Goal: Task Accomplishment & Management: Use online tool/utility

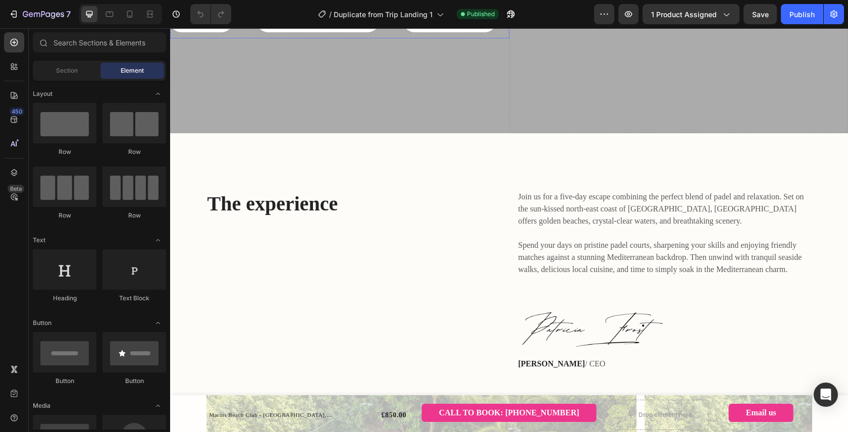
scroll to position [325, 0]
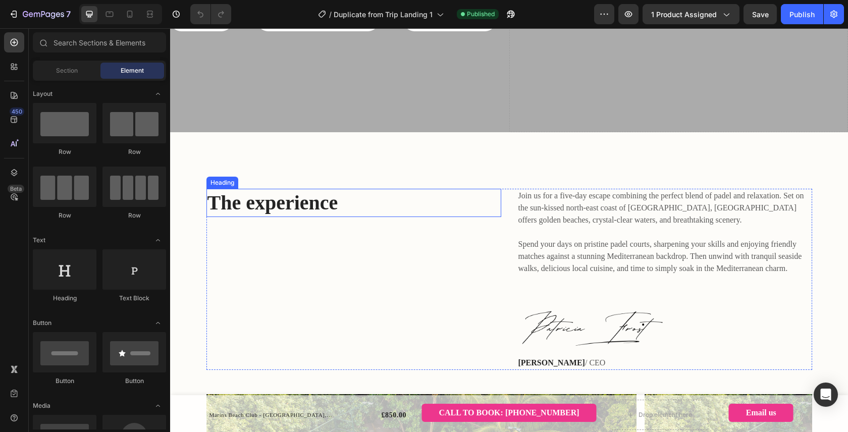
click at [227, 178] on div "Heading" at bounding box center [222, 182] width 28 height 9
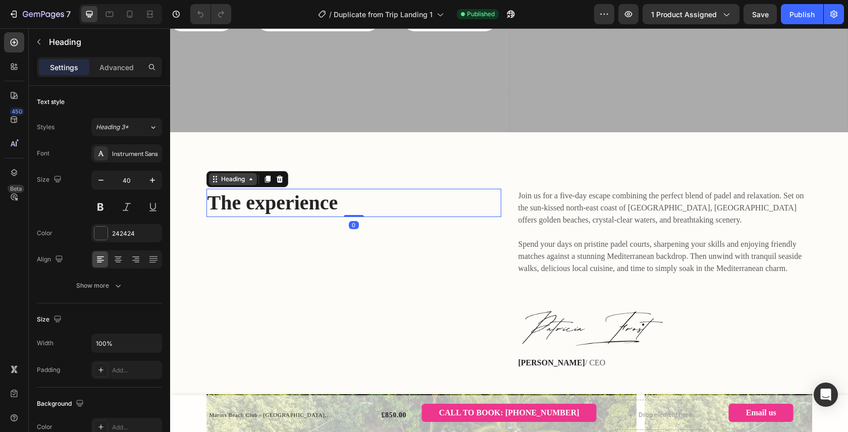
click at [234, 175] on div "Heading" at bounding box center [233, 179] width 28 height 9
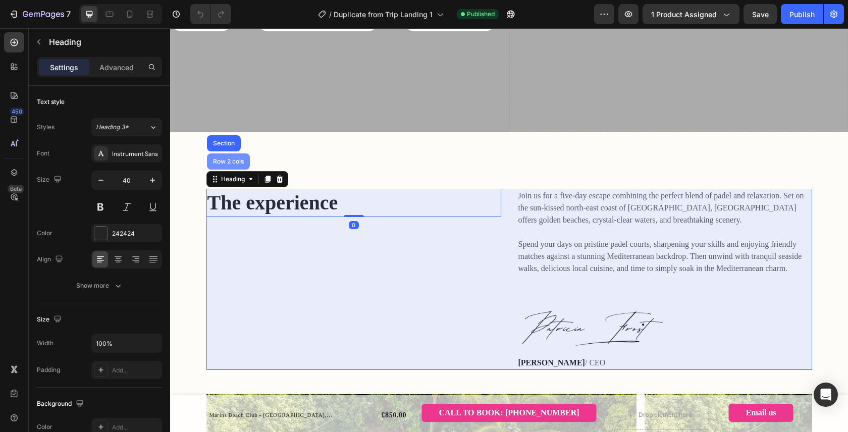
click at [230, 158] on div "Row 2 cols" at bounding box center [228, 161] width 35 height 6
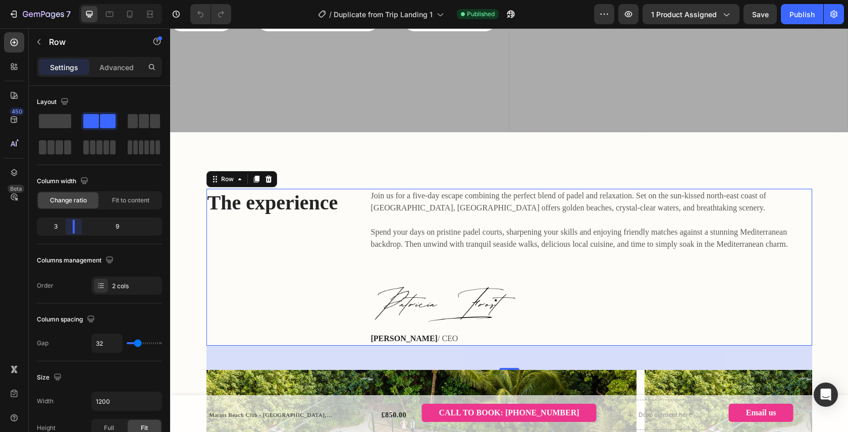
drag, startPoint x: 99, startPoint y: 231, endPoint x: 140, endPoint y: 242, distance: 42.5
click at [68, 0] on body "7 Version history / Duplicate from Trip Landing 1 Published Preview 1 product a…" at bounding box center [424, 0] width 848 height 0
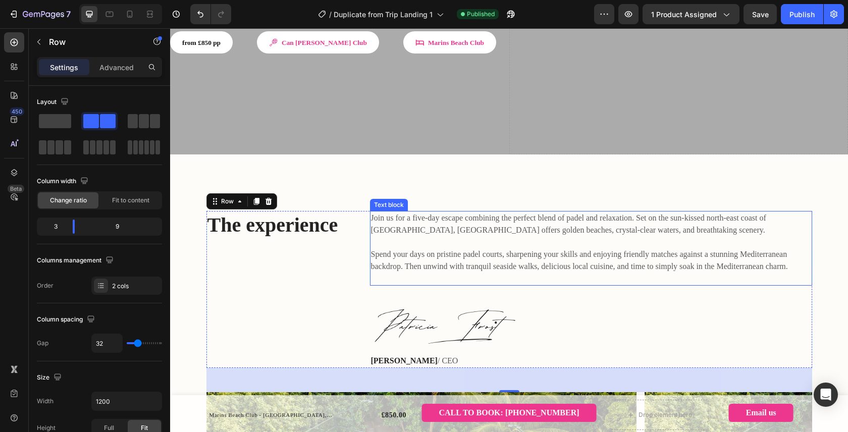
scroll to position [335, 0]
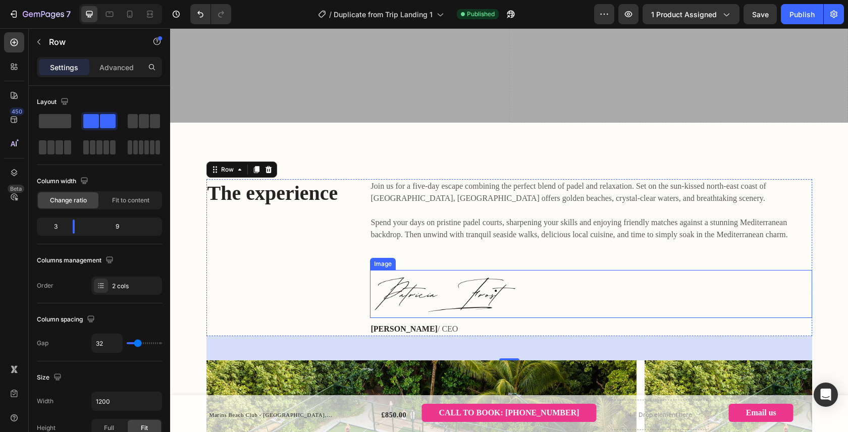
click at [492, 270] on img at bounding box center [445, 294] width 151 height 48
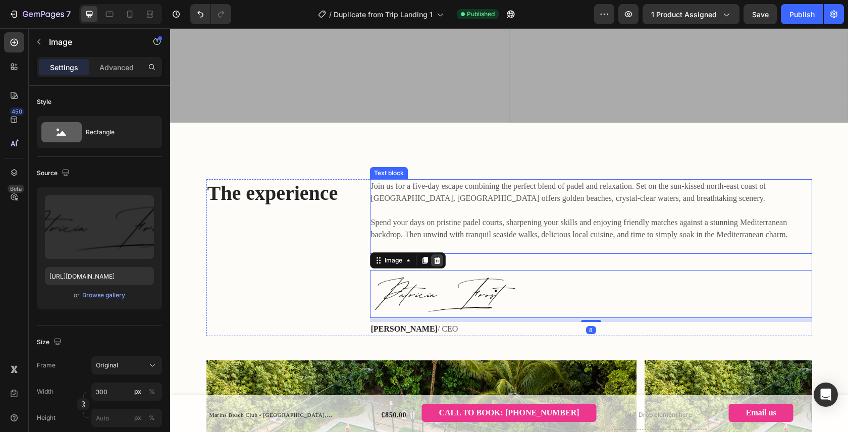
click at [433, 256] on icon at bounding box center [437, 260] width 8 height 8
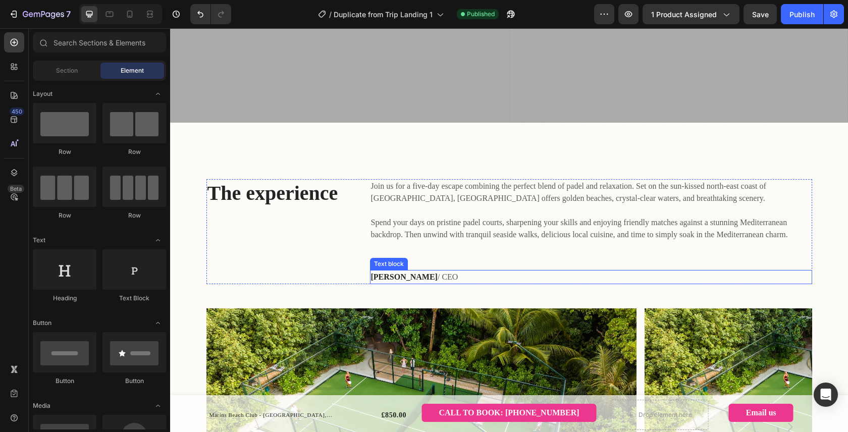
click at [434, 271] on p "[PERSON_NAME] / CEO" at bounding box center [591, 277] width 440 height 12
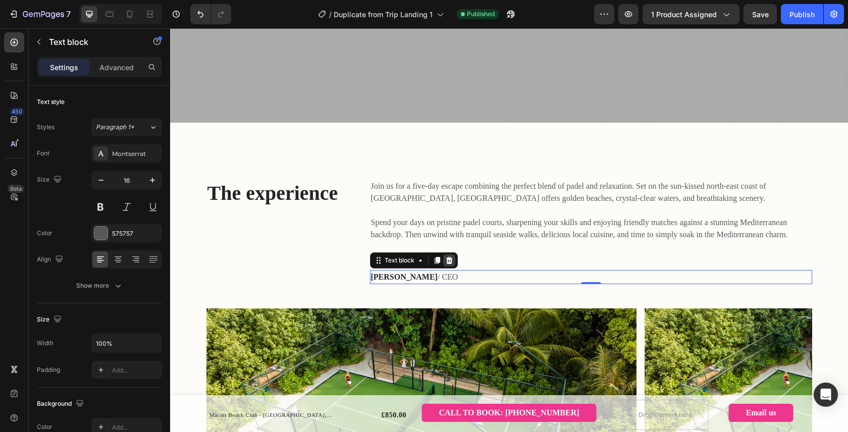
click at [451, 257] on icon at bounding box center [449, 260] width 7 height 7
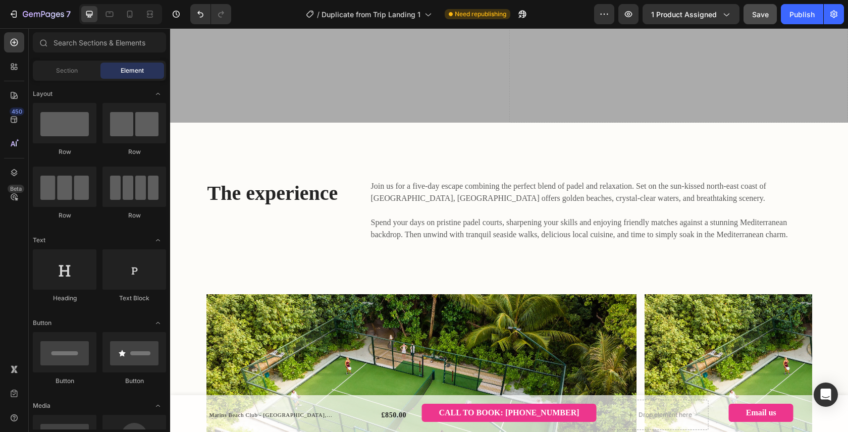
click at [759, 20] on button "Save" at bounding box center [759, 14] width 33 height 20
click at [805, 12] on div "Publish" at bounding box center [801, 14] width 25 height 11
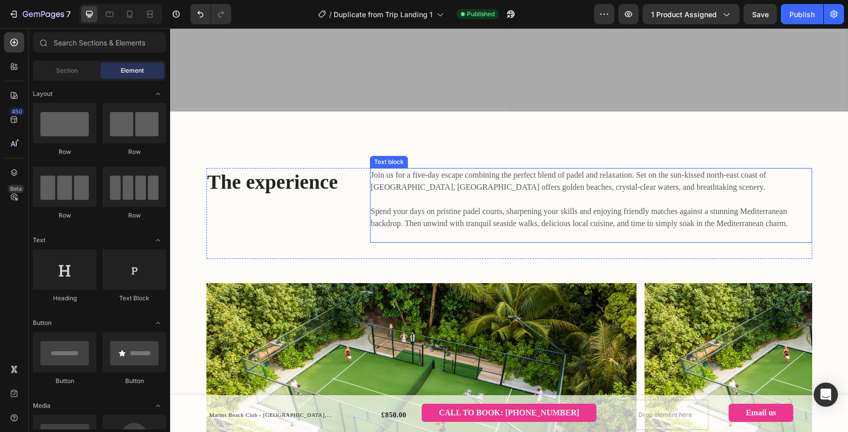
scroll to position [371, 0]
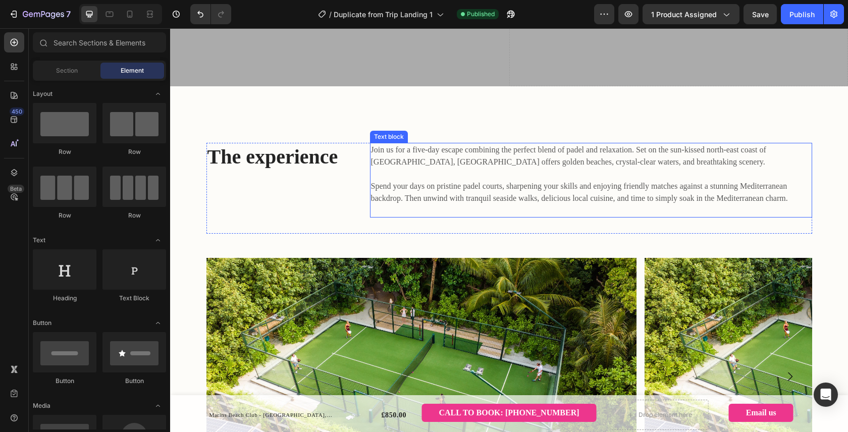
click at [586, 182] on span "Spend your days on pristine padel courts, sharpening your skills and enjoying f…" at bounding box center [579, 192] width 417 height 21
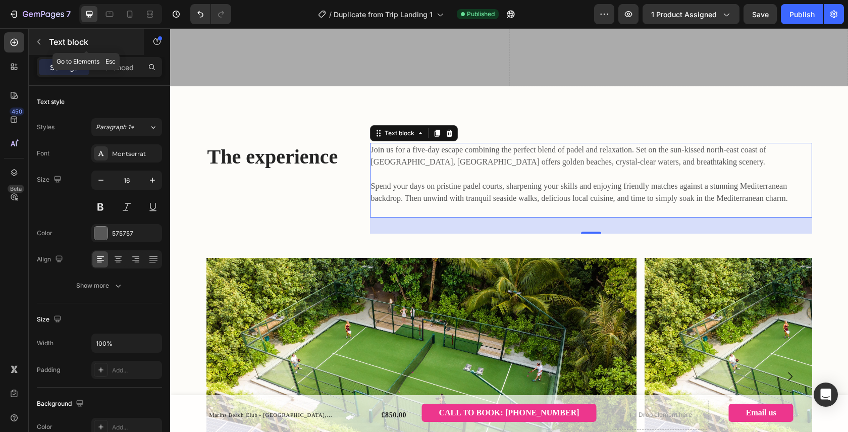
click at [41, 40] on icon "button" at bounding box center [39, 42] width 8 height 8
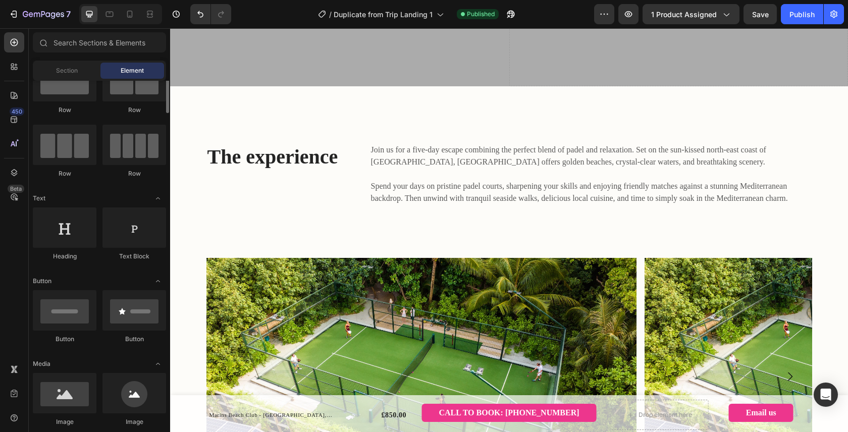
scroll to position [46, 0]
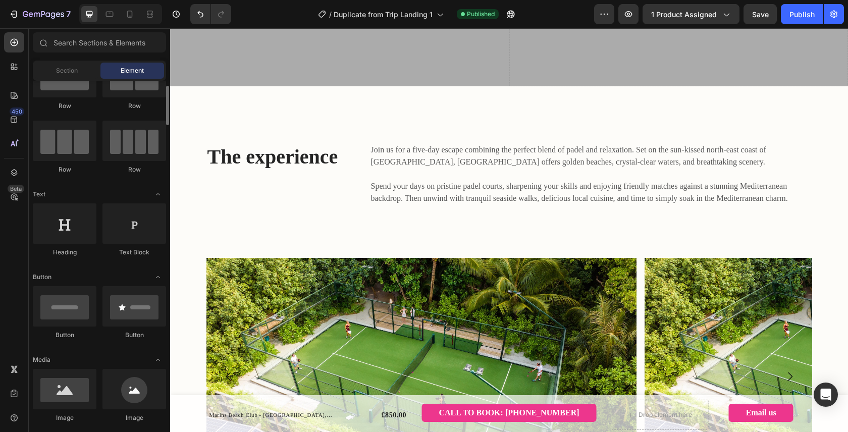
click at [126, 66] on span "Element" at bounding box center [132, 70] width 23 height 9
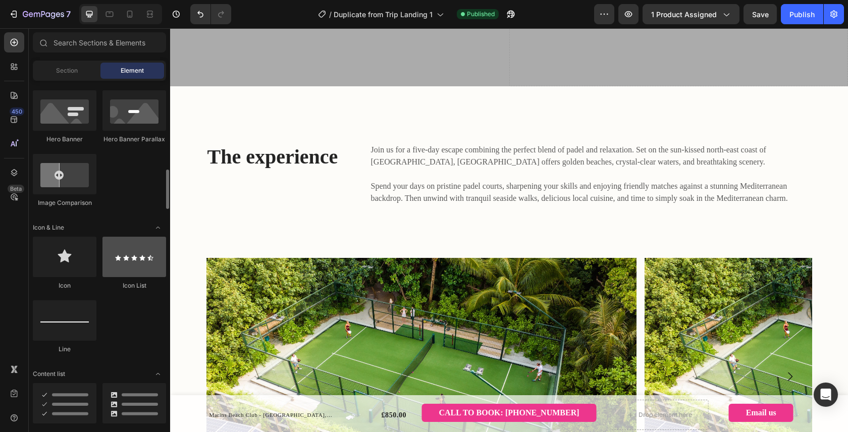
scroll to position [551, 0]
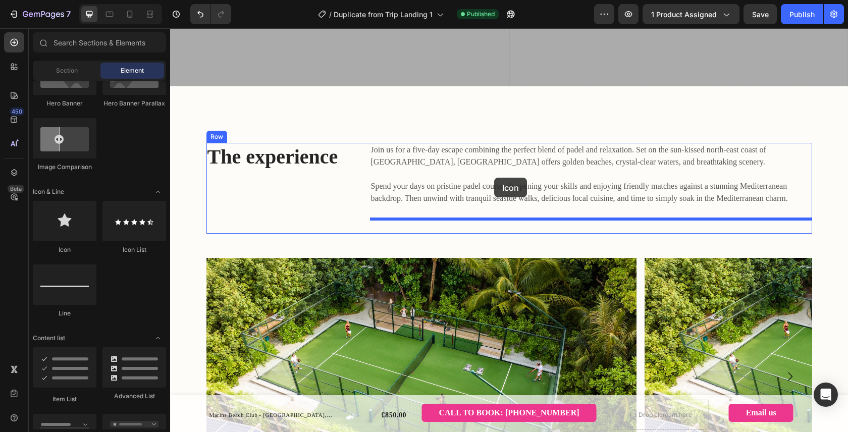
drag, startPoint x: 198, startPoint y: 207, endPoint x: 494, endPoint y: 178, distance: 297.7
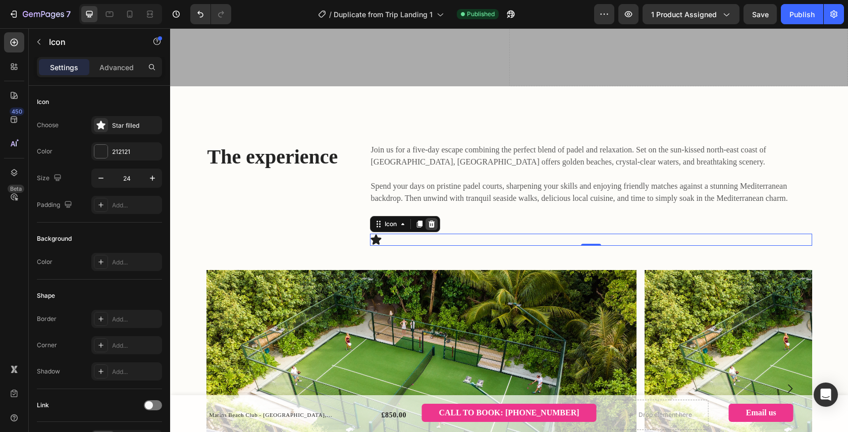
click at [436, 218] on div at bounding box center [431, 224] width 12 height 12
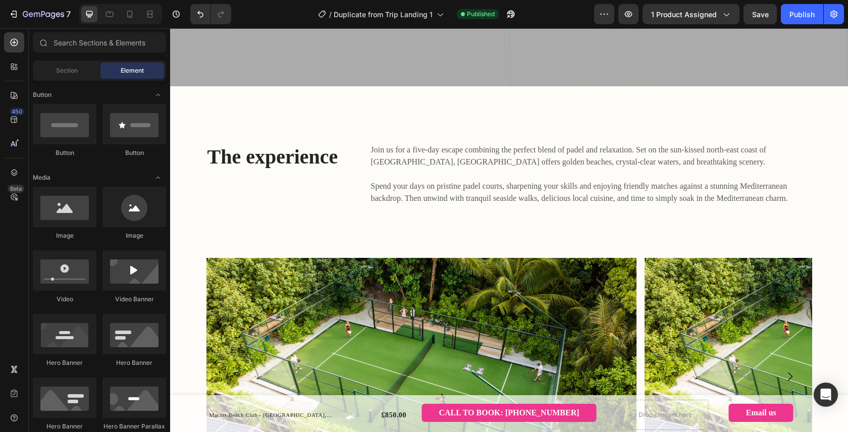
scroll to position [0, 0]
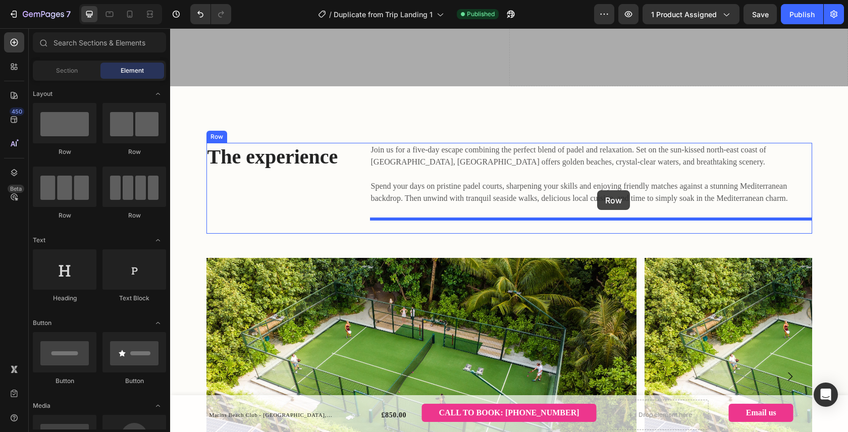
drag, startPoint x: 301, startPoint y: 151, endPoint x: 597, endPoint y: 190, distance: 298.7
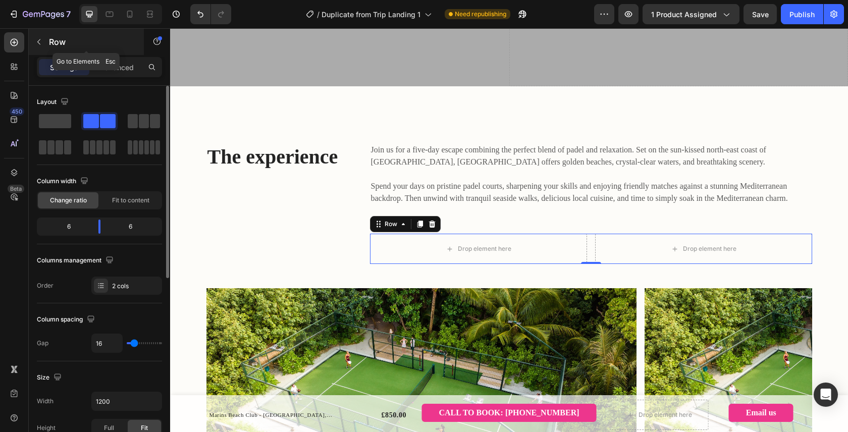
click at [38, 39] on icon "button" at bounding box center [39, 42] width 8 height 8
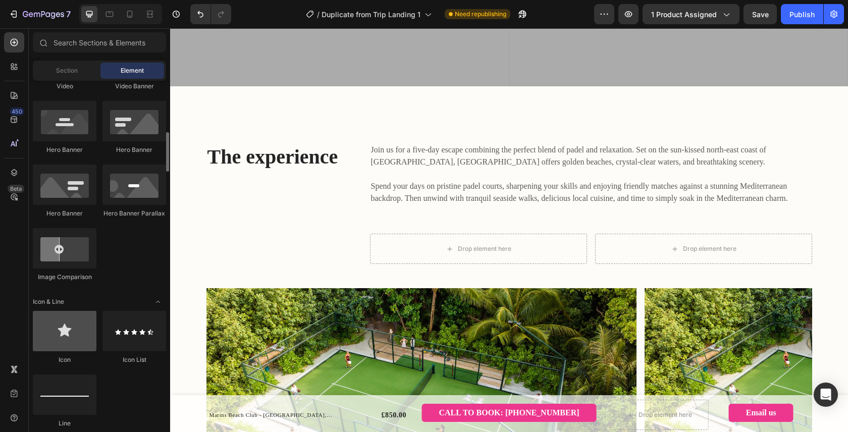
scroll to position [444, 0]
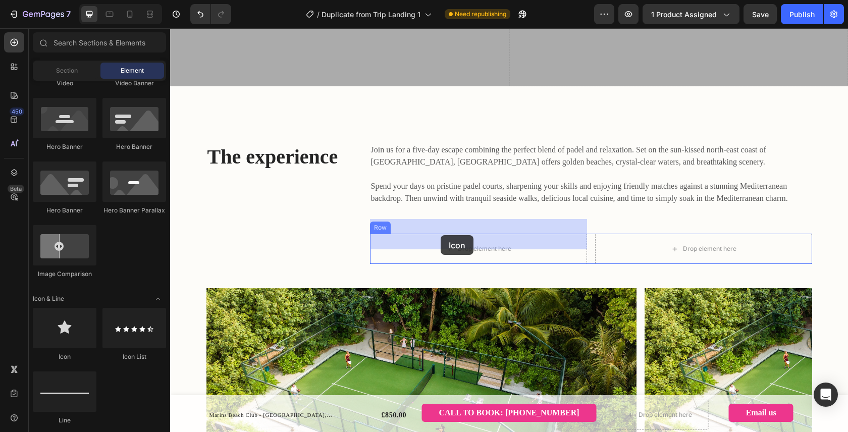
drag, startPoint x: 229, startPoint y: 367, endPoint x: 441, endPoint y: 235, distance: 249.8
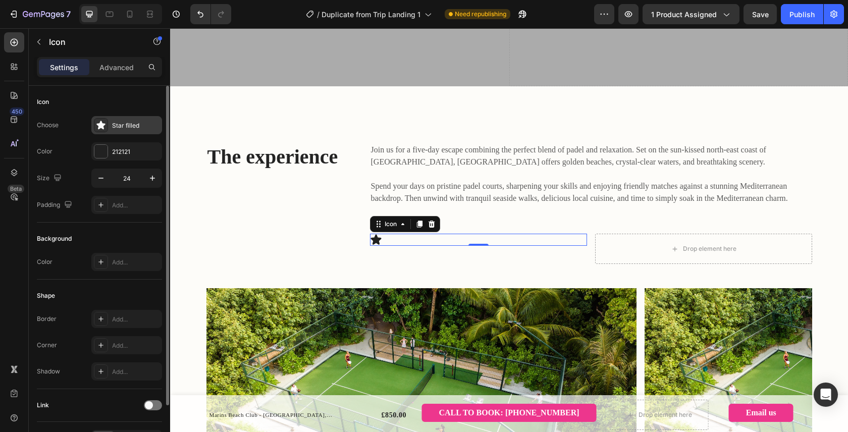
click at [129, 129] on div "Star filled" at bounding box center [135, 125] width 47 height 9
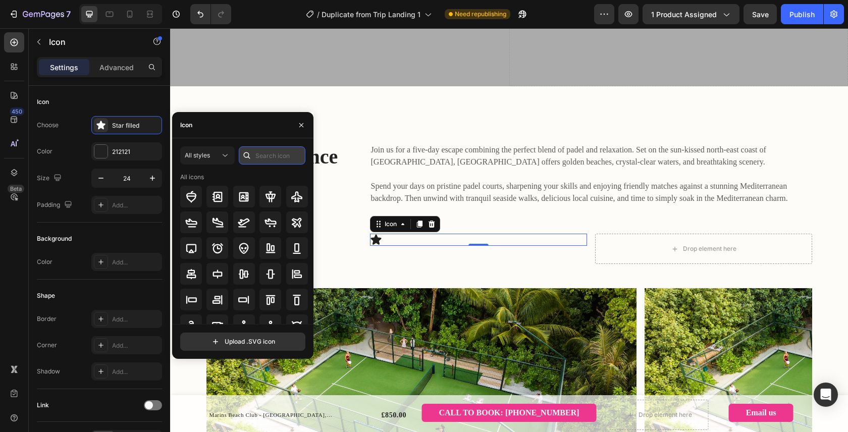
click at [259, 154] on input "text" at bounding box center [272, 155] width 67 height 18
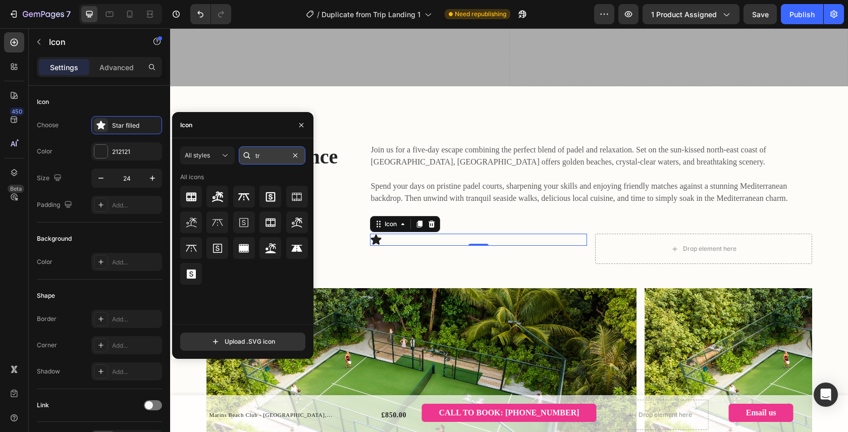
type input "t"
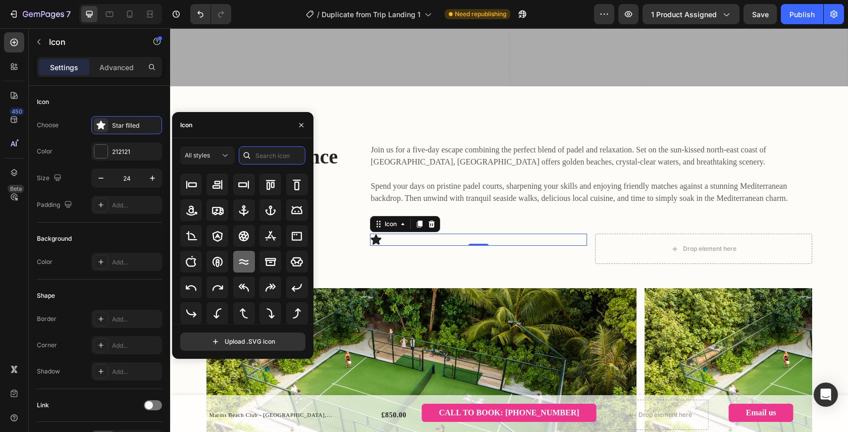
scroll to position [0, 0]
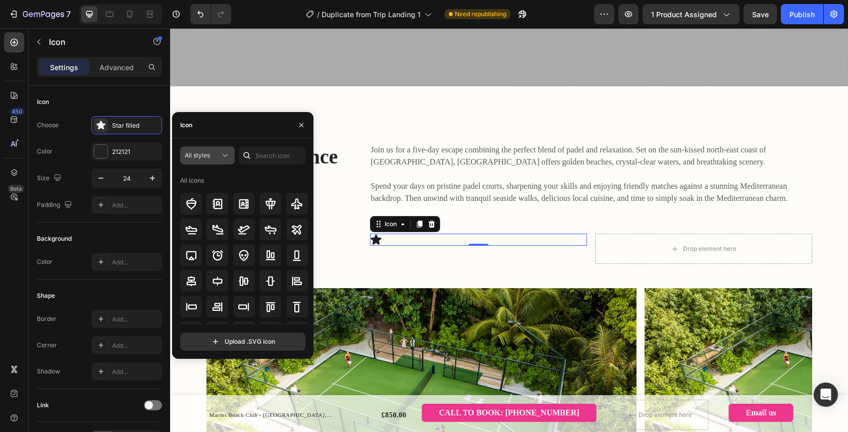
click at [225, 157] on icon at bounding box center [225, 155] width 10 height 10
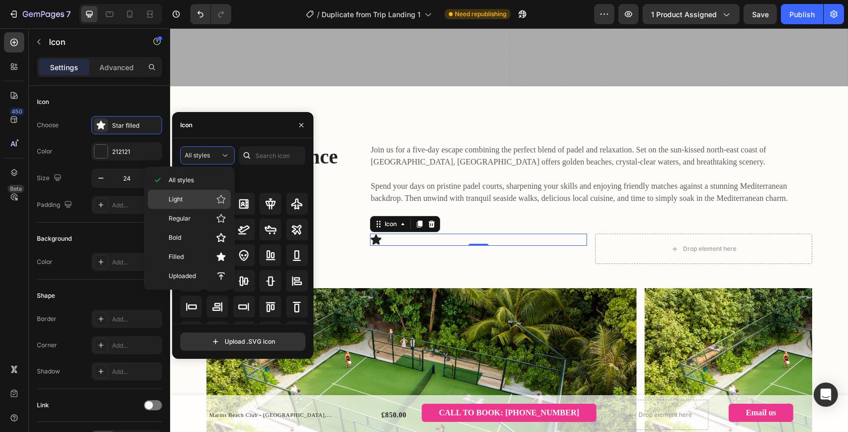
click at [199, 202] on p "Light" at bounding box center [198, 199] width 58 height 10
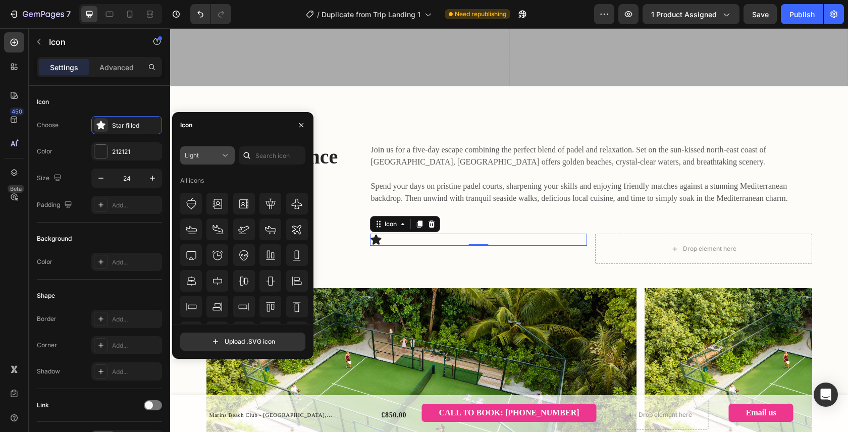
click at [219, 153] on div "Light" at bounding box center [202, 155] width 35 height 9
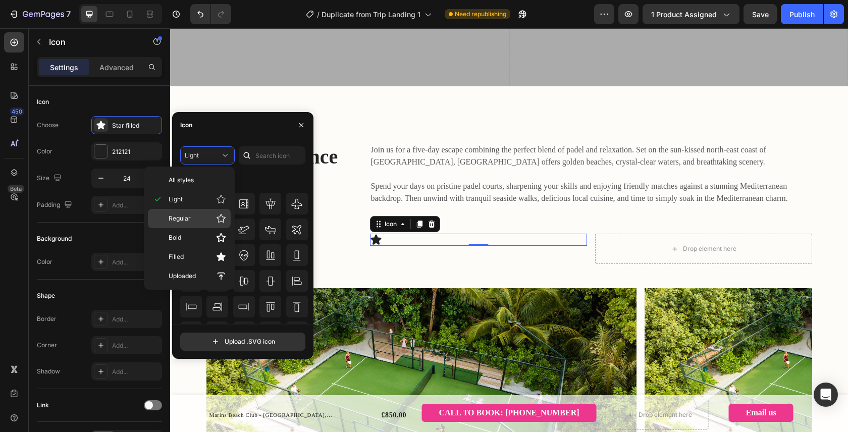
click at [197, 224] on div "Regular" at bounding box center [189, 218] width 83 height 19
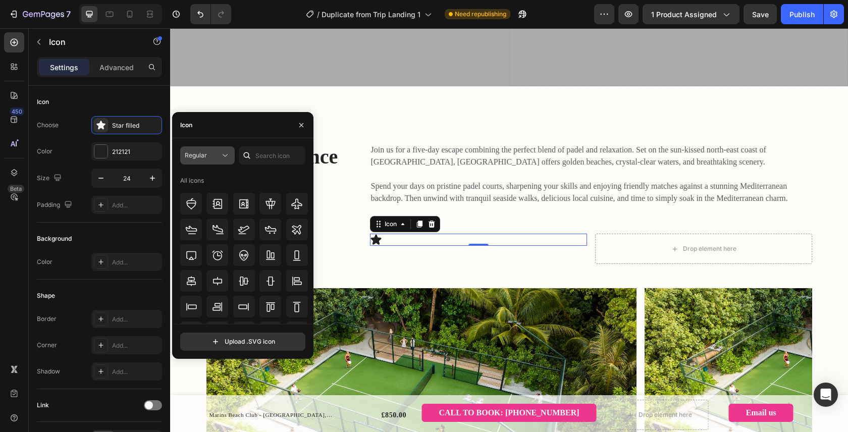
click at [217, 153] on div "Regular" at bounding box center [202, 155] width 35 height 9
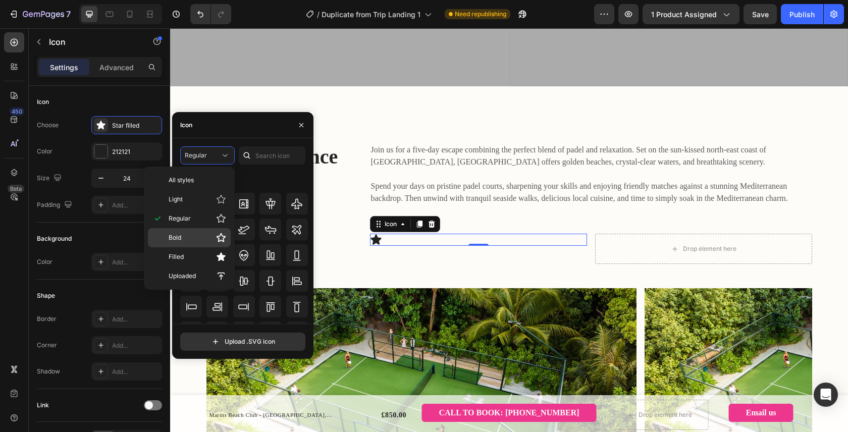
click at [194, 239] on p "Bold" at bounding box center [198, 238] width 58 height 10
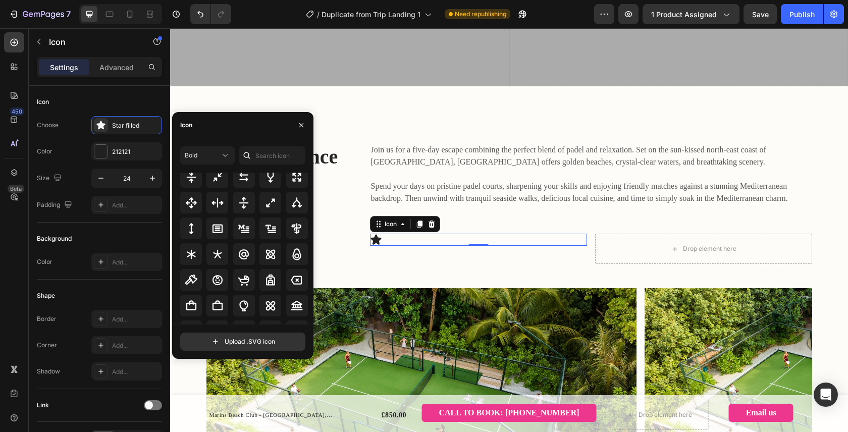
scroll to position [597, 0]
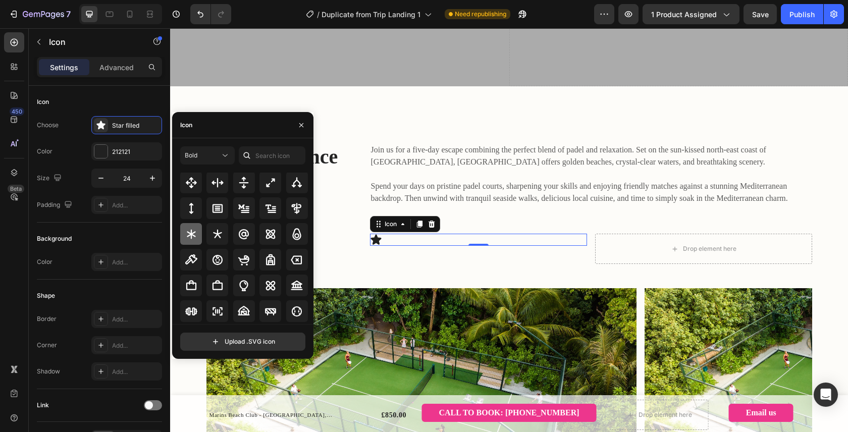
click at [195, 243] on div at bounding box center [191, 234] width 22 height 22
click at [303, 125] on icon "button" at bounding box center [301, 125] width 8 height 8
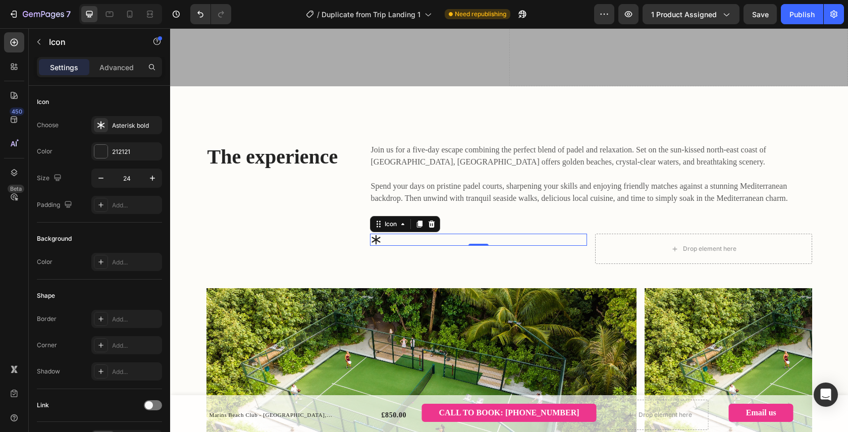
click at [477, 234] on div "Icon 0" at bounding box center [478, 240] width 217 height 12
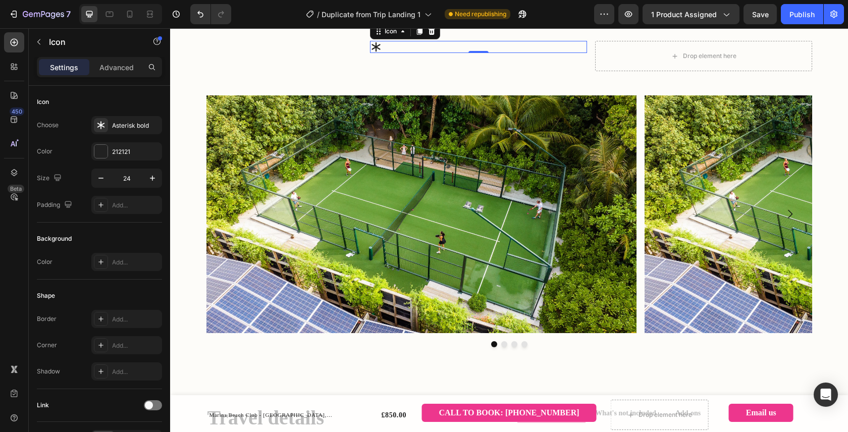
scroll to position [468, 0]
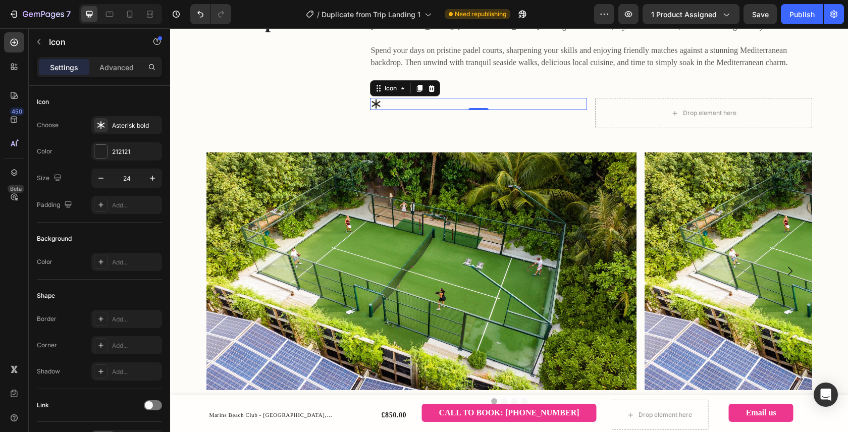
click at [453, 110] on div "Icon 0" at bounding box center [478, 104] width 217 height 12
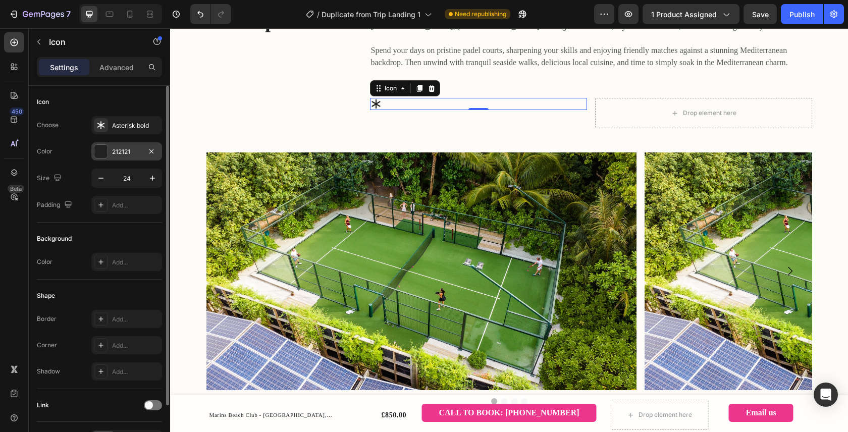
scroll to position [36, 0]
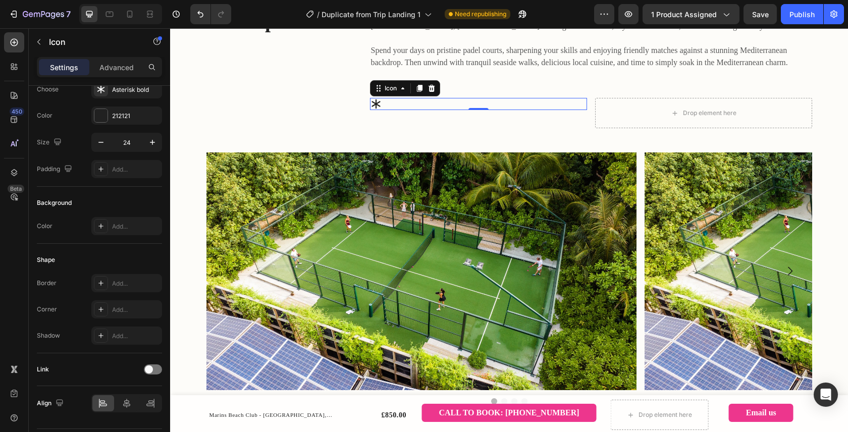
click at [458, 110] on div "Icon 0" at bounding box center [478, 104] width 217 height 12
click at [456, 110] on div "Icon 0" at bounding box center [478, 104] width 217 height 12
click at [442, 110] on div "Icon 0" at bounding box center [478, 104] width 217 height 12
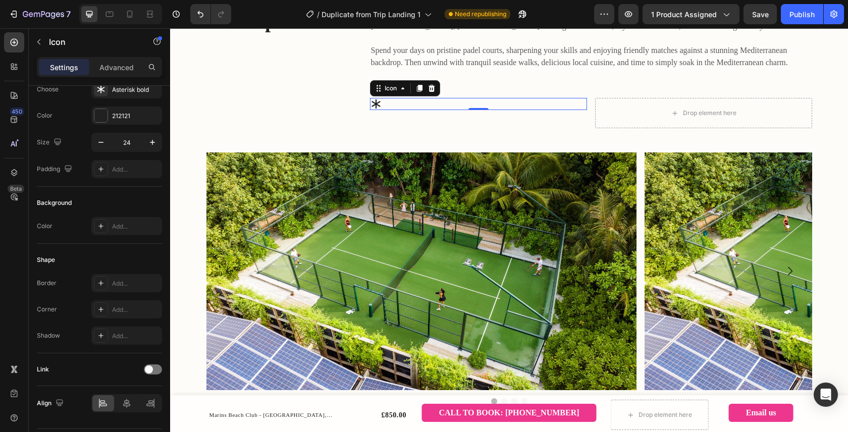
click at [442, 110] on div "Icon 0" at bounding box center [478, 104] width 217 height 12
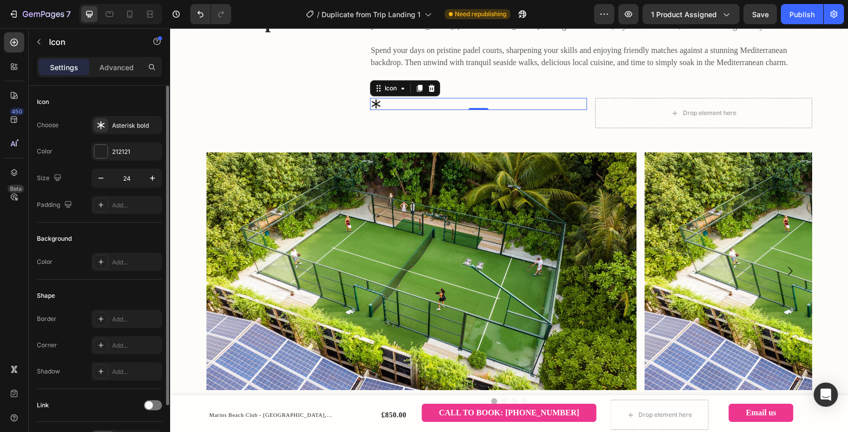
scroll to position [65, 0]
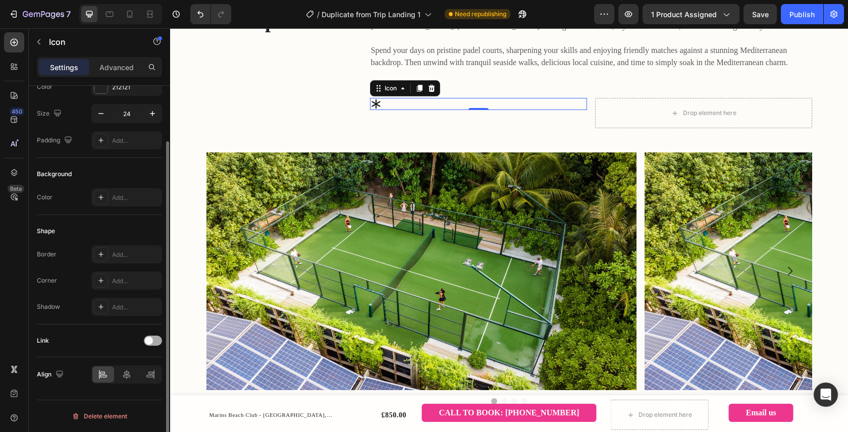
click at [151, 345] on div at bounding box center [153, 341] width 18 height 10
click at [147, 341] on span at bounding box center [149, 341] width 8 height 8
click at [153, 340] on span at bounding box center [157, 341] width 8 height 8
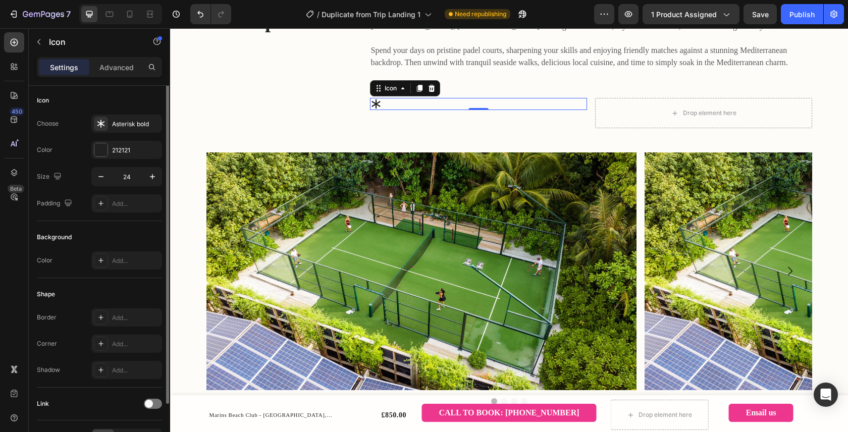
scroll to position [0, 0]
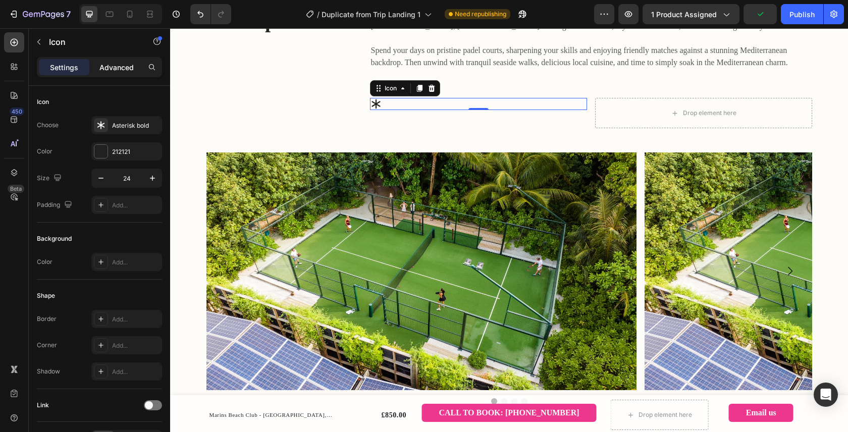
click at [111, 72] on p "Advanced" at bounding box center [116, 67] width 34 height 11
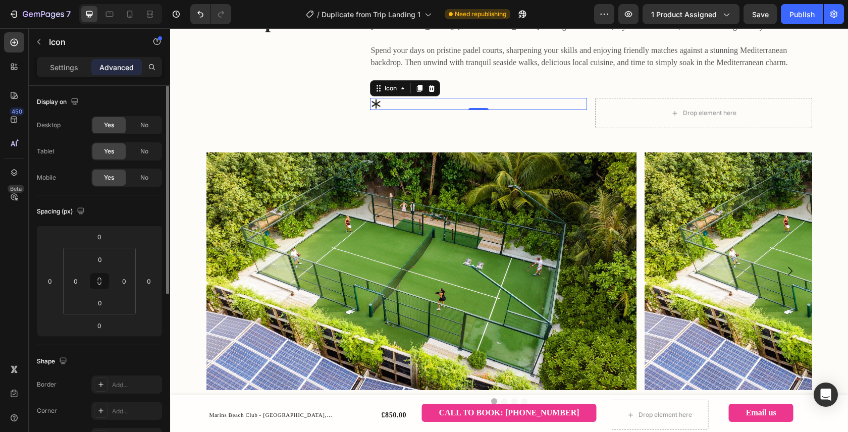
click at [463, 110] on div "Icon 0" at bounding box center [478, 104] width 217 height 12
click at [390, 96] on div "Icon" at bounding box center [405, 88] width 70 height 16
click at [390, 88] on div "Icon" at bounding box center [390, 88] width 16 height 0
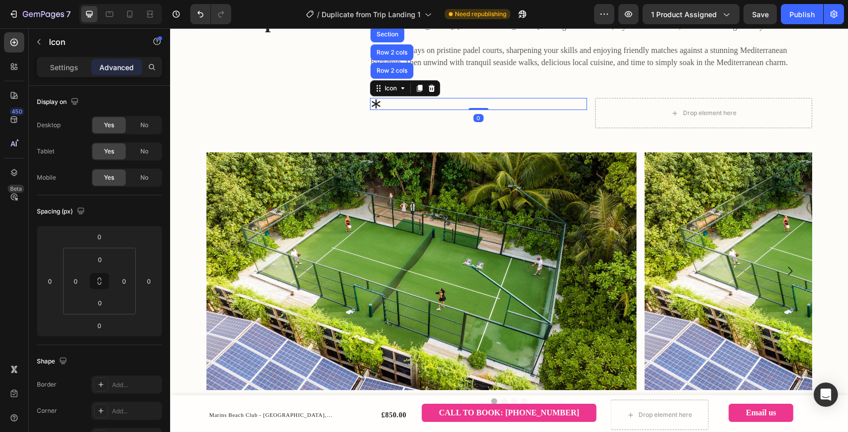
click at [444, 110] on div "Icon Row 2 cols Row 2 cols Section 0" at bounding box center [478, 104] width 217 height 12
click at [464, 110] on div "Icon Row 2 cols Row 2 cols Section 0" at bounding box center [478, 104] width 217 height 12
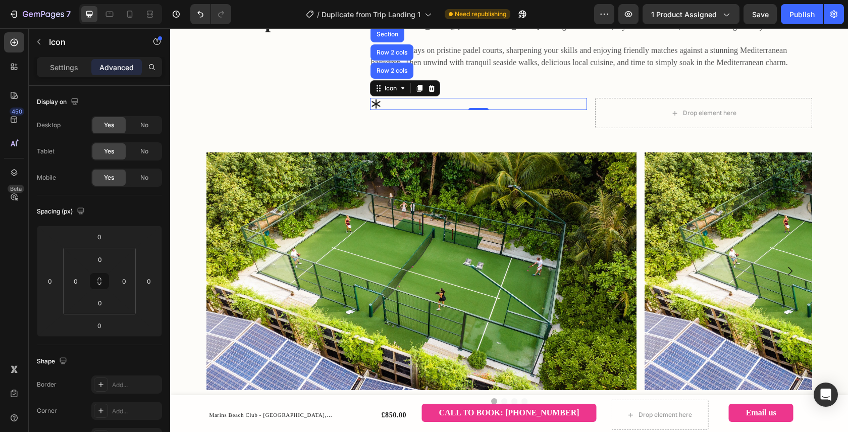
click at [464, 110] on div "Icon Row 2 cols Row 2 cols Section 0" at bounding box center [478, 104] width 217 height 12
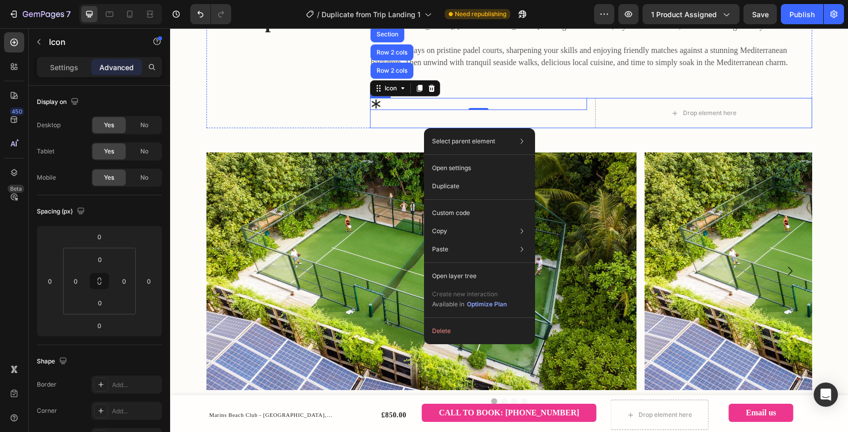
click at [395, 121] on div "Join us for a five-day escape combining the perfect blend of padel and relaxati…" at bounding box center [591, 67] width 442 height 121
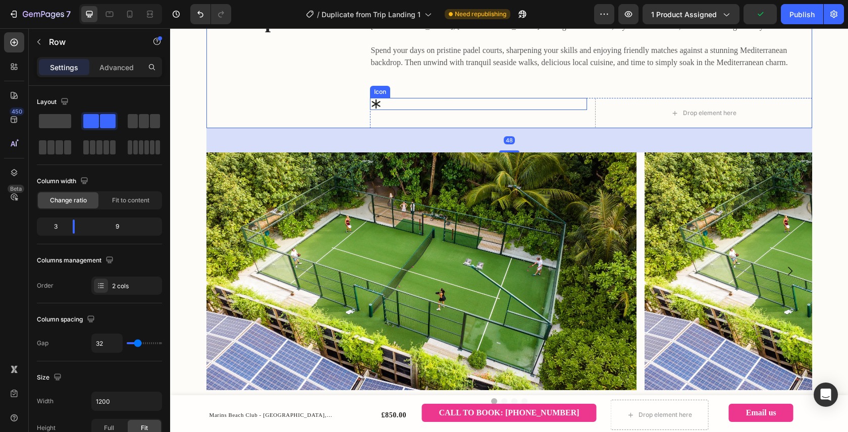
click at [414, 110] on div "Icon" at bounding box center [478, 104] width 217 height 12
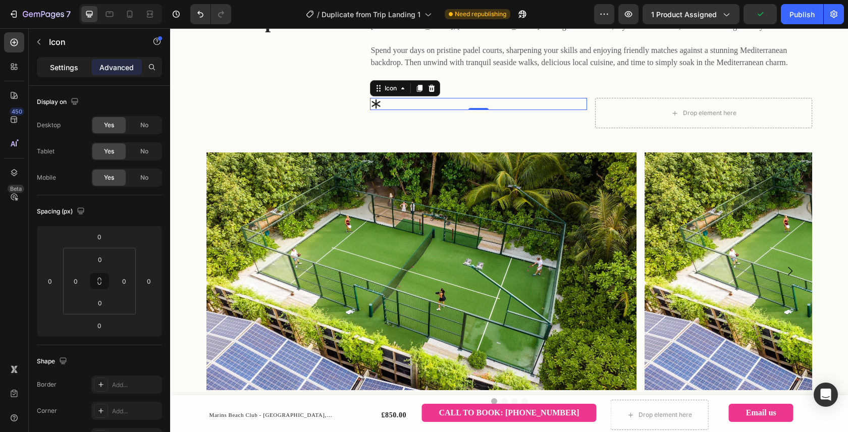
click at [60, 69] on p "Settings" at bounding box center [64, 67] width 28 height 11
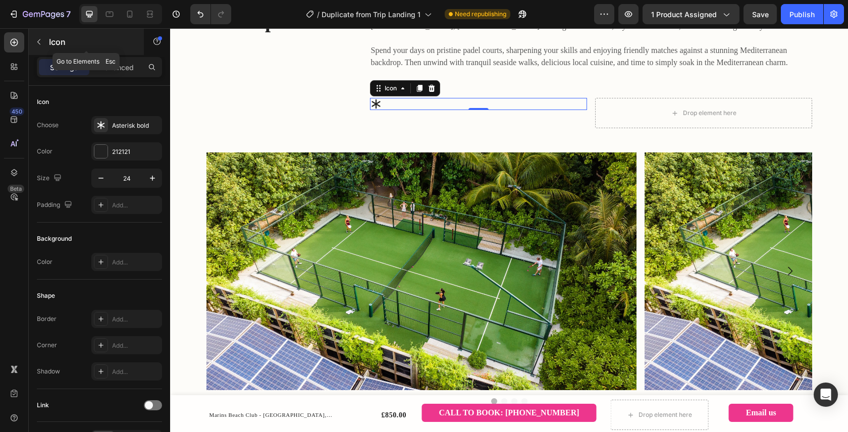
click at [38, 42] on icon "button" at bounding box center [38, 42] width 3 height 6
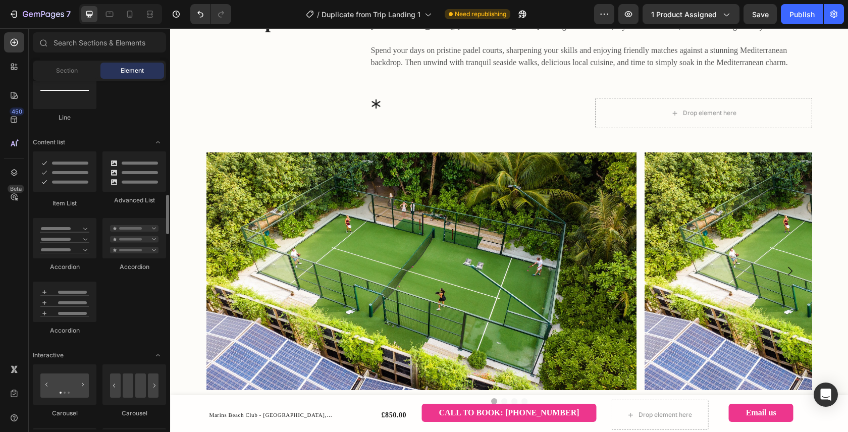
scroll to position [716, 0]
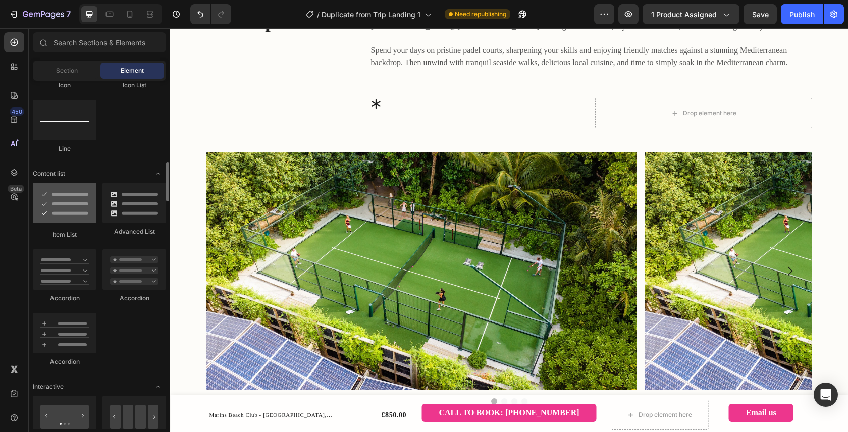
click at [72, 213] on div at bounding box center [65, 203] width 64 height 40
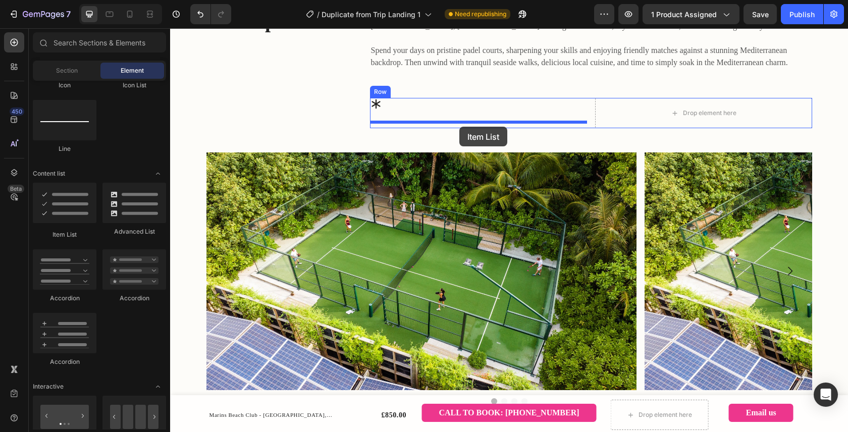
drag, startPoint x: 235, startPoint y: 225, endPoint x: 459, endPoint y: 127, distance: 244.5
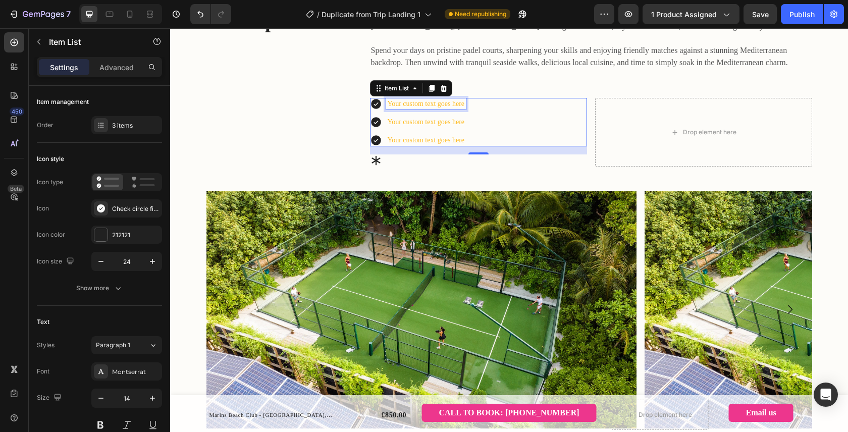
click at [456, 109] on div "Your custom text goes here" at bounding box center [426, 103] width 80 height 11
click at [456, 108] on p "Your custom text goes here" at bounding box center [426, 104] width 77 height 8
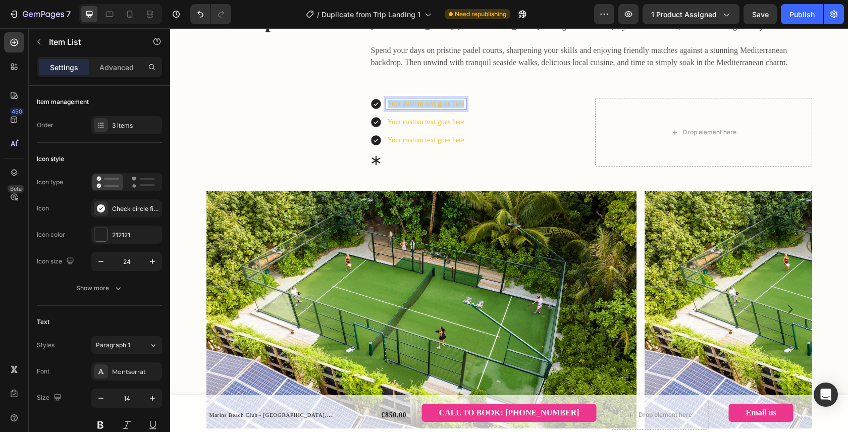
click at [456, 108] on p "Your custom text goes here" at bounding box center [426, 104] width 77 height 8
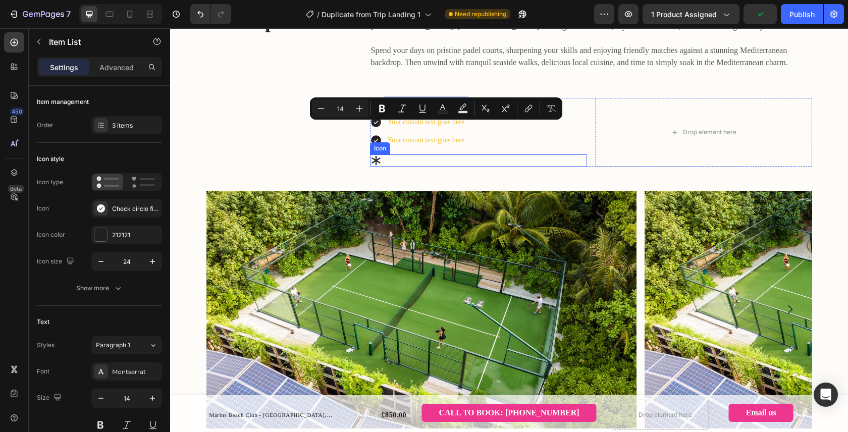
click at [490, 167] on div "Icon" at bounding box center [478, 160] width 217 height 12
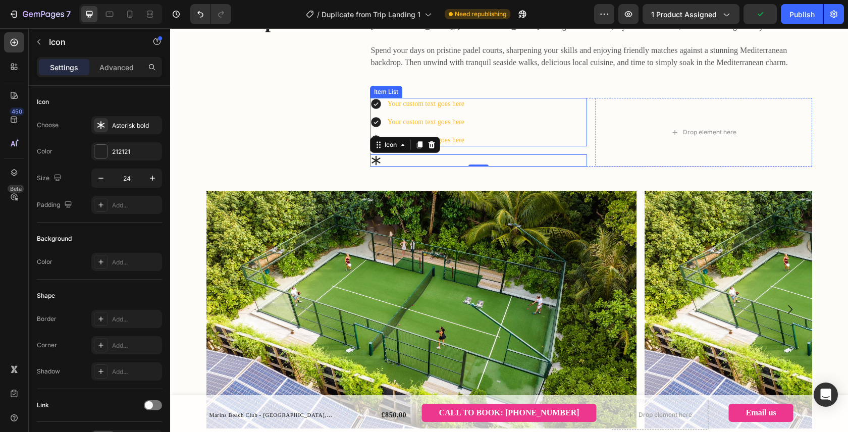
click at [377, 110] on icon at bounding box center [376, 104] width 12 height 12
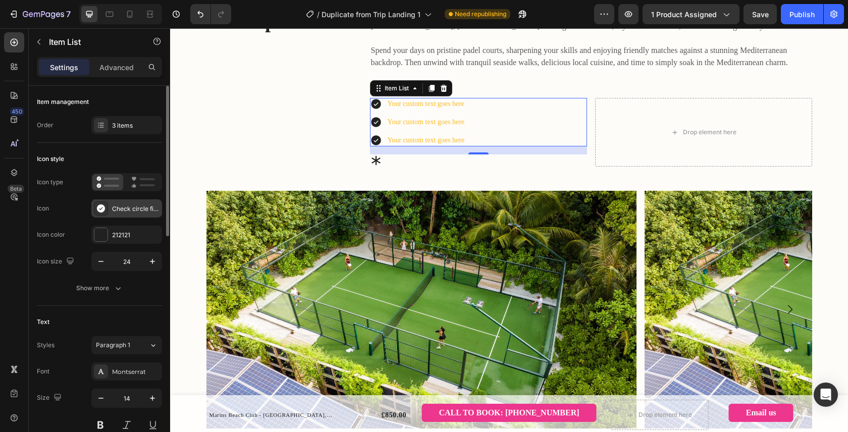
click at [130, 209] on div "Check circle filled" at bounding box center [135, 208] width 47 height 9
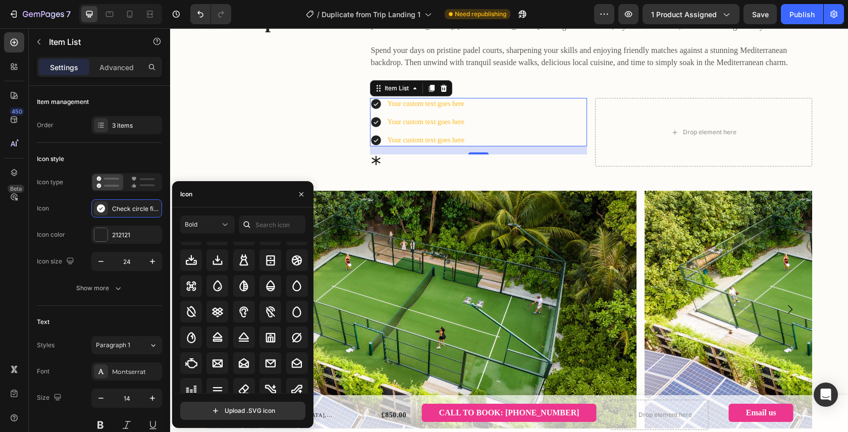
scroll to position [2235, 0]
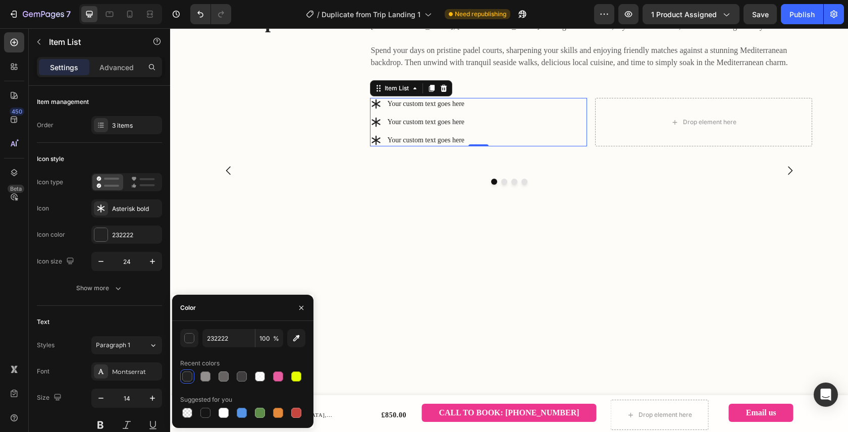
scroll to position [58, 0]
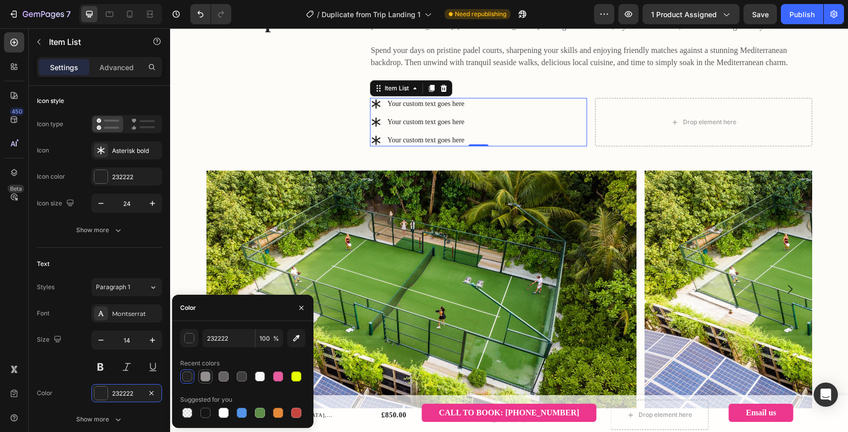
click at [205, 378] on div at bounding box center [205, 376] width 10 height 10
type input "938F8F"
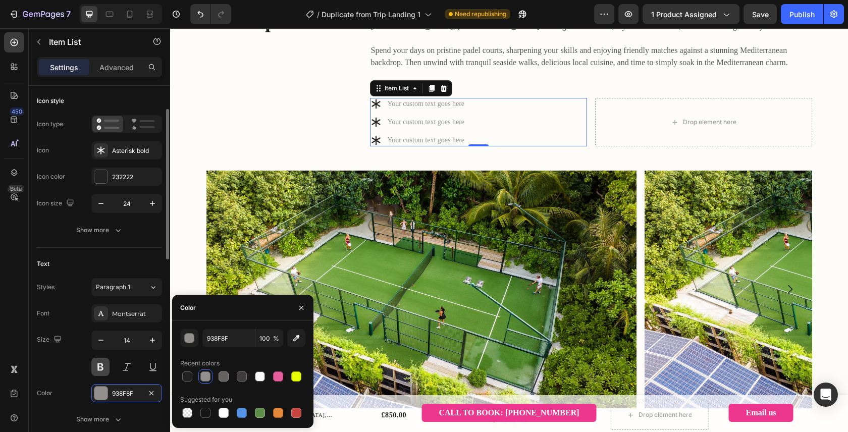
click at [106, 367] on button at bounding box center [100, 367] width 18 height 18
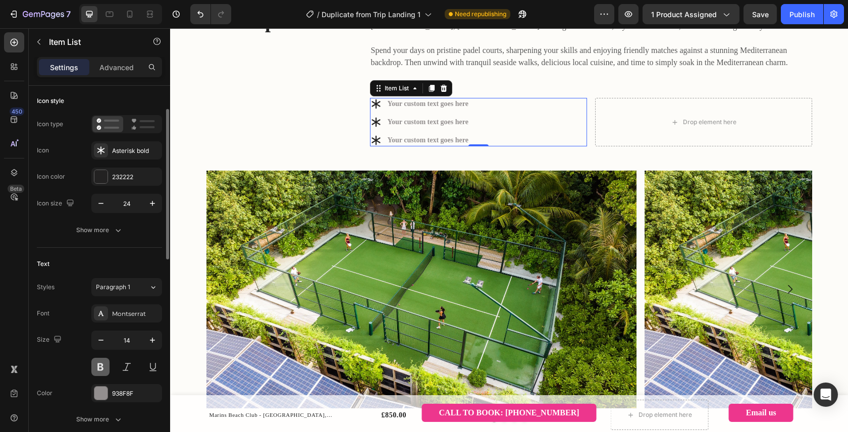
click at [97, 370] on button at bounding box center [100, 367] width 18 height 18
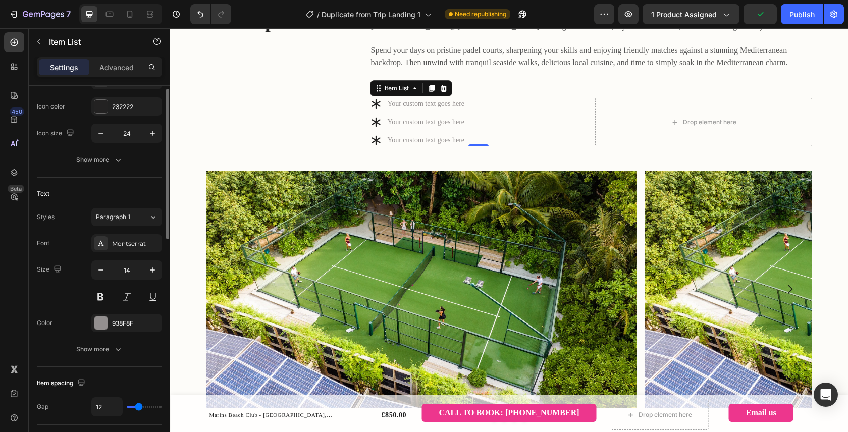
scroll to position [146, 0]
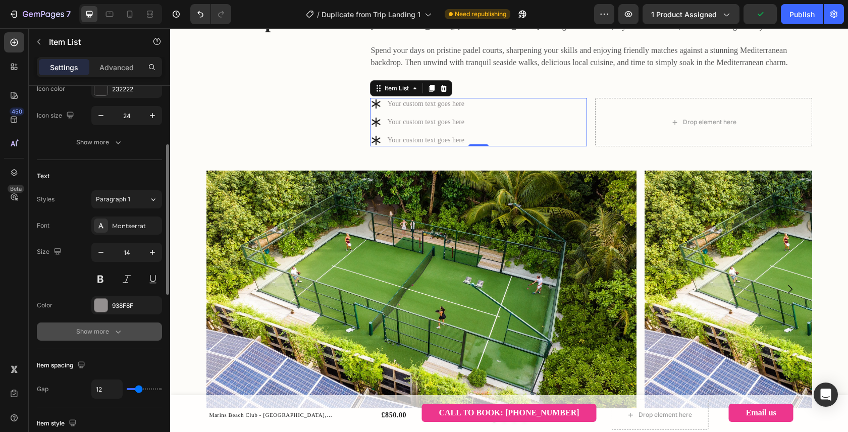
click at [112, 332] on div "Show more" at bounding box center [99, 331] width 47 height 10
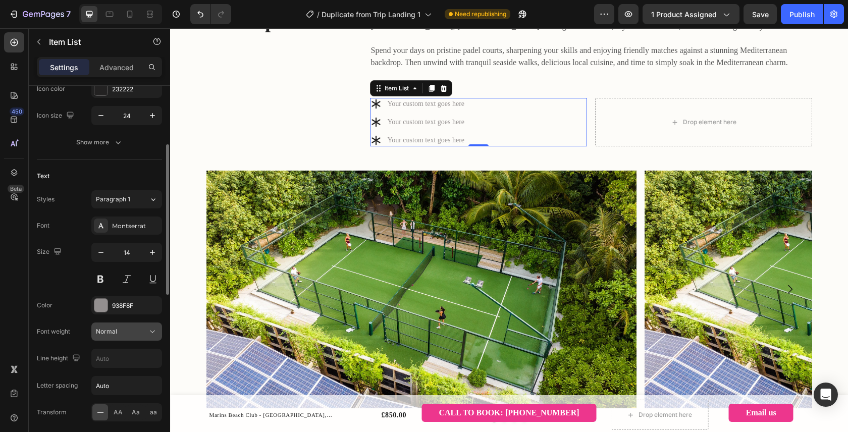
click at [128, 330] on div "Normal" at bounding box center [121, 331] width 51 height 9
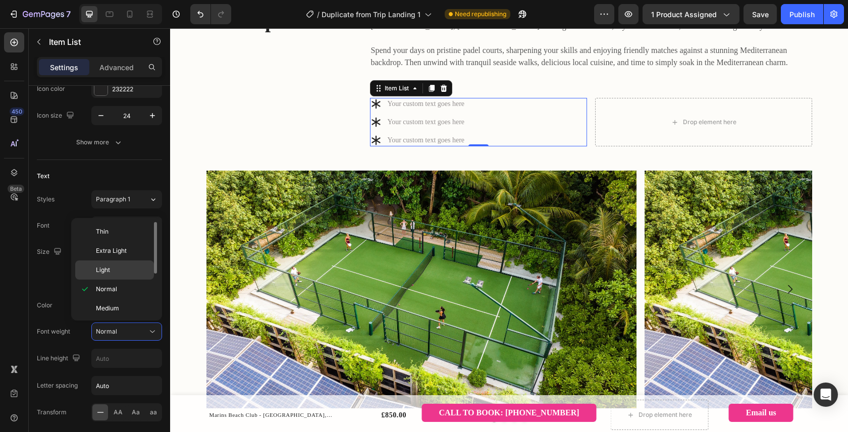
click at [117, 269] on p "Light" at bounding box center [122, 269] width 53 height 9
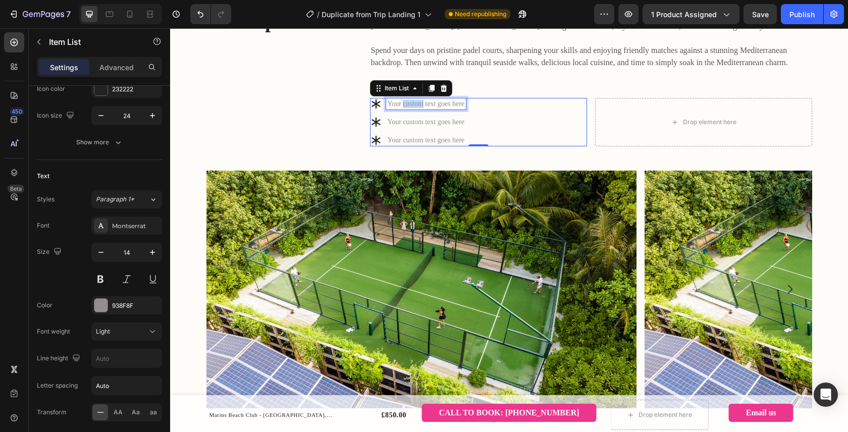
click at [427, 108] on p "Your custom text goes here" at bounding box center [426, 104] width 77 height 8
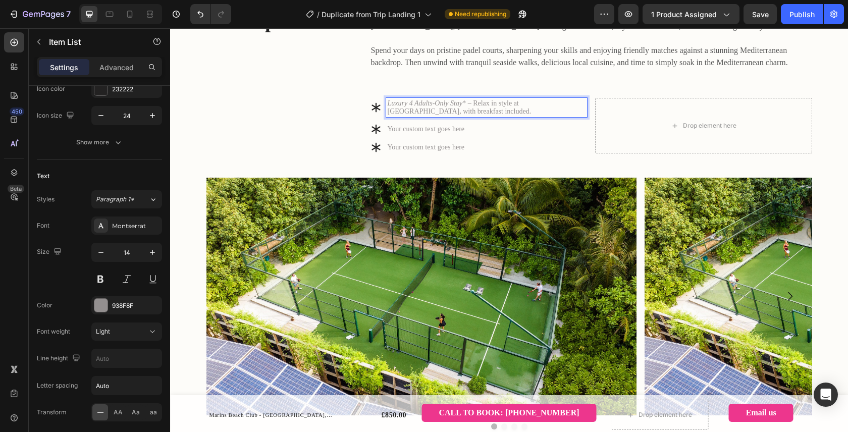
scroll to position [467, 0]
click at [494, 116] on p "Luxury 4 Adults-Only Stay * – Relax in style at Marins Beach Club, with breakfa…" at bounding box center [487, 108] width 198 height 16
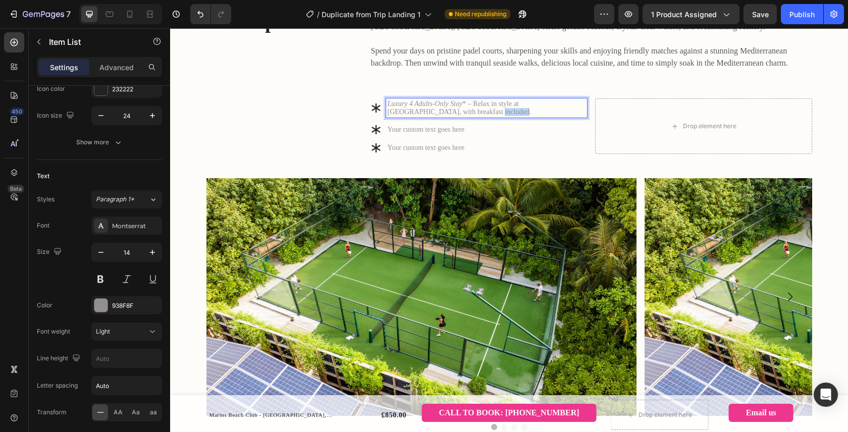
click at [494, 116] on p "Luxury 4 Adults-Only Stay * – Relax in style at Marins Beach Club, with breakfa…" at bounding box center [487, 108] width 198 height 16
click at [446, 107] on icon "Luxury 4 Adults-Only Stay" at bounding box center [425, 104] width 75 height 8
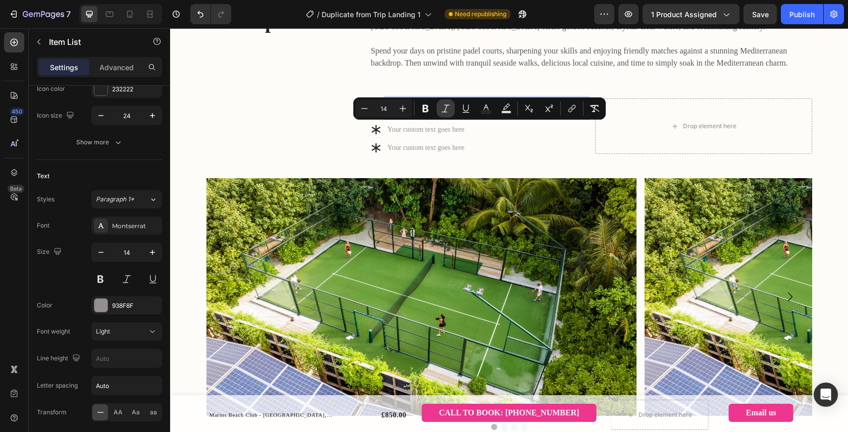
click at [440, 111] on button "Italic" at bounding box center [445, 108] width 18 height 18
click at [126, 334] on div "Light" at bounding box center [121, 331] width 51 height 9
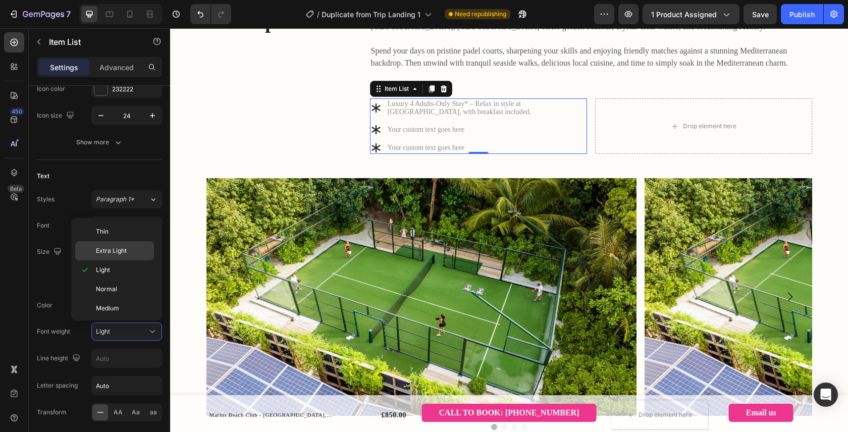
click at [113, 251] on span "Extra Light" at bounding box center [111, 250] width 31 height 9
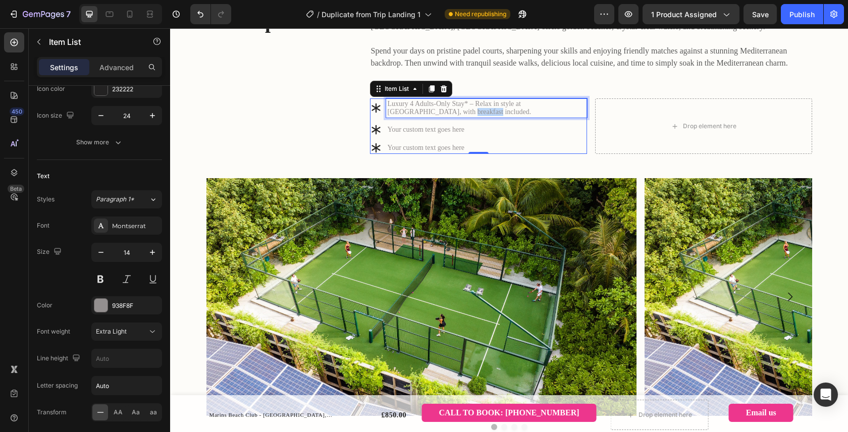
click at [453, 116] on p "Luxury 4 Adults-Only Stay* – Relax in style at Marins Beach Club, with breakfas…" at bounding box center [487, 108] width 198 height 16
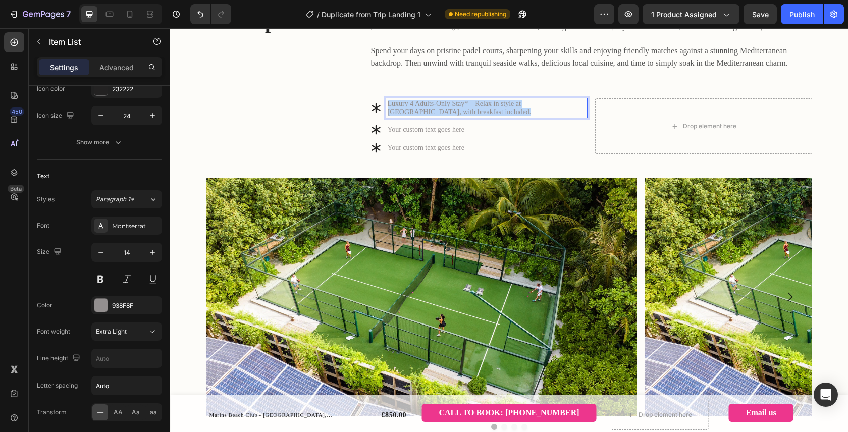
click at [453, 116] on p "Luxury 4 Adults-Only Stay* – Relax in style at Marins Beach Club, with breakfas…" at bounding box center [487, 108] width 198 height 16
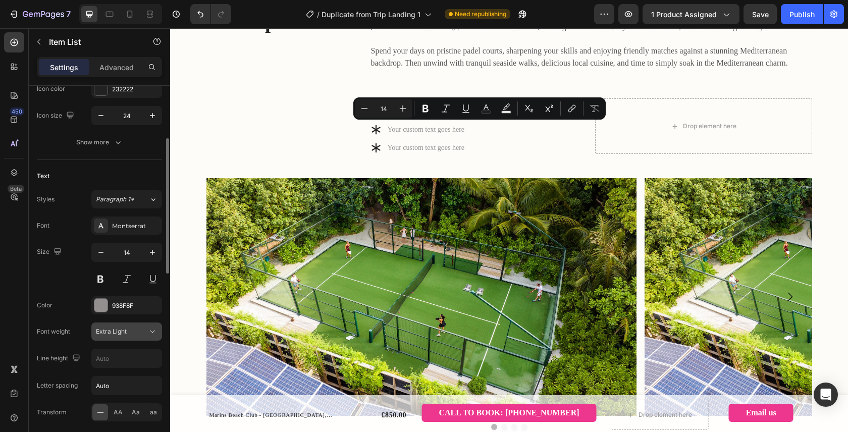
click at [125, 331] on span "Extra Light" at bounding box center [111, 331] width 31 height 8
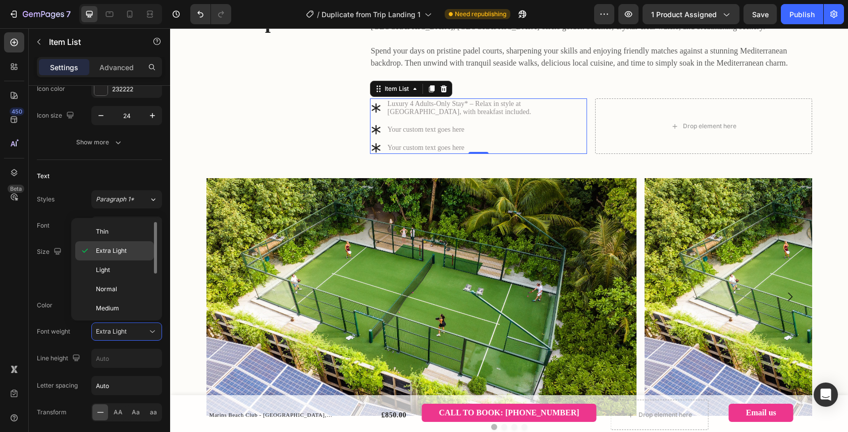
click at [114, 248] on span "Extra Light" at bounding box center [111, 250] width 31 height 9
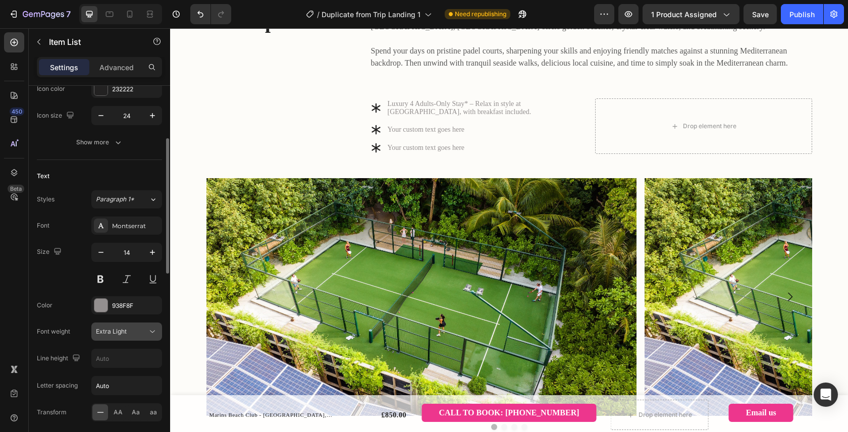
click at [122, 330] on span "Extra Light" at bounding box center [111, 331] width 31 height 8
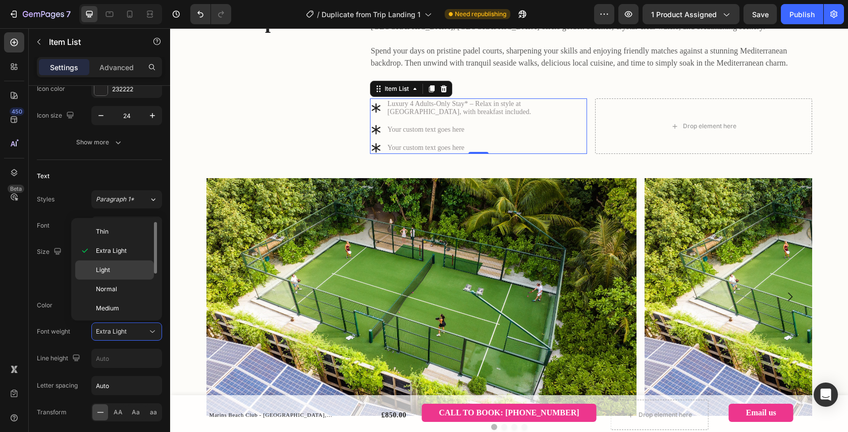
click at [117, 266] on p "Light" at bounding box center [122, 269] width 53 height 9
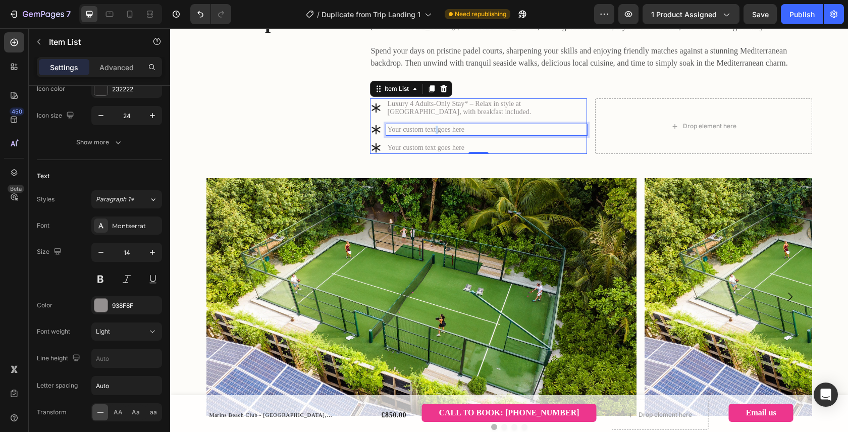
click at [447, 134] on p "Your custom text goes here" at bounding box center [487, 130] width 198 height 8
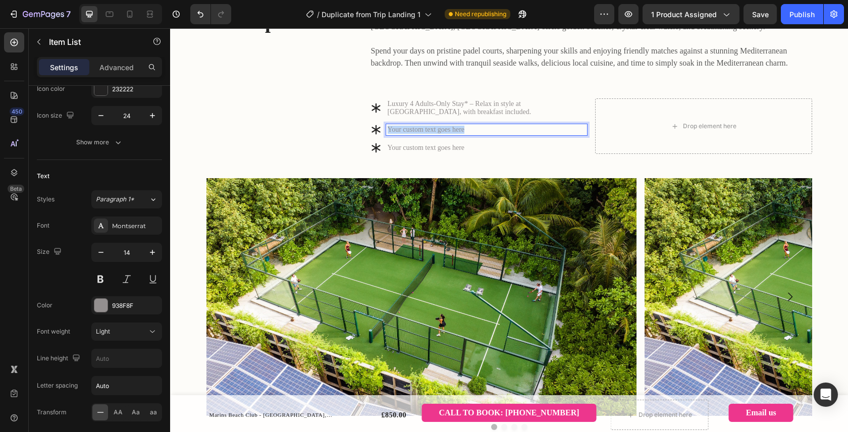
click at [447, 134] on p "Your custom text goes here" at bounding box center [487, 130] width 198 height 8
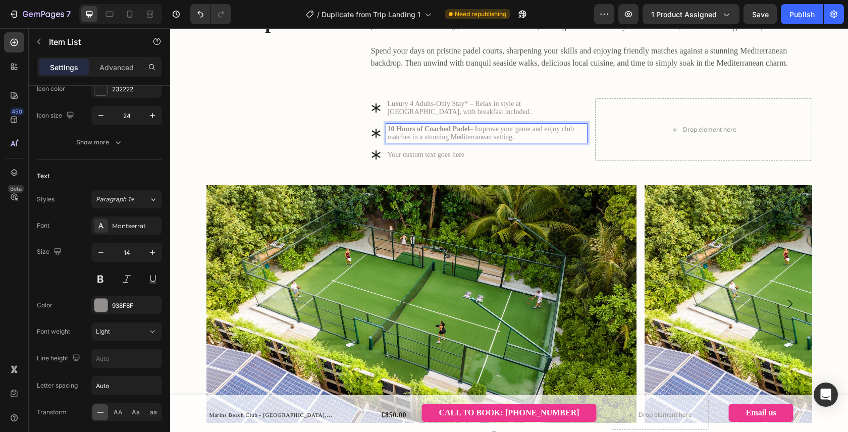
click at [438, 141] on p "10 Hours of Coached Padel – Improve your game and enjoy club matches in a stunn…" at bounding box center [487, 133] width 198 height 16
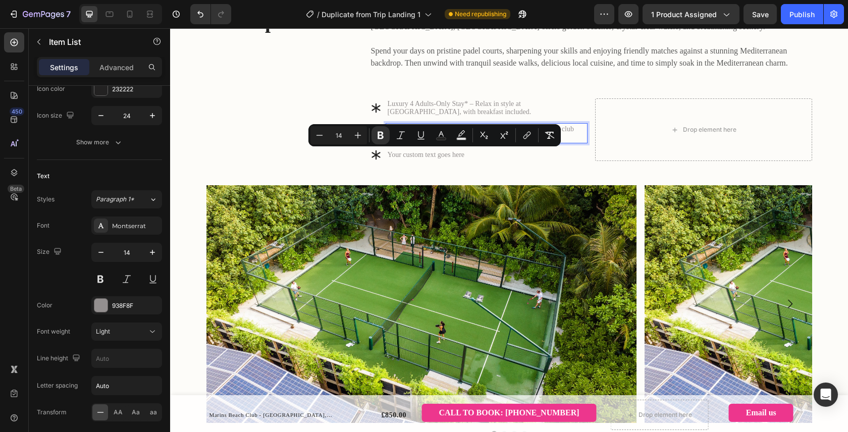
drag, startPoint x: 483, startPoint y: 153, endPoint x: 571, endPoint y: 163, distance: 88.9
click at [384, 143] on div "10 Hours of Coached Padel – Improve your game and enjoy club matches in a stunn…" at bounding box center [478, 133] width 217 height 19
click at [378, 133] on icon "Editor contextual toolbar" at bounding box center [380, 136] width 6 height 8
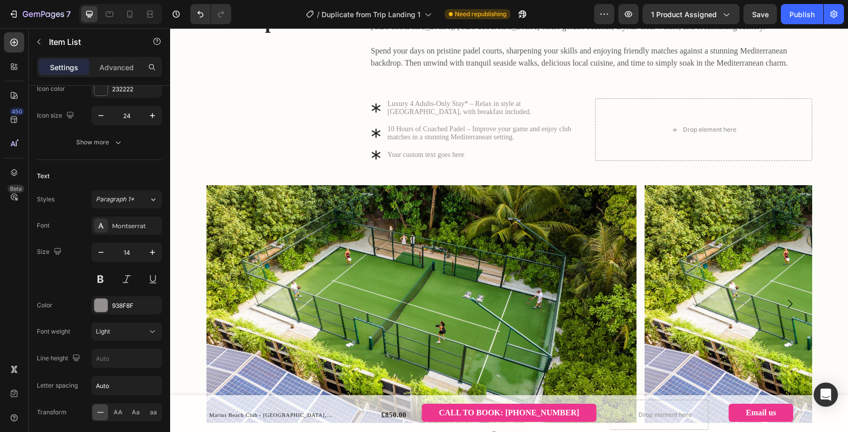
click at [489, 141] on p "10 Hours of Coached Padel – Improve your game and enjoy club matches in a stunn…" at bounding box center [487, 133] width 198 height 16
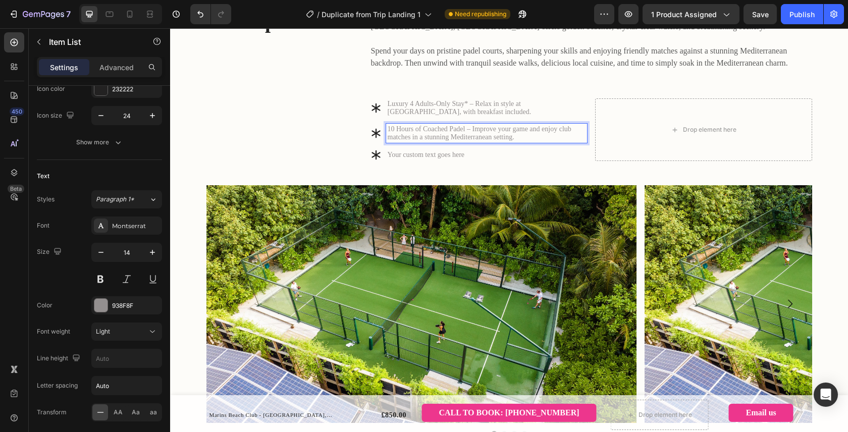
click at [444, 159] on p "Your custom text goes here" at bounding box center [487, 155] width 198 height 8
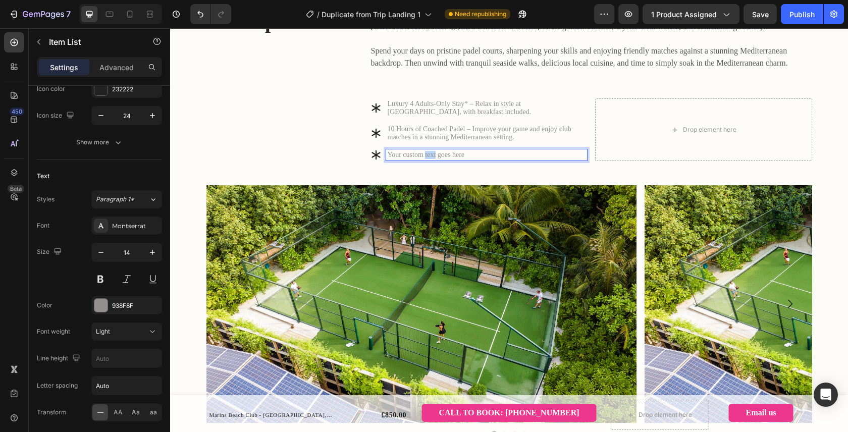
click at [444, 159] on p "Your custom text goes here" at bounding box center [487, 155] width 198 height 8
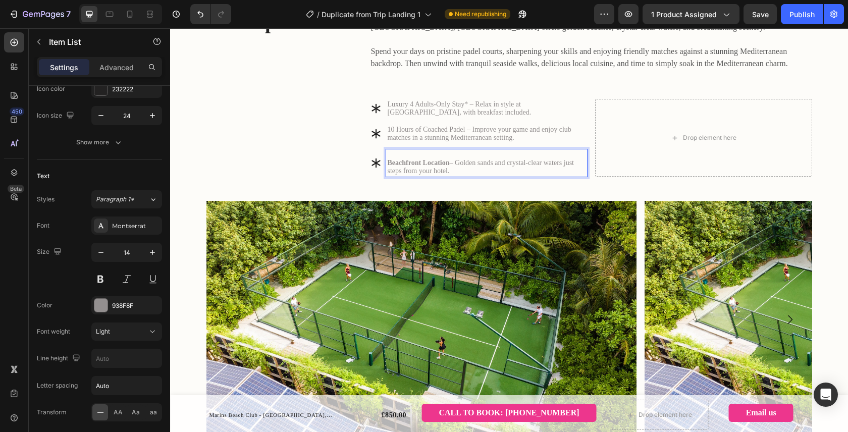
click at [394, 167] on strong "Beachfront Location" at bounding box center [419, 163] width 62 height 8
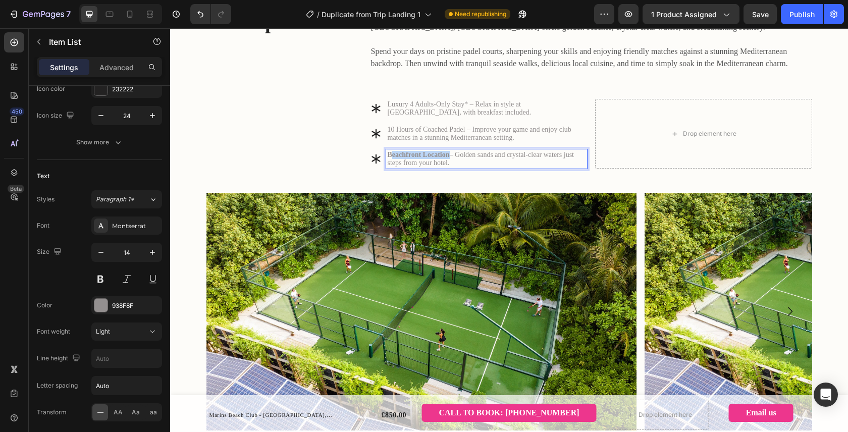
drag, startPoint x: 460, startPoint y: 191, endPoint x: 390, endPoint y: 189, distance: 70.2
click at [390, 167] on p "Beachfront Location – Golden sands and crystal-clear waters just steps from you…" at bounding box center [487, 159] width 198 height 16
click at [389, 158] on strong "Beachfront Location" at bounding box center [419, 155] width 62 height 8
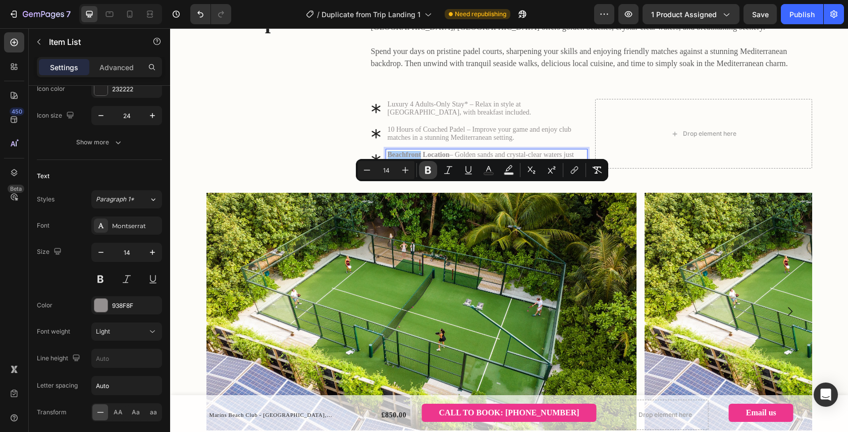
click at [427, 170] on icon "Editor contextual toolbar" at bounding box center [428, 171] width 6 height 8
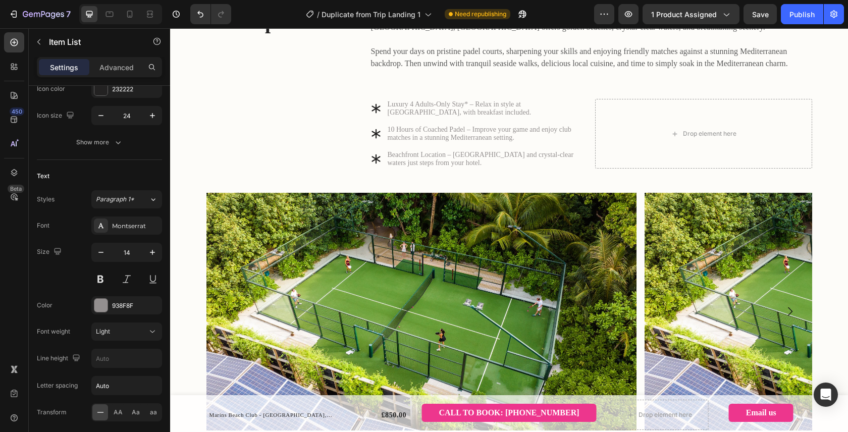
click at [427, 142] on p "10 Hours of Coached Padel – Improve your game and enjoy club matches in a stunn…" at bounding box center [487, 134] width 198 height 16
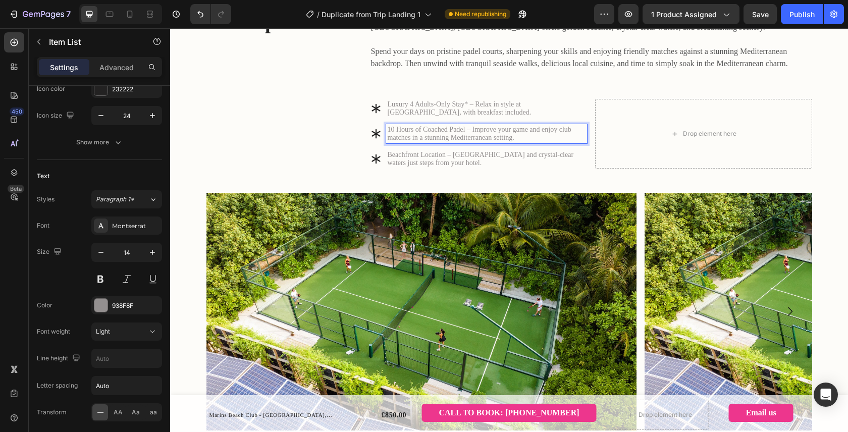
click at [482, 142] on p "10 Hours of Coached Padel – Improve your game and enjoy club matches in a stunn…" at bounding box center [487, 134] width 198 height 16
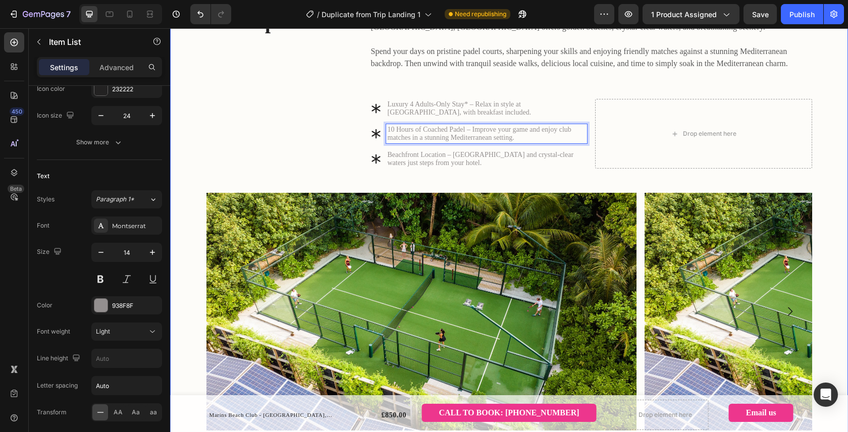
click at [554, 211] on div "The experience Heading Join us for a five-day escape combining the perfect blen…" at bounding box center [509, 226] width 663 height 436
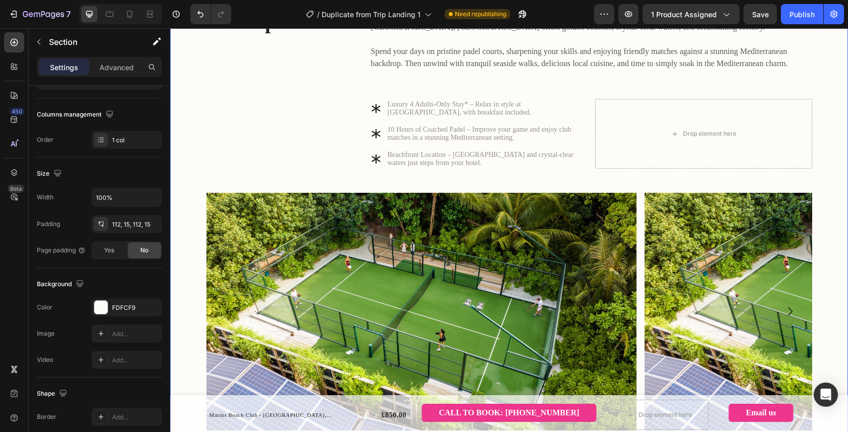
scroll to position [0, 0]
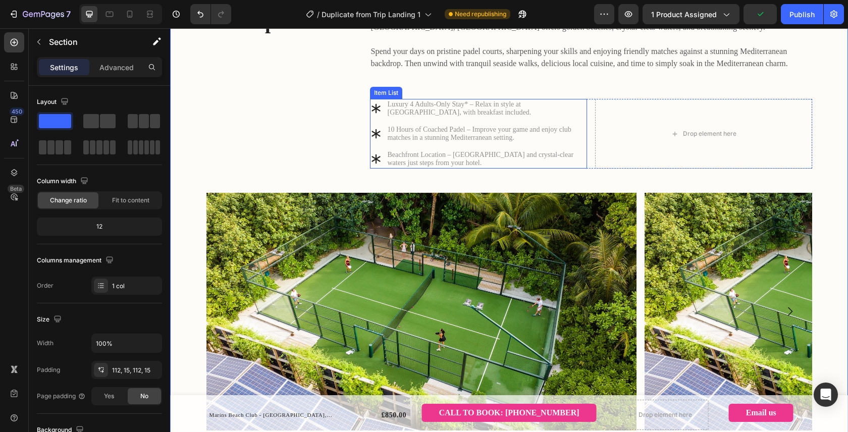
click at [382, 97] on div "Item List" at bounding box center [386, 92] width 28 height 9
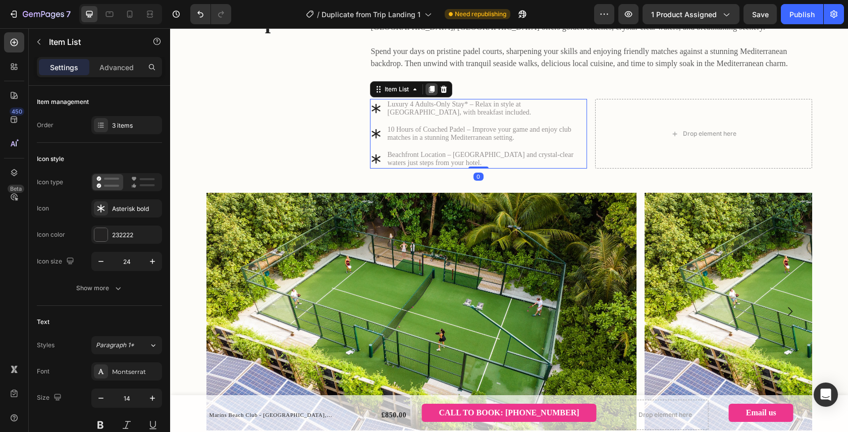
click at [429, 93] on icon at bounding box center [431, 89] width 6 height 7
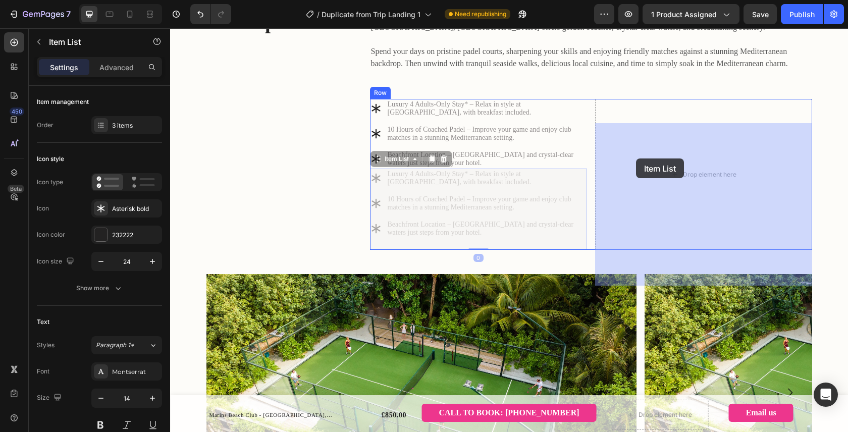
drag, startPoint x: 382, startPoint y: 196, endPoint x: 635, endPoint y: 158, distance: 255.6
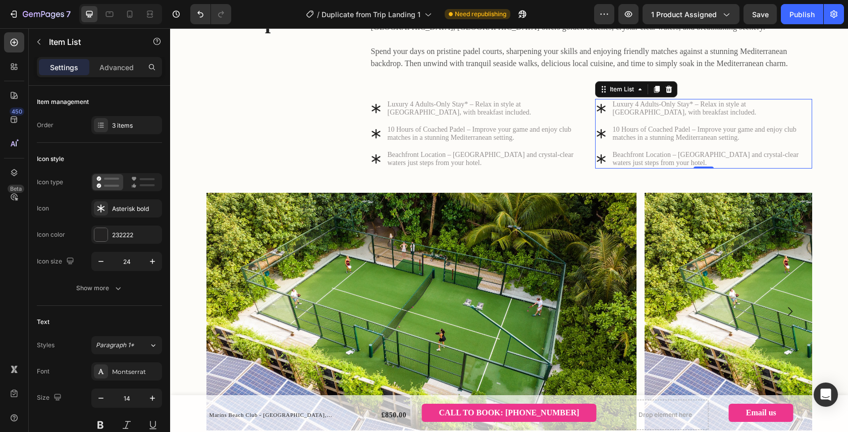
click at [634, 117] on p "Luxury 4 Adults-Only Stay* – Relax in style at Marins Beach Club, with breakfas…" at bounding box center [712, 108] width 198 height 16
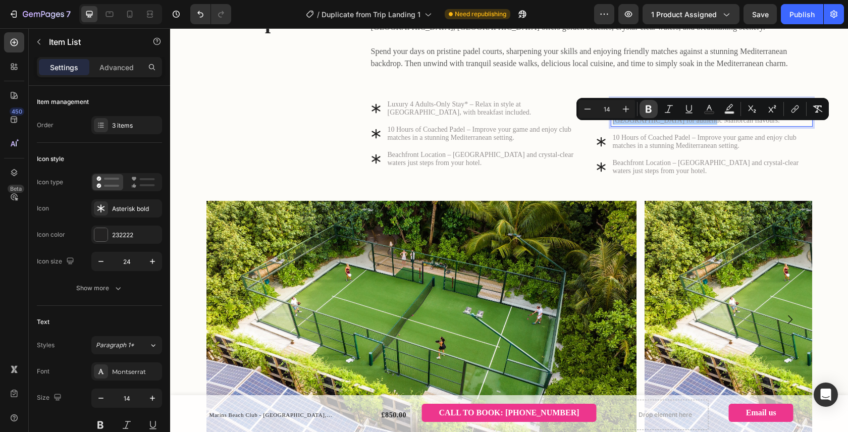
click at [655, 105] on button "Bold" at bounding box center [648, 109] width 18 height 18
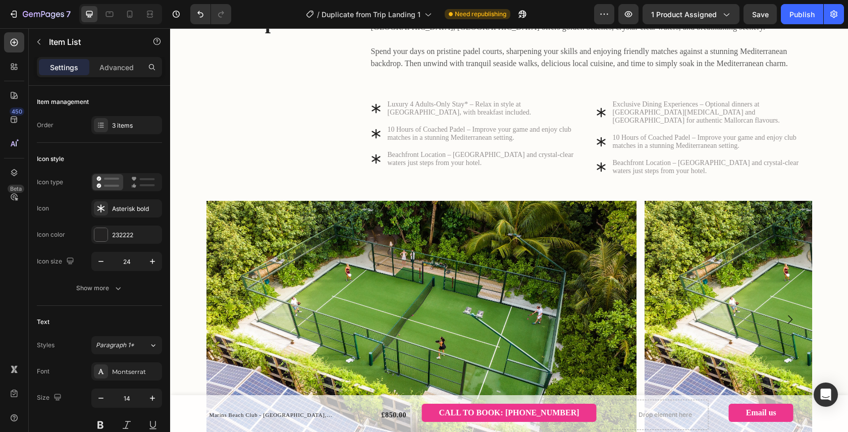
click at [688, 125] on p "Exclusive Dining Experiences – Optional dinners at AME Gastro Beach and La Caba…" at bounding box center [712, 112] width 198 height 24
click at [680, 125] on p "Exclusive Dining Experiences – Optional dinners at AME Gastro Beach and La Caba…" at bounding box center [712, 112] width 198 height 24
click at [622, 125] on p "Exclusive Dining Experiences – Optional dinners at AME Gastro Beach and La Caba…" at bounding box center [712, 112] width 198 height 24
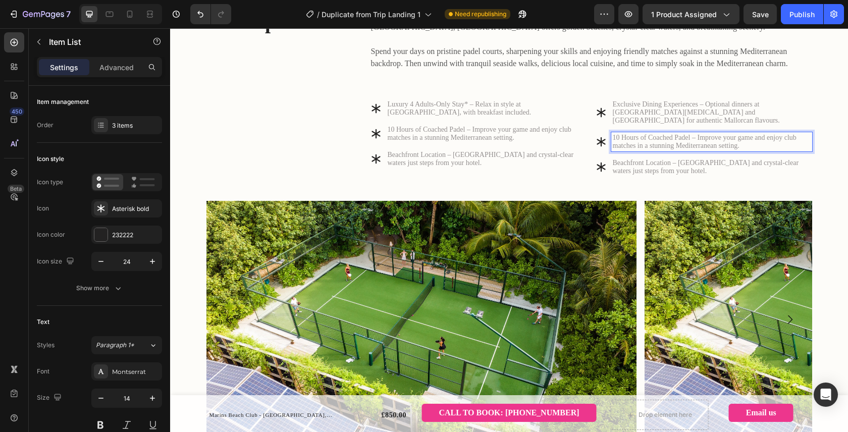
click at [653, 150] on p "10 Hours of Coached Padel – Improve your game and enjoy club matches in a stunn…" at bounding box center [712, 142] width 198 height 16
click at [601, 119] on icon at bounding box center [601, 112] width 12 height 12
click at [507, 117] on p "Luxury 4 Adults-Only Stay* – Relax in style at Marins Beach Club, with breakfas…" at bounding box center [487, 108] width 198 height 16
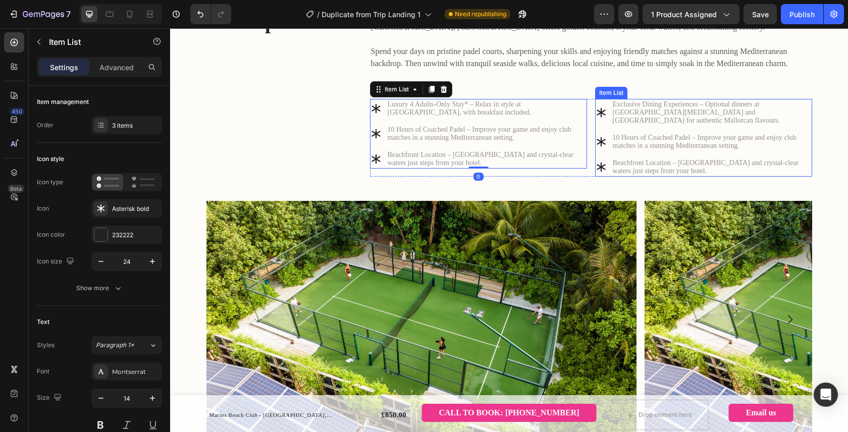
click at [633, 125] on p "Exclusive Dining Experiences – Optional dinners at AME Gastro Beach and La Caba…" at bounding box center [712, 112] width 198 height 24
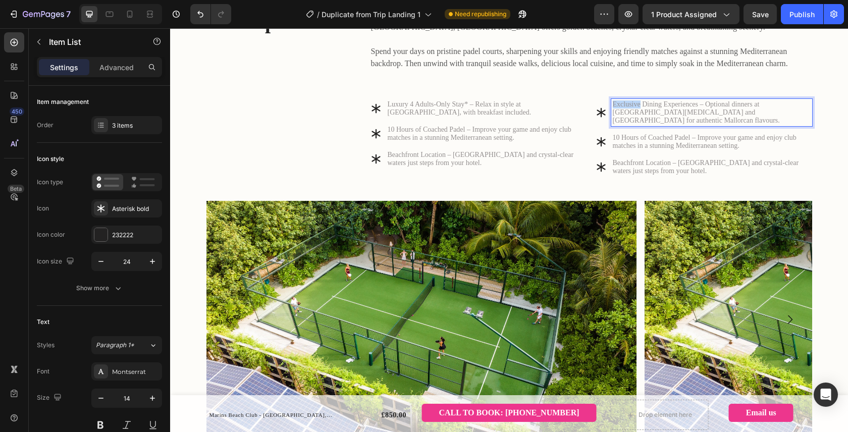
click at [634, 125] on p "Exclusive Dining Experiences – Optional dinners at AME Gastro Beach and La Caba…" at bounding box center [712, 112] width 198 height 24
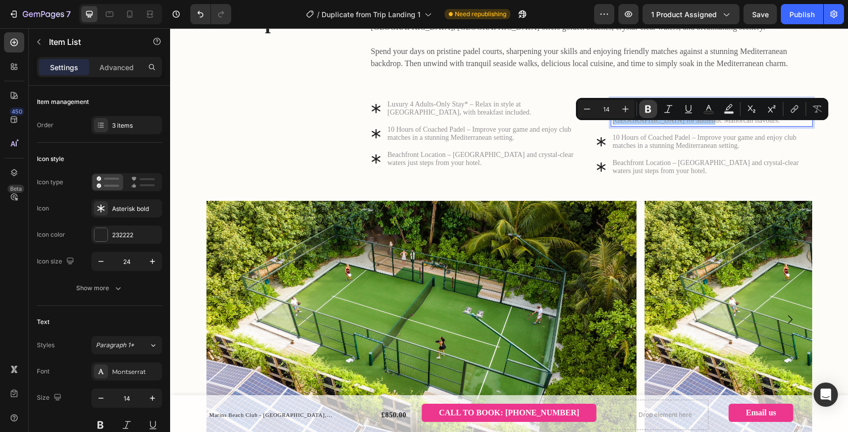
click at [647, 110] on icon "Editor contextual toolbar" at bounding box center [648, 109] width 10 height 10
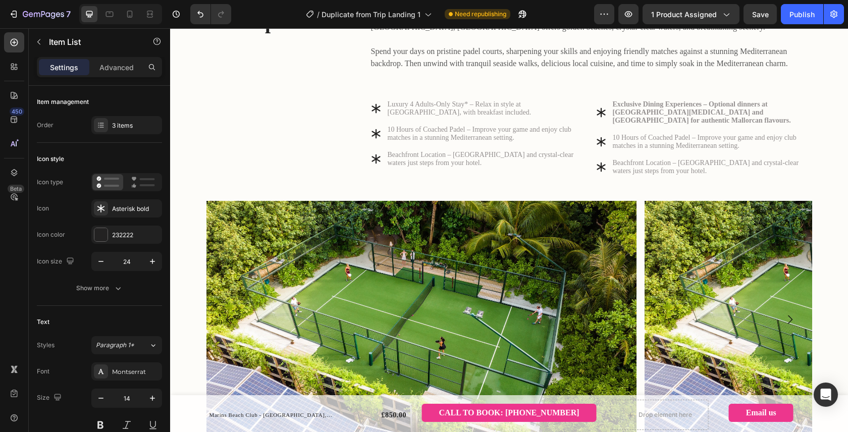
click at [647, 110] on div "Join us for a five-day escape combining the perfect blend of padel and relaxati…" at bounding box center [591, 92] width 442 height 169
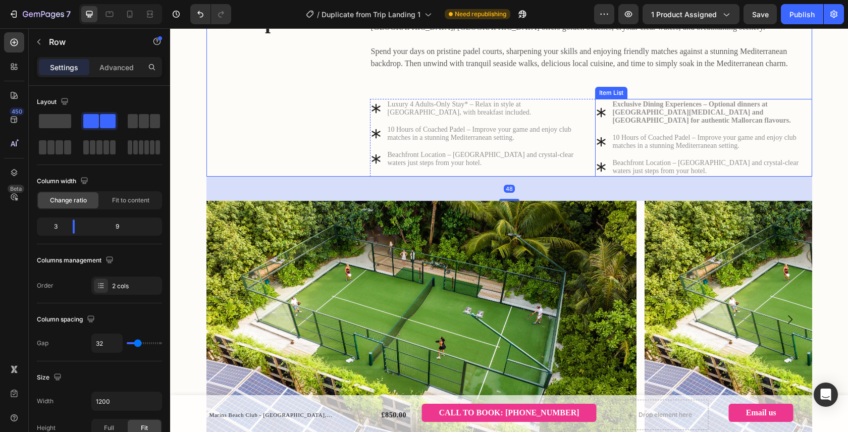
click at [649, 124] on strong "Exclusive Dining Experiences – Optional dinners at AME Gastro Beach and La Caba…" at bounding box center [702, 112] width 178 height 24
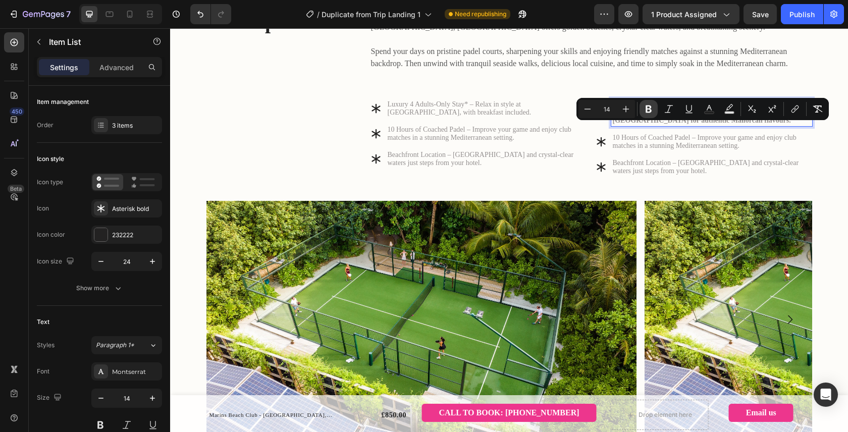
click at [650, 106] on icon "Editor contextual toolbar" at bounding box center [648, 109] width 6 height 8
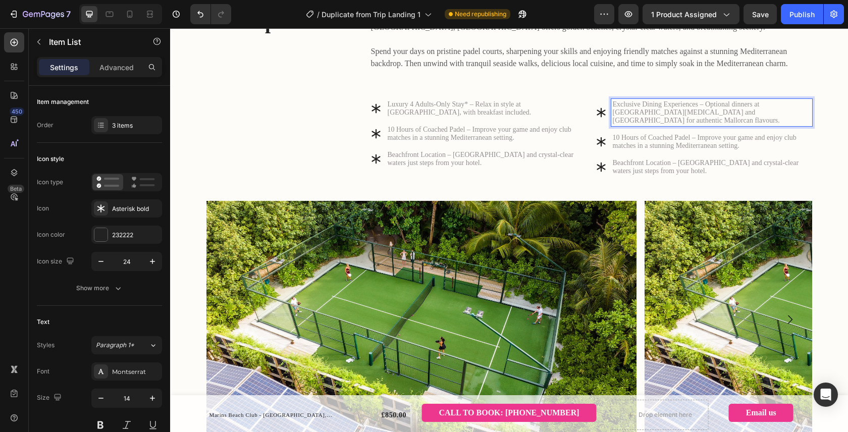
click at [644, 151] on div "10 Hours of Coached Padel – Improve your game and enjoy club matches in a stunn…" at bounding box center [711, 141] width 201 height 19
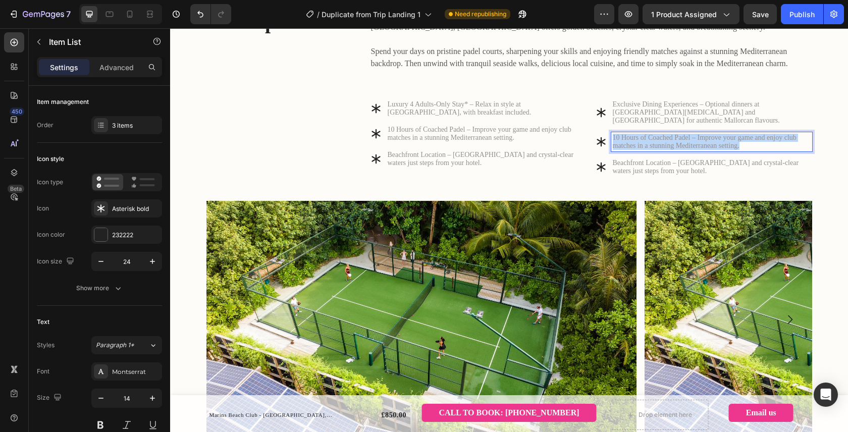
click at [644, 151] on div "10 Hours of Coached Padel – Improve your game and enjoy club matches in a stunn…" at bounding box center [711, 141] width 201 height 19
click at [667, 141] on strong "Unique Excursions" at bounding box center [641, 138] width 57 height 8
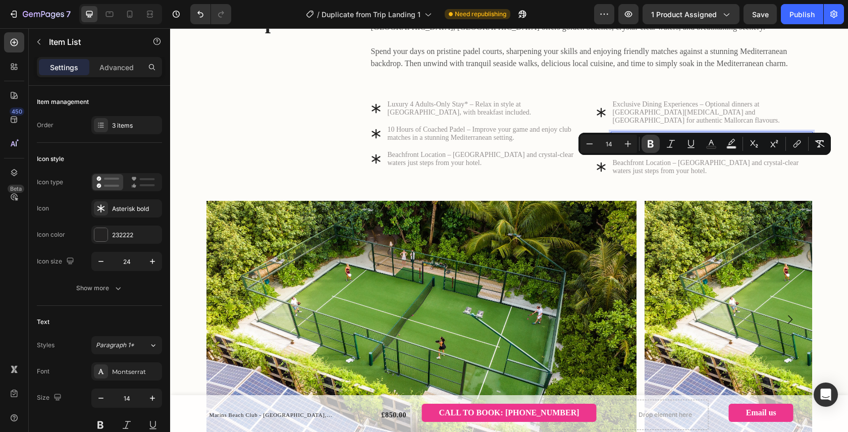
click at [653, 141] on icon "Editor contextual toolbar" at bounding box center [650, 144] width 10 height 10
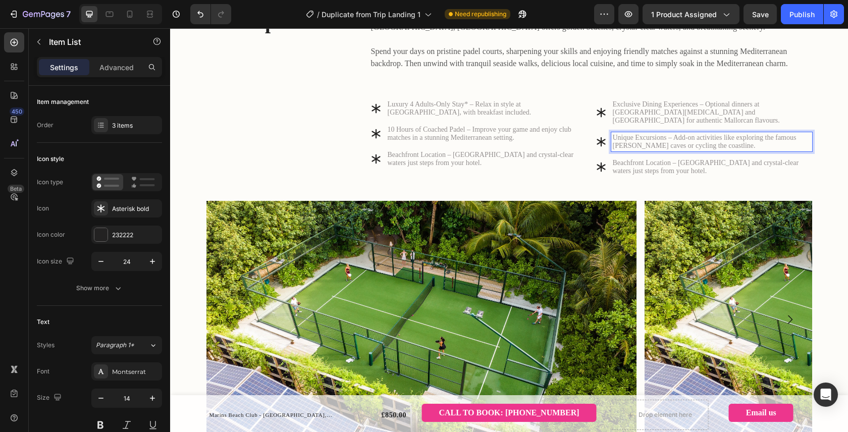
click at [651, 175] on p "Beachfront Location – Golden sands and crystal-clear waters just steps from you…" at bounding box center [712, 167] width 198 height 16
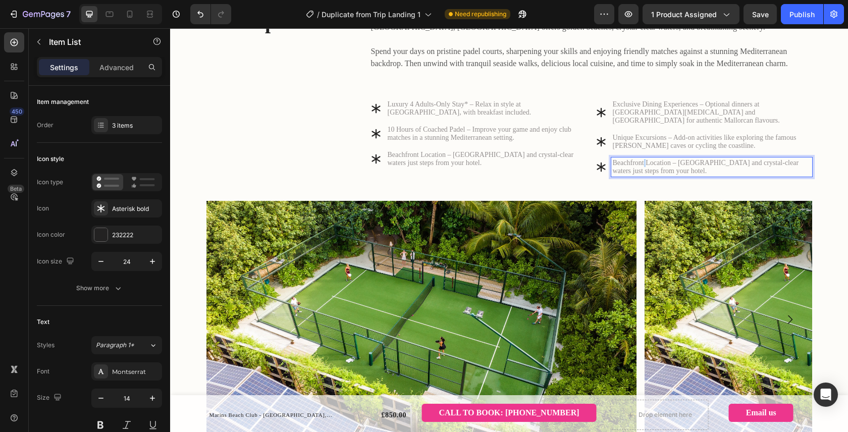
click at [651, 175] on p "Beachfront Location – Golden sands and crystal-clear waters just steps from you…" at bounding box center [712, 167] width 198 height 16
click at [674, 175] on p "Flexible Upgrades – Choose junior suites, half board, car hire or extra tournam…" at bounding box center [712, 167] width 198 height 16
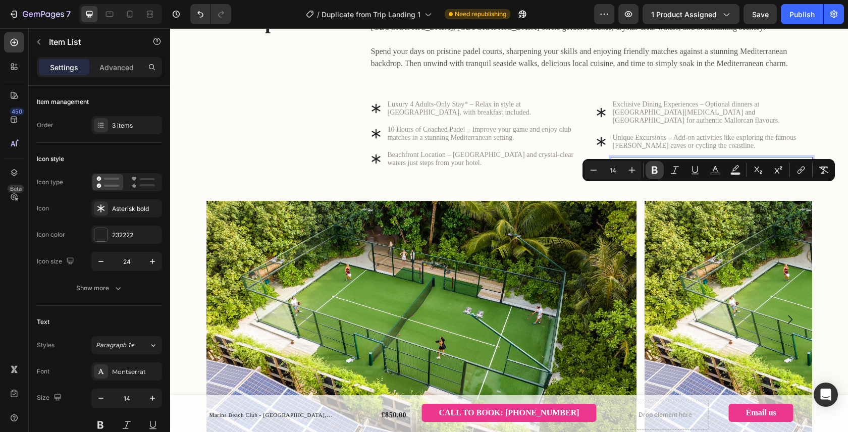
click at [652, 172] on icon "Editor contextual toolbar" at bounding box center [654, 171] width 6 height 8
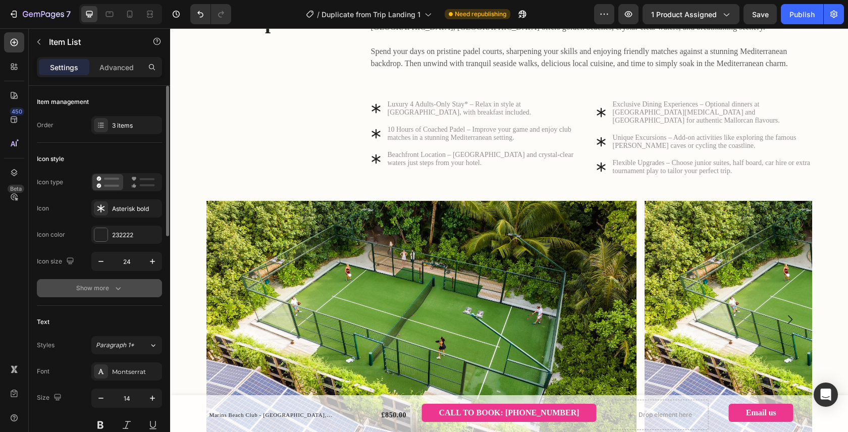
click at [118, 292] on icon "button" at bounding box center [118, 288] width 10 height 10
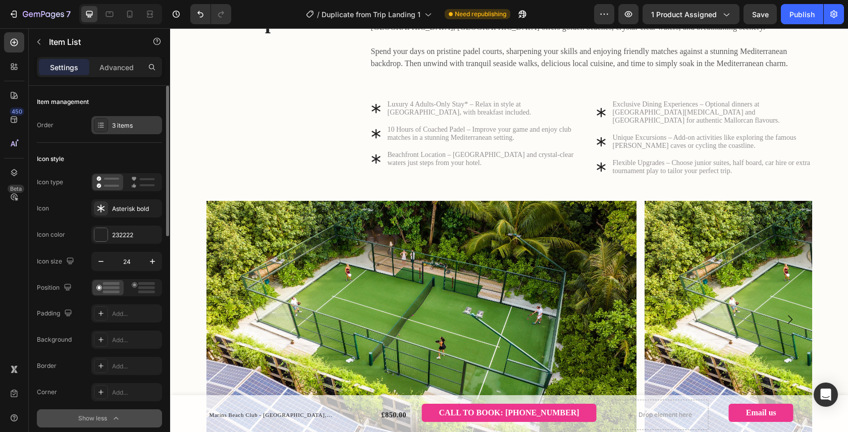
click at [131, 118] on div "3 items" at bounding box center [126, 125] width 71 height 18
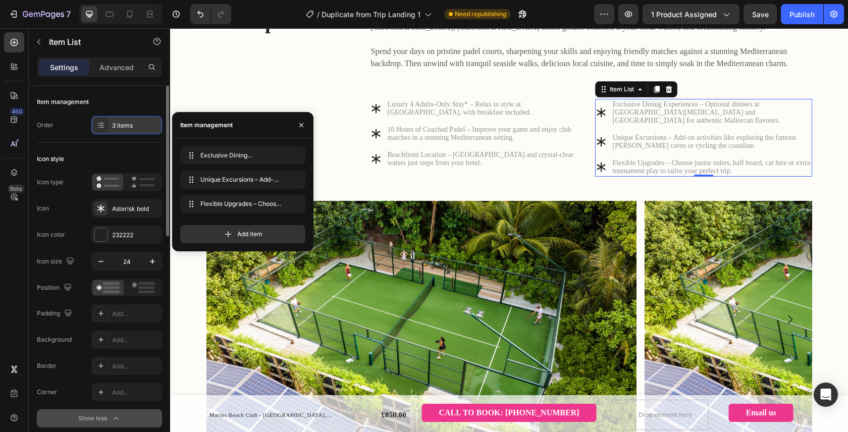
click at [131, 118] on div "3 items" at bounding box center [126, 125] width 71 height 18
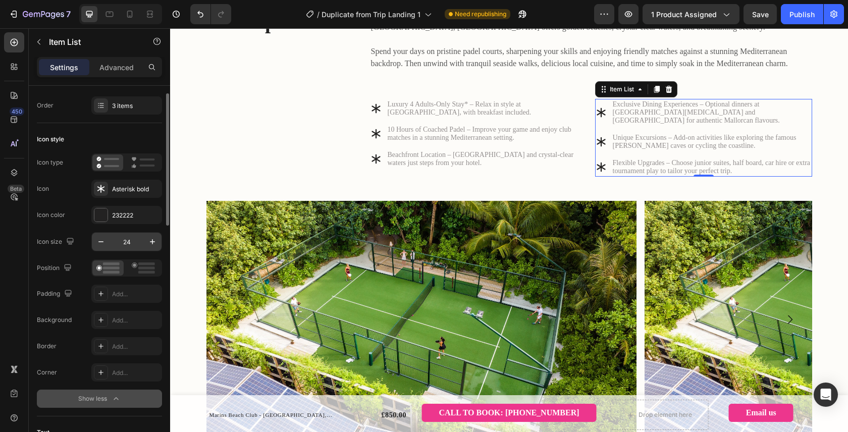
scroll to position [36, 0]
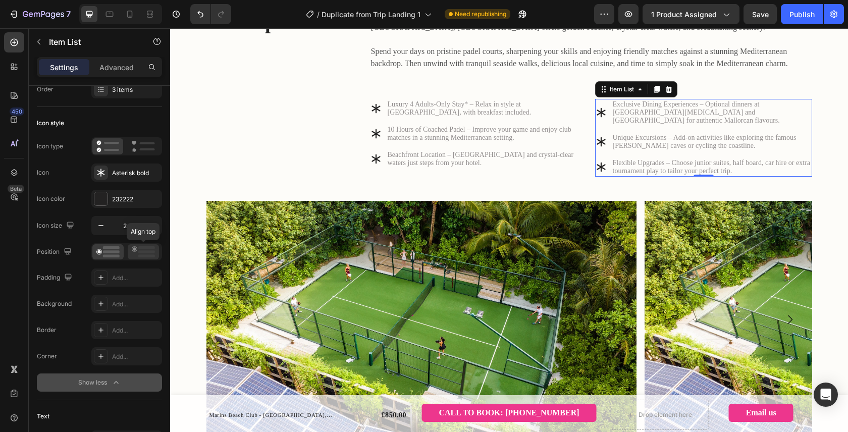
click at [142, 253] on icon at bounding box center [143, 251] width 23 height 11
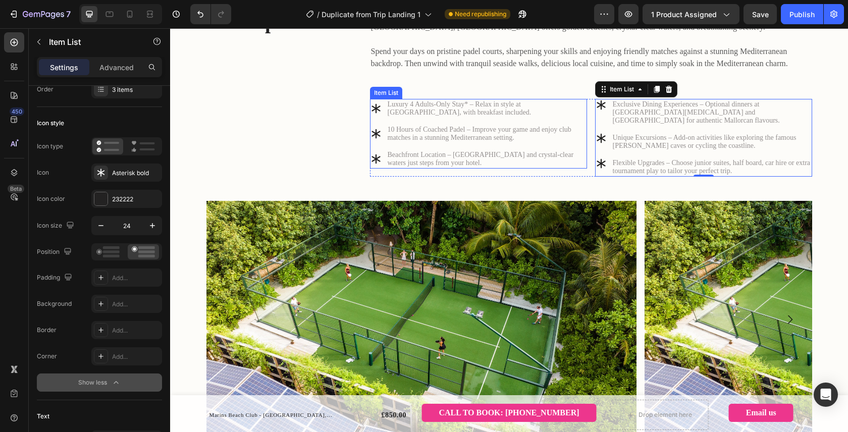
click at [376, 97] on div "Item List" at bounding box center [386, 92] width 28 height 9
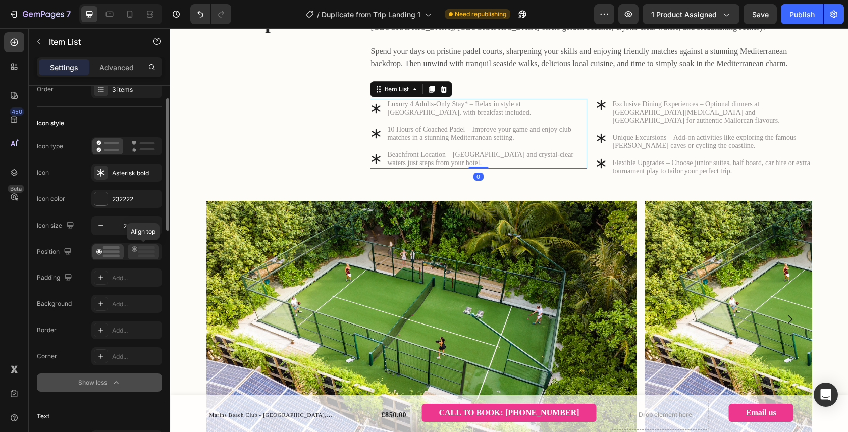
click at [149, 252] on rect at bounding box center [146, 251] width 17 height 3
click at [102, 249] on icon at bounding box center [107, 251] width 23 height 11
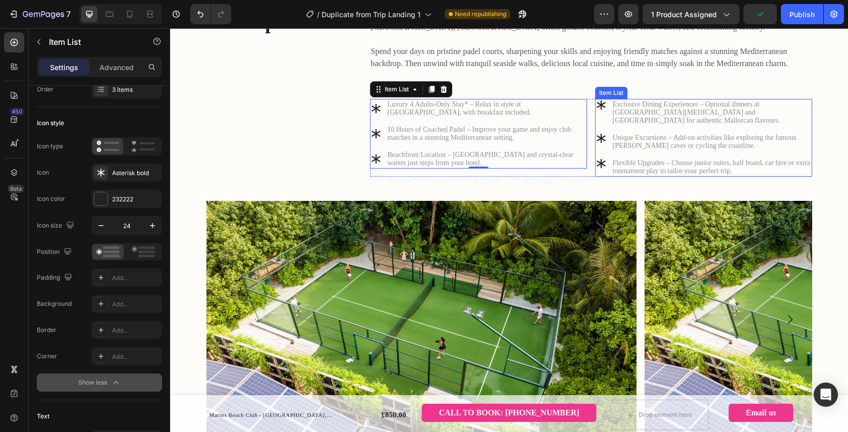
click at [609, 97] on div "Item List" at bounding box center [611, 92] width 28 height 9
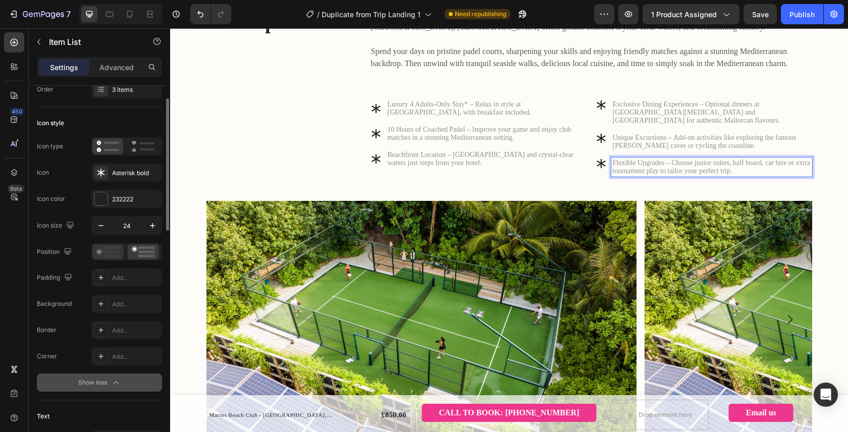
click at [113, 253] on rect at bounding box center [111, 251] width 17 height 3
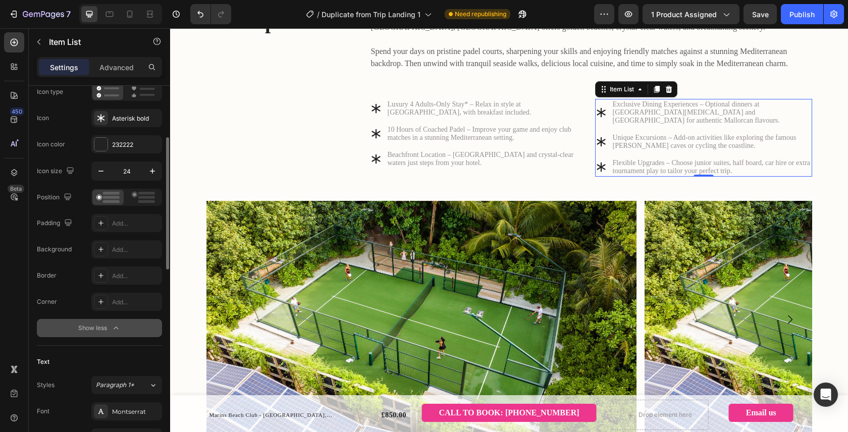
scroll to position [105, 0]
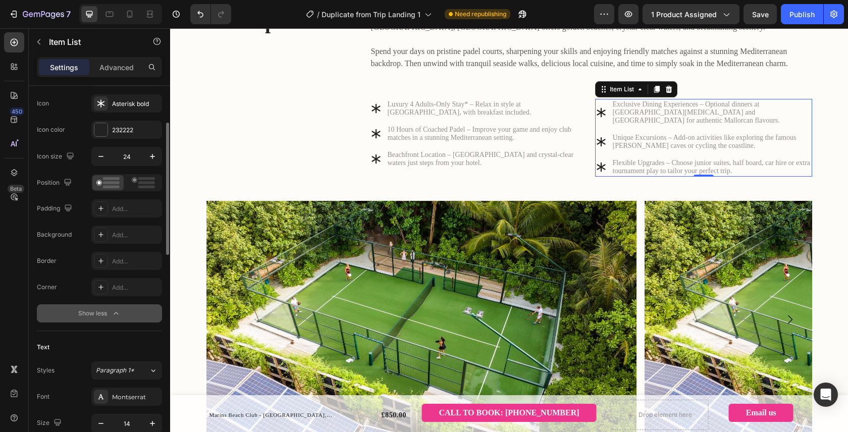
click at [120, 318] on icon "button" at bounding box center [116, 313] width 10 height 10
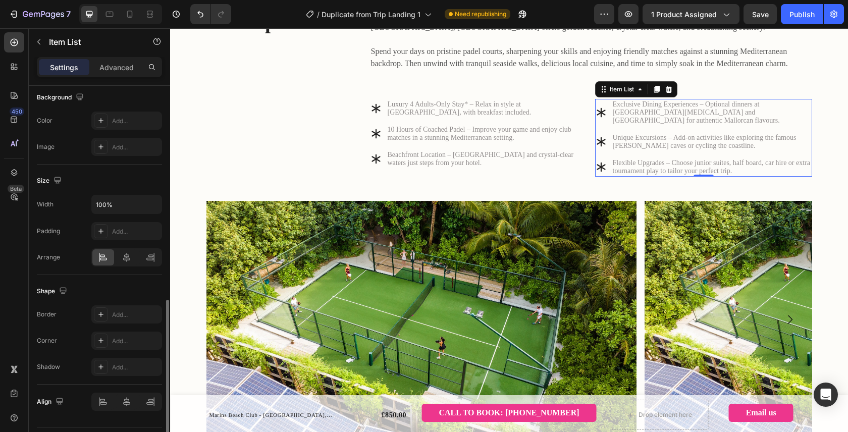
scroll to position [557, 0]
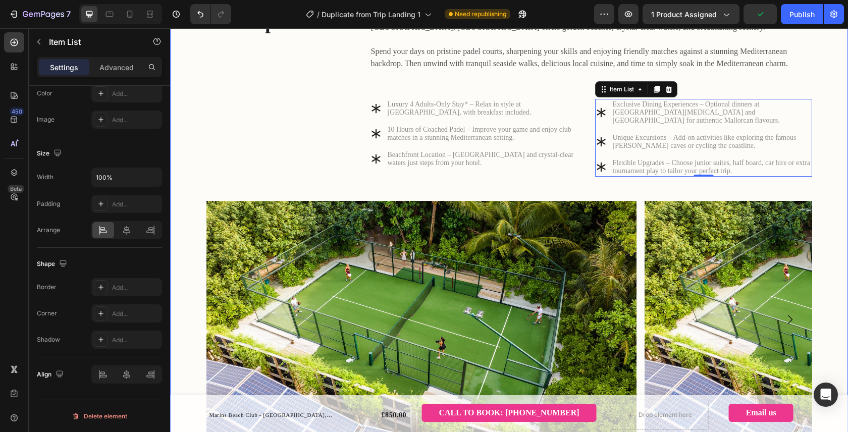
click at [830, 179] on div "The experience Heading Join us for a five-day escape combining the perfect blen…" at bounding box center [509, 230] width 663 height 445
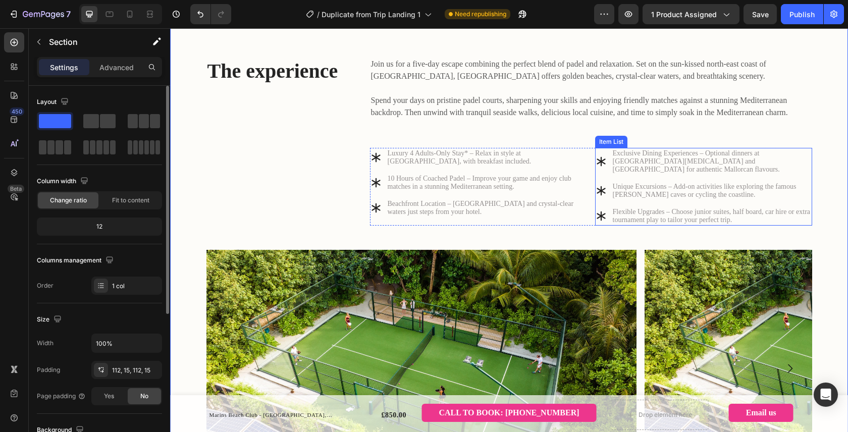
scroll to position [417, 0]
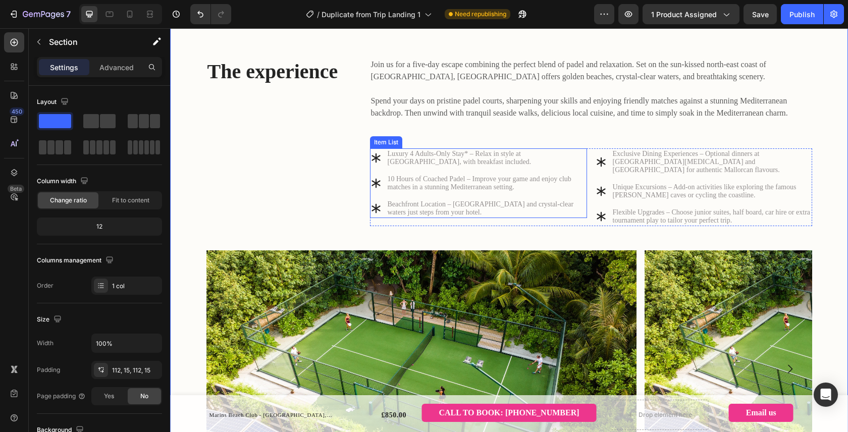
click at [389, 147] on div "Item List" at bounding box center [386, 142] width 28 height 9
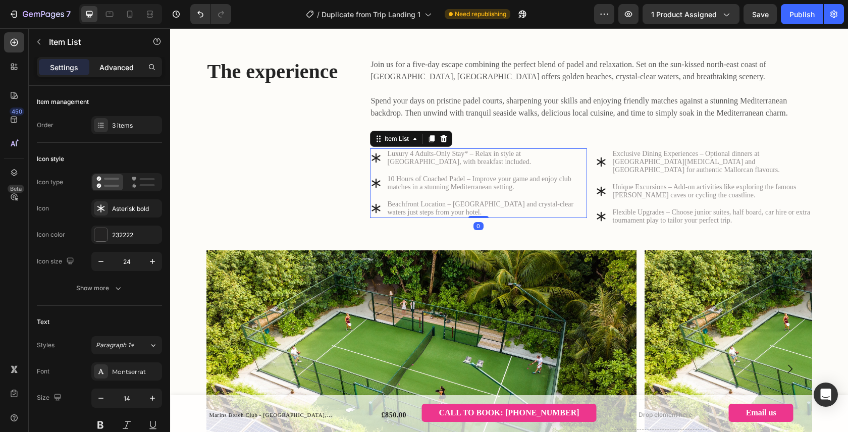
click at [116, 64] on p "Advanced" at bounding box center [116, 67] width 34 height 11
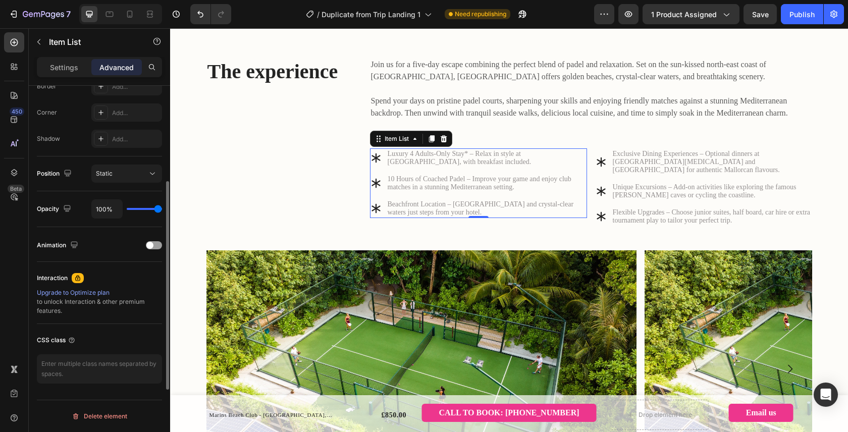
scroll to position [0, 0]
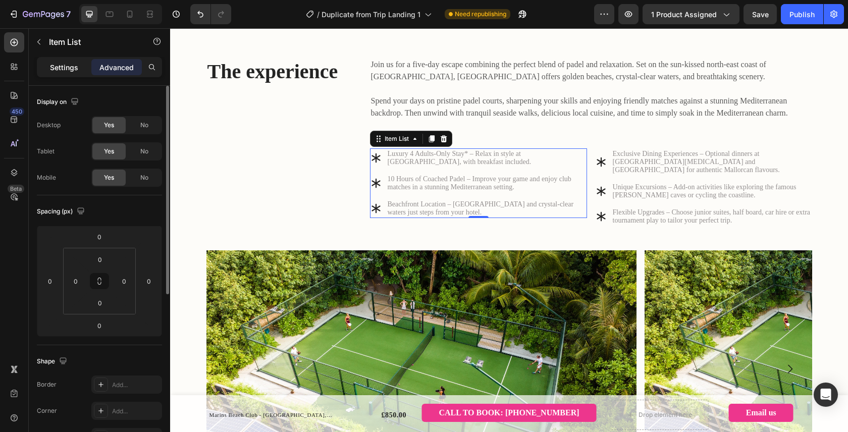
click at [58, 60] on div "Settings" at bounding box center [64, 67] width 50 height 16
type input "8"
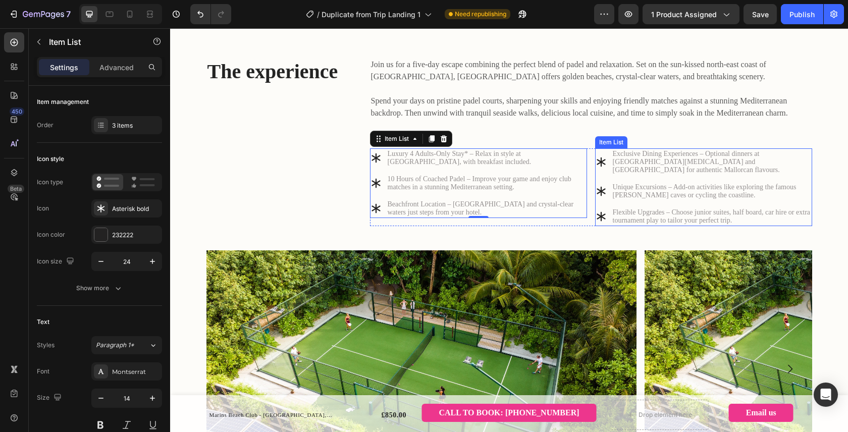
click at [710, 174] on p "Exclusive Dining Experiences – Optional dinners at AME Gastro Beach and La Caba…" at bounding box center [712, 162] width 198 height 24
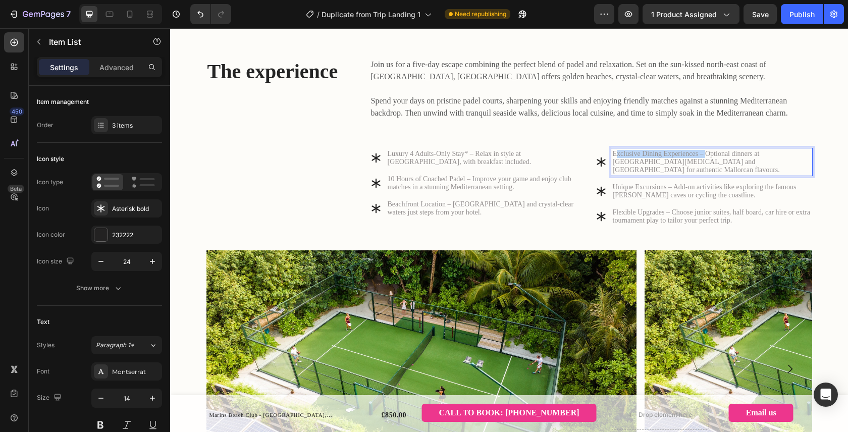
drag, startPoint x: 724, startPoint y: 179, endPoint x: 616, endPoint y: 179, distance: 108.0
click at [616, 174] on p "Exclusive Dining Experiences – Optional dinners at AME Gastro Beach and La Caba…" at bounding box center [712, 162] width 198 height 24
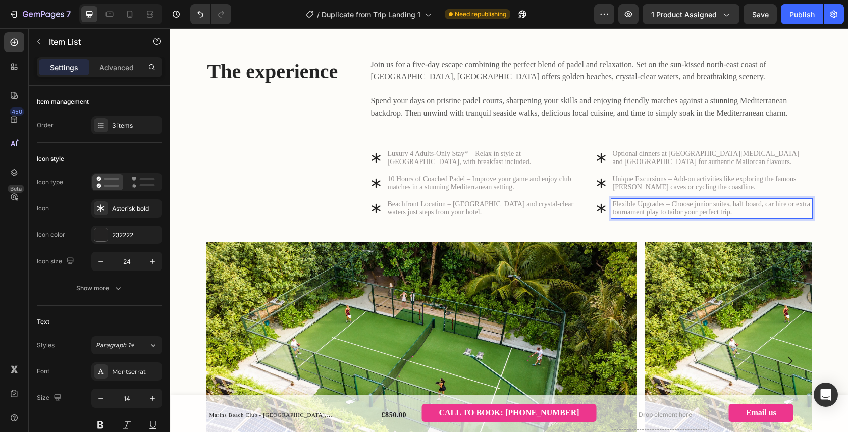
click at [690, 216] on p "Flexible Upgrades – Choose junior suites, half board, car hire or extra tournam…" at bounding box center [712, 208] width 198 height 16
drag, startPoint x: 721, startPoint y: 246, endPoint x: 735, endPoint y: 241, distance: 15.0
click at [735, 216] on p "Flexible Upgrades – Choose junior suites, half board, car hire or extra tournam…" at bounding box center [712, 208] width 198 height 16
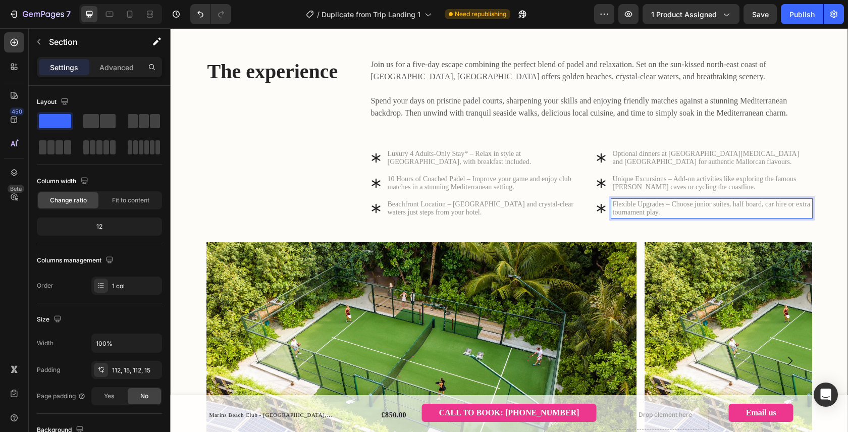
click at [822, 244] on div "The experience Heading Join us for a five-day escape combining the perfect blen…" at bounding box center [509, 276] width 663 height 436
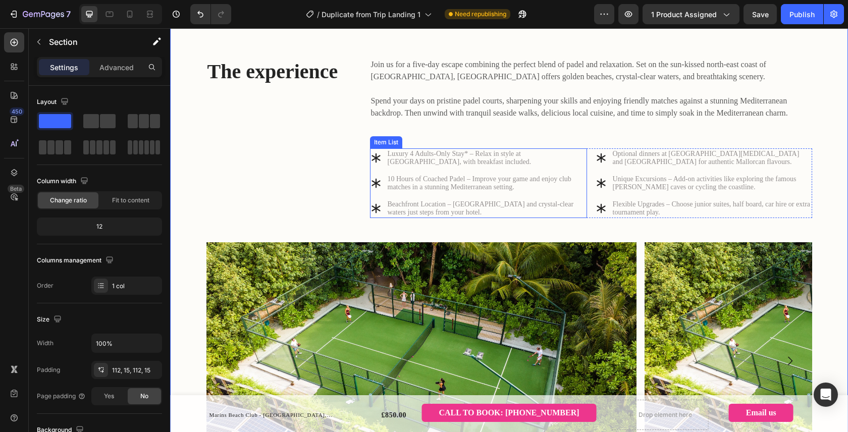
click at [464, 191] on p "10 Hours of Coached Padel – Improve your game and enjoy club matches in a stunn…" at bounding box center [487, 183] width 198 height 16
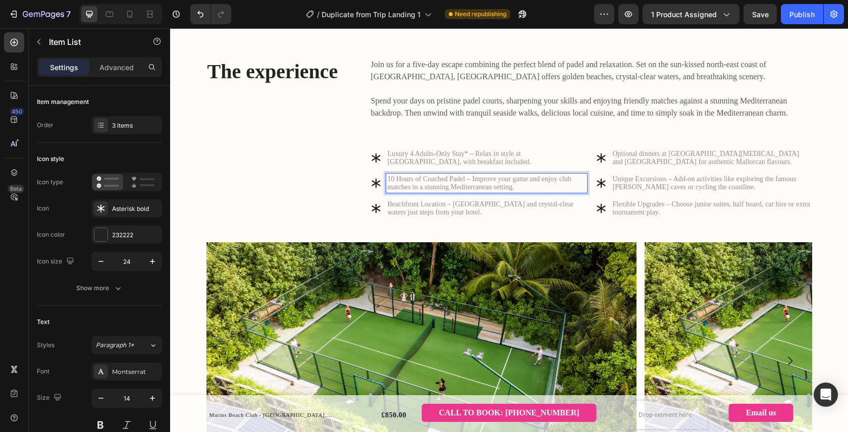
click at [473, 191] on p "10 Hours of Coached Padel – Improve your game and enjoy club matches in a stunn…" at bounding box center [487, 183] width 198 height 16
drag, startPoint x: 505, startPoint y: 213, endPoint x: 473, endPoint y: 213, distance: 31.3
click at [473, 191] on p "10 Hours of Coached Padel – Improve your game and enjoy club matches in a stunn…" at bounding box center [487, 183] width 198 height 16
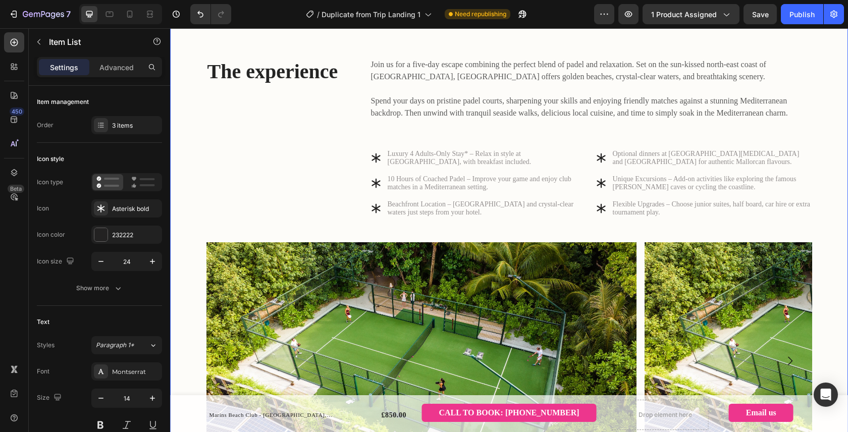
click at [826, 256] on div "The experience Heading Join us for a five-day escape combining the perfect blen…" at bounding box center [509, 276] width 663 height 436
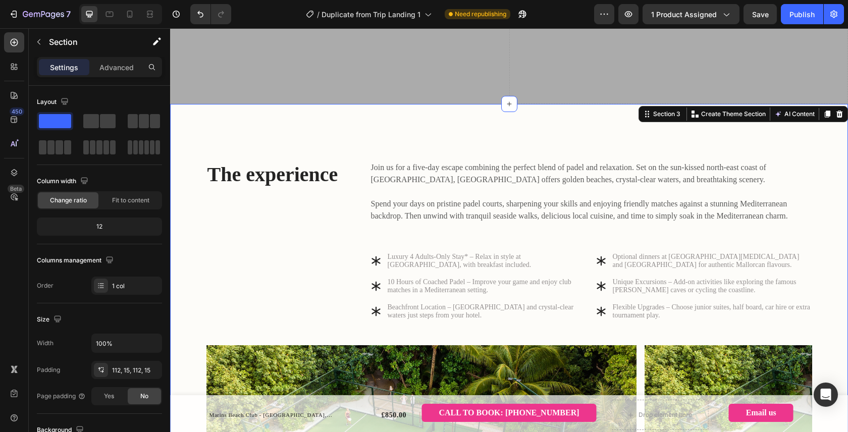
scroll to position [353, 0]
click at [548, 162] on p "Join us for a five-day escape combining the perfect blend of padel and relaxati…" at bounding box center [591, 174] width 440 height 24
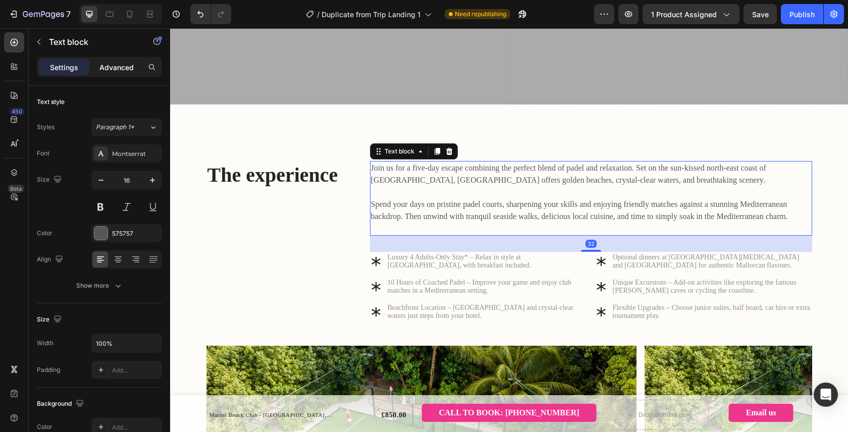
click at [128, 67] on p "Advanced" at bounding box center [116, 67] width 34 height 11
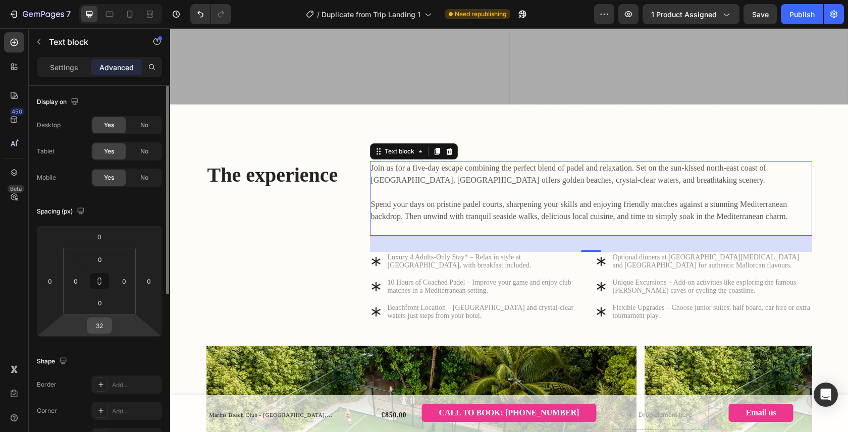
click at [102, 325] on input "32" at bounding box center [99, 325] width 20 height 15
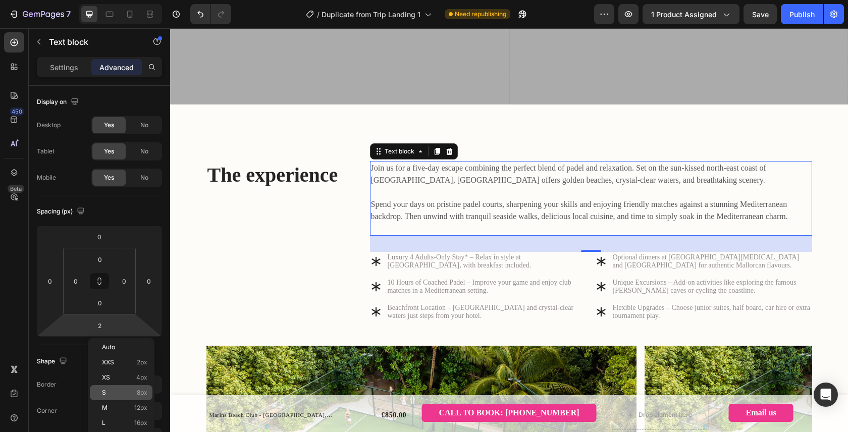
click at [122, 394] on p "S 8px" at bounding box center [124, 392] width 45 height 7
type input "8"
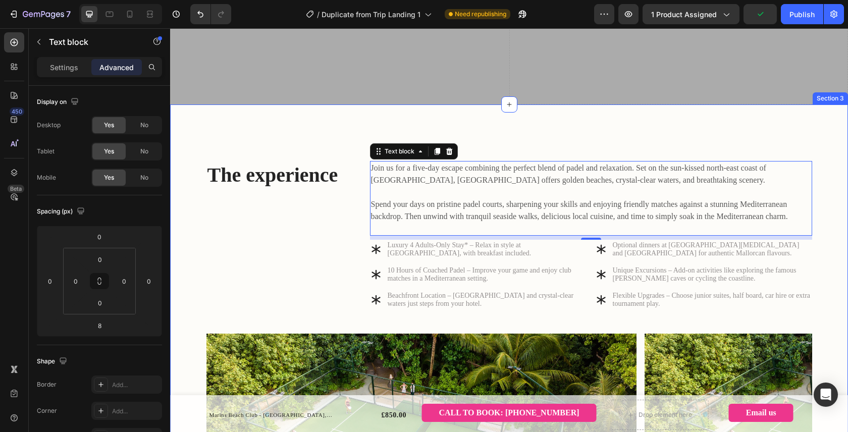
click at [836, 210] on div "The experience Heading Join us for a five-day escape combining the perfect blen…" at bounding box center [509, 373] width 663 height 424
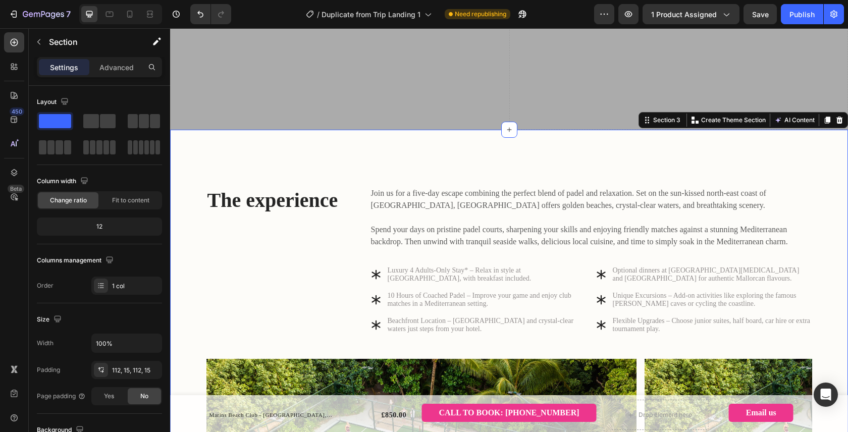
scroll to position [327, 0]
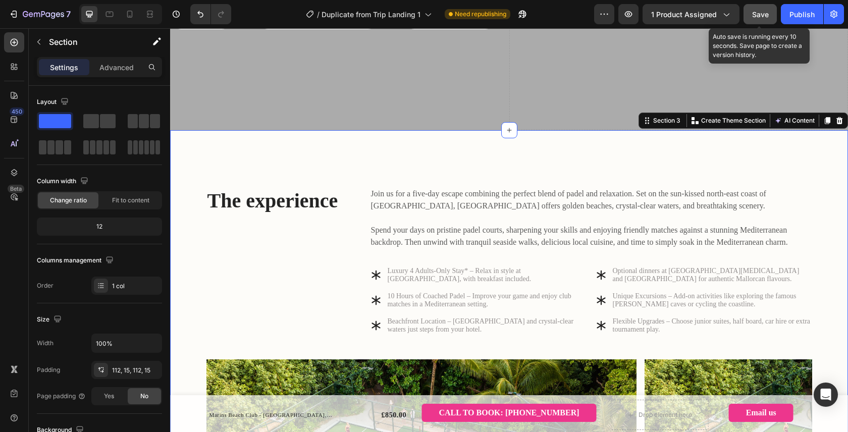
click at [771, 13] on button "Save" at bounding box center [759, 14] width 33 height 20
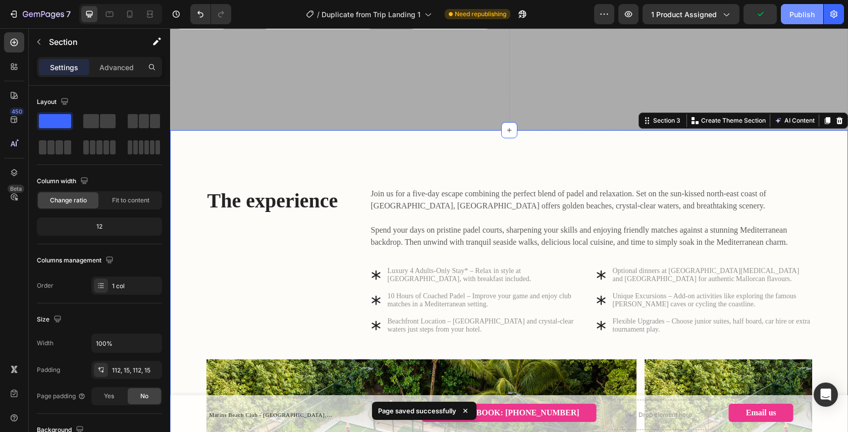
click at [799, 12] on div "Publish" at bounding box center [801, 14] width 25 height 11
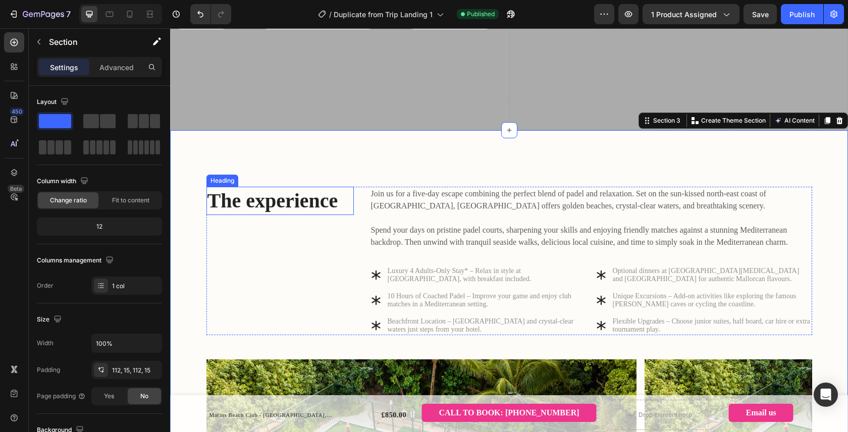
click at [233, 175] on div "Heading" at bounding box center [222, 181] width 32 height 12
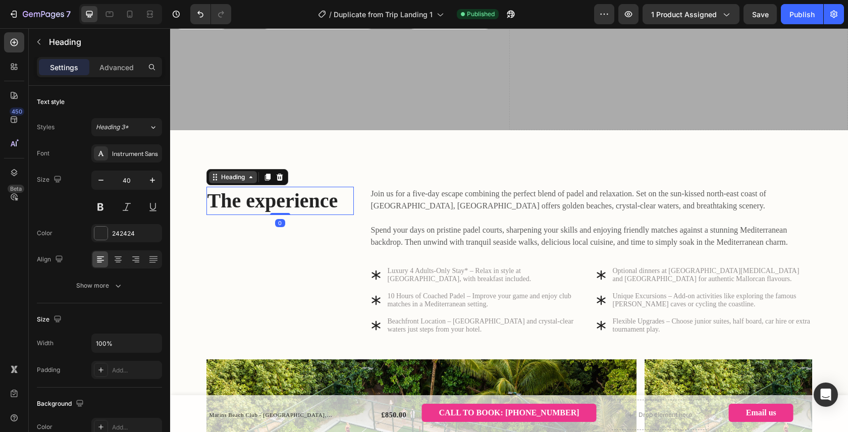
click at [237, 173] on div "Heading" at bounding box center [233, 177] width 28 height 9
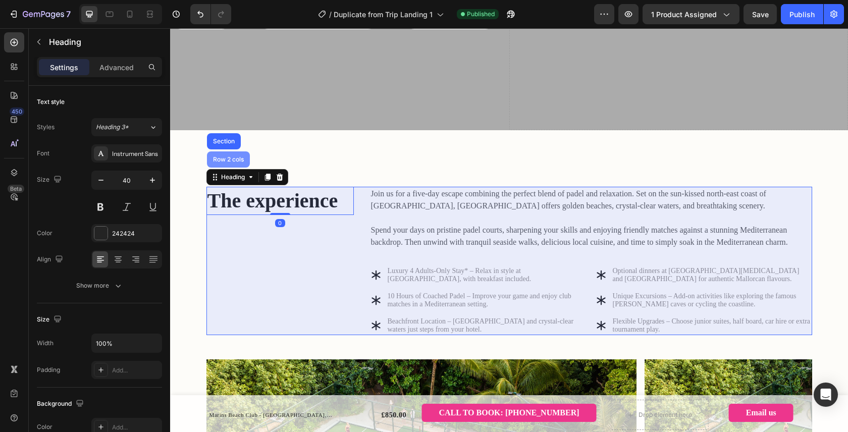
click at [235, 156] on div "Row 2 cols" at bounding box center [228, 159] width 35 height 6
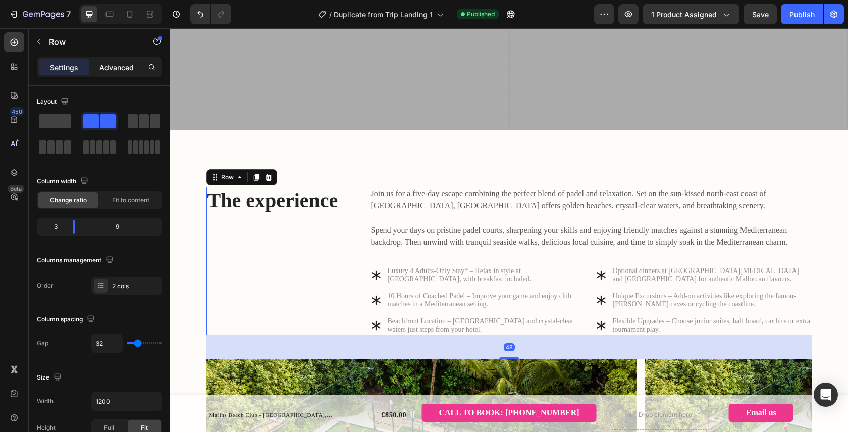
click at [125, 72] on p "Advanced" at bounding box center [116, 67] width 34 height 11
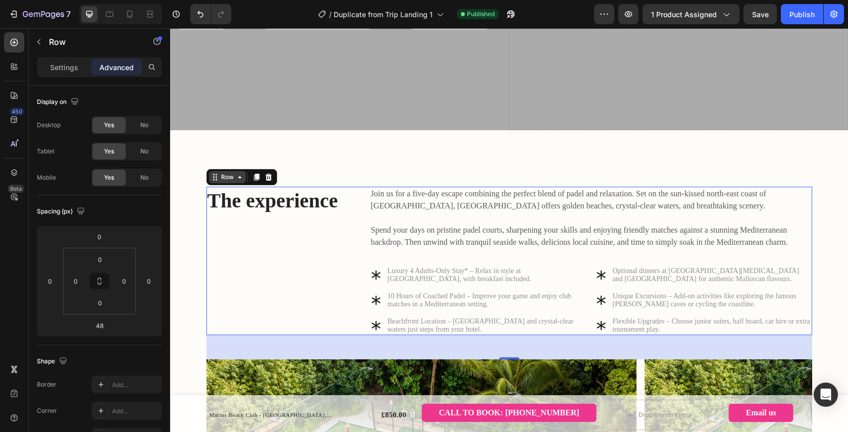
click at [236, 173] on icon at bounding box center [240, 177] width 8 height 8
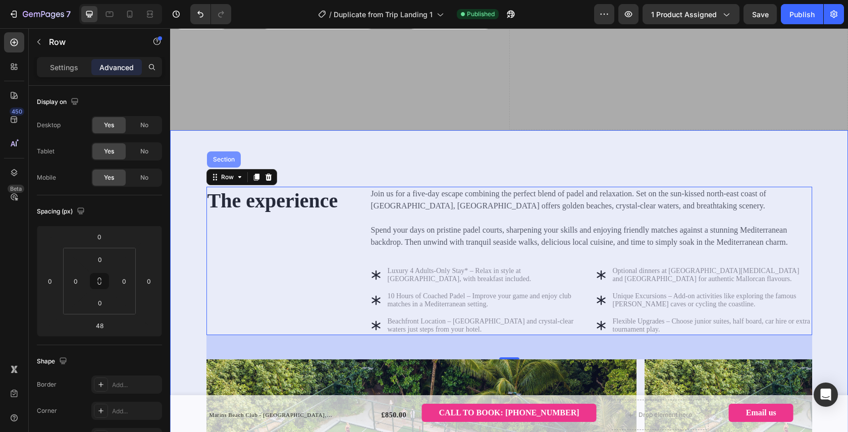
click at [227, 156] on div "Section" at bounding box center [224, 159] width 26 height 6
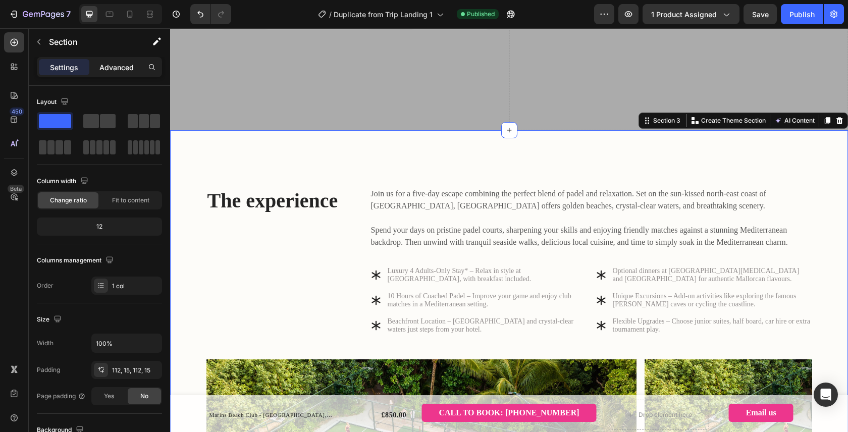
click at [121, 72] on p "Advanced" at bounding box center [116, 67] width 34 height 11
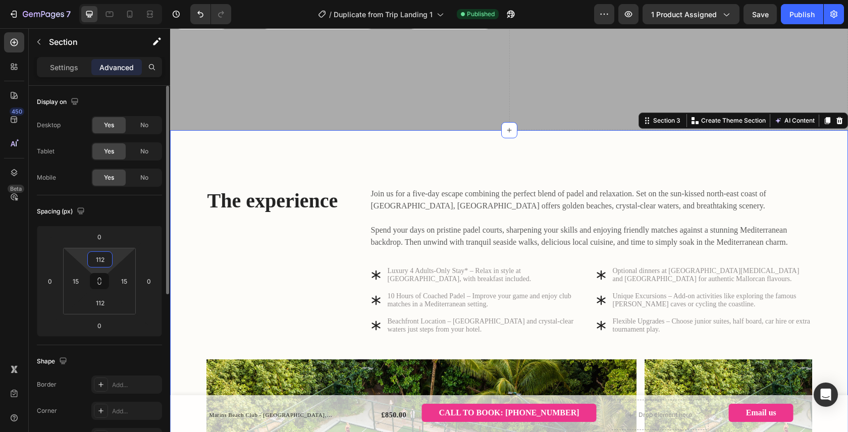
click at [108, 263] on input "112" at bounding box center [100, 259] width 20 height 15
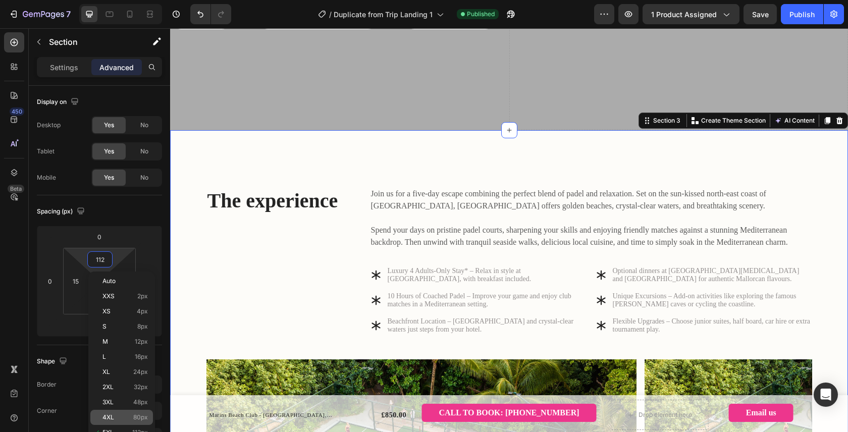
click at [128, 415] on p "4XL 80px" at bounding box center [124, 417] width 45 height 7
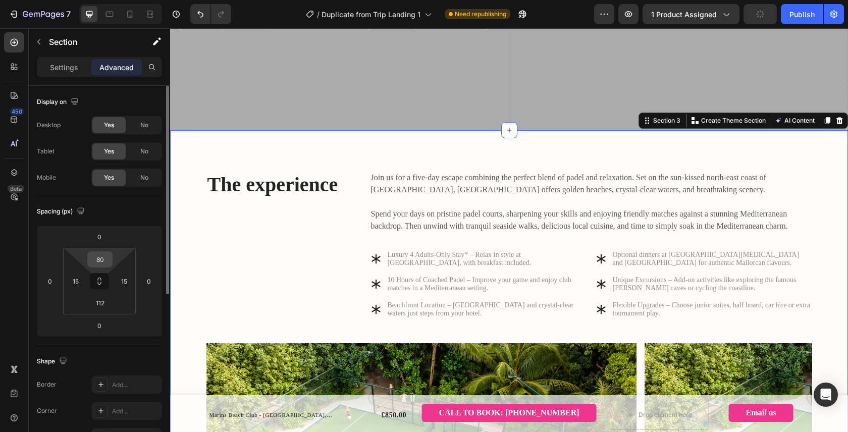
click at [101, 263] on input "80" at bounding box center [100, 259] width 20 height 15
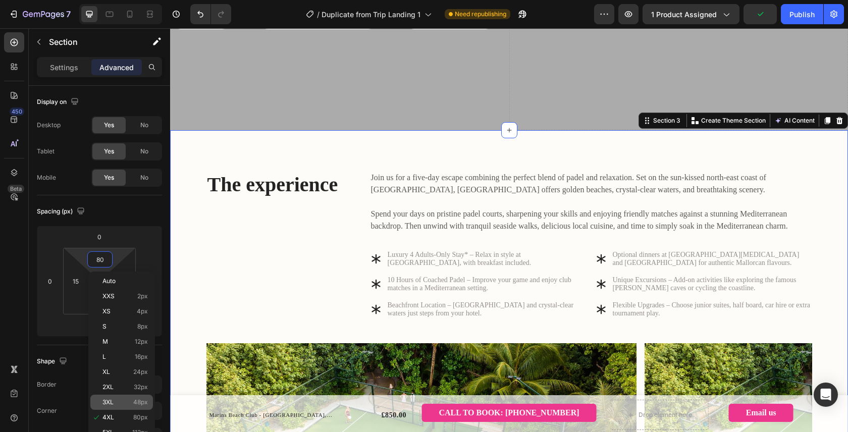
click at [110, 401] on span "3XL" at bounding box center [107, 402] width 11 height 7
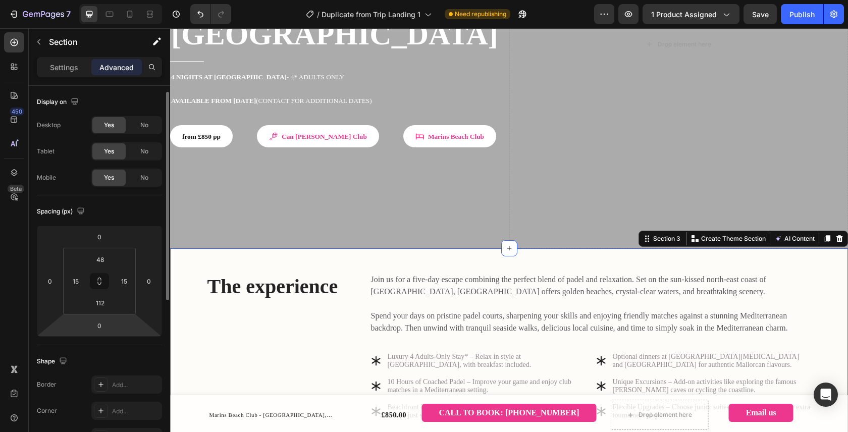
scroll to position [5, 0]
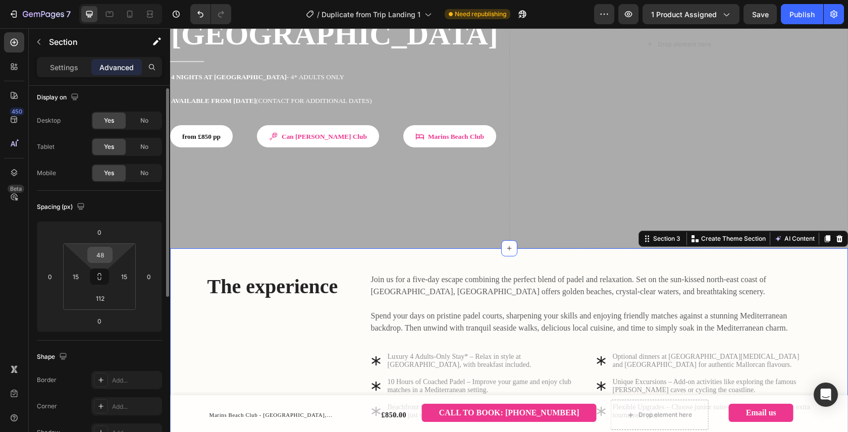
click at [101, 259] on input "48" at bounding box center [100, 254] width 20 height 15
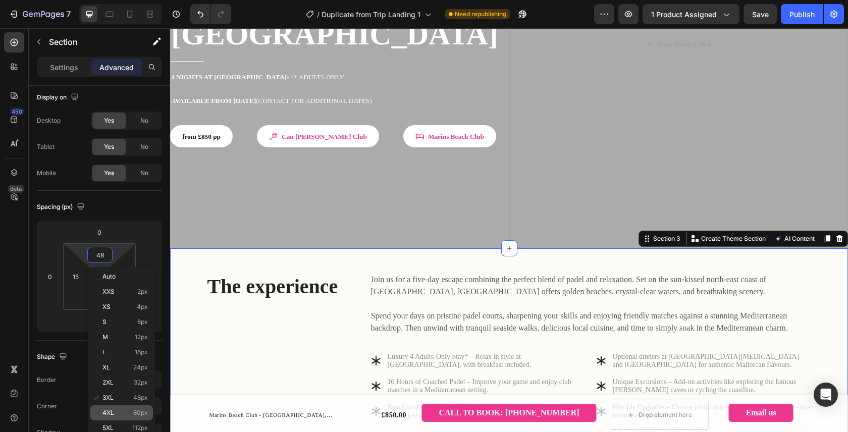
click at [121, 409] on p "4XL 80px" at bounding box center [124, 412] width 45 height 7
type input "80"
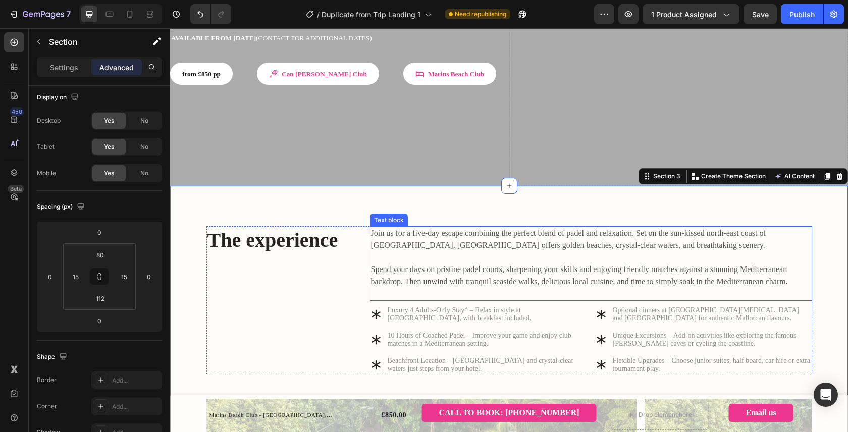
scroll to position [278, 0]
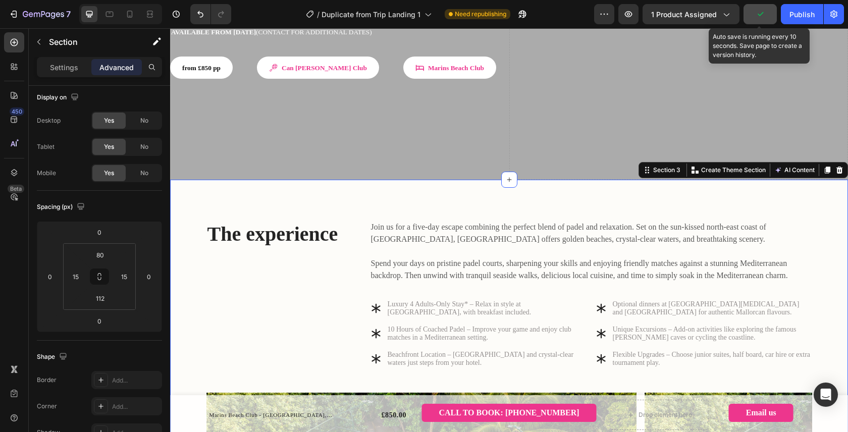
click at [759, 15] on icon "button" at bounding box center [760, 14] width 6 height 4
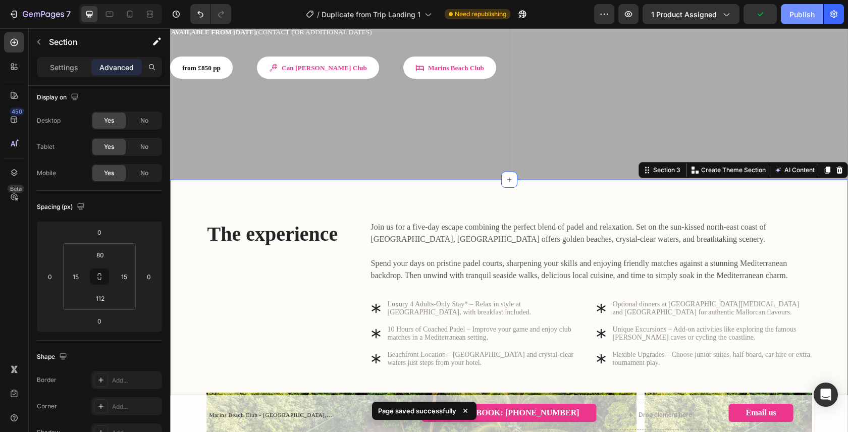
click at [802, 14] on div "Publish" at bounding box center [801, 14] width 25 height 11
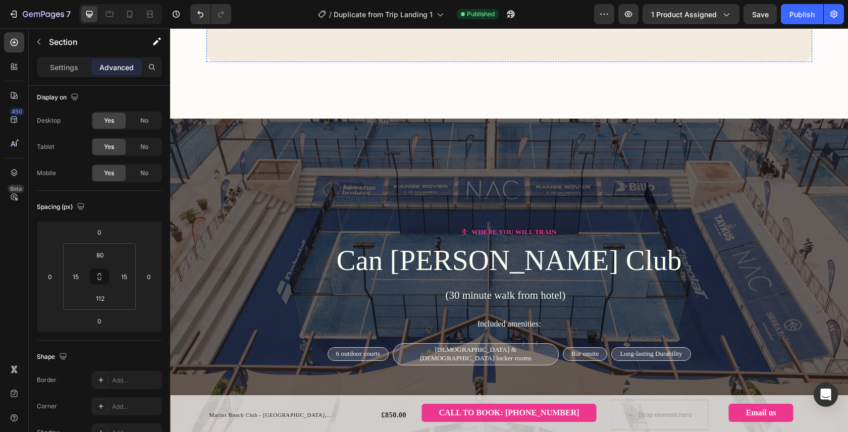
scroll to position [1264, 0]
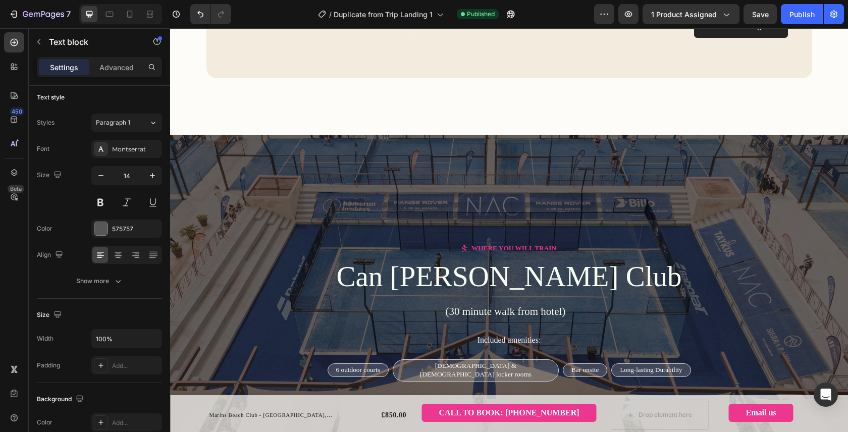
scroll to position [0, 0]
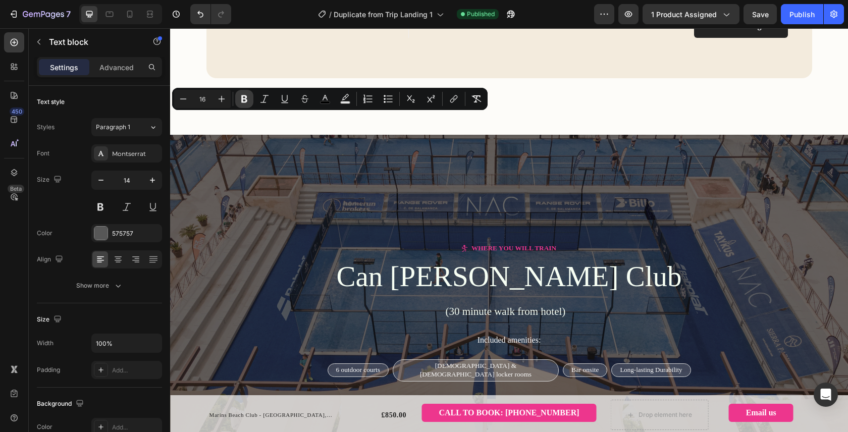
click at [243, 99] on icon "Editor contextual toolbar" at bounding box center [244, 99] width 6 height 8
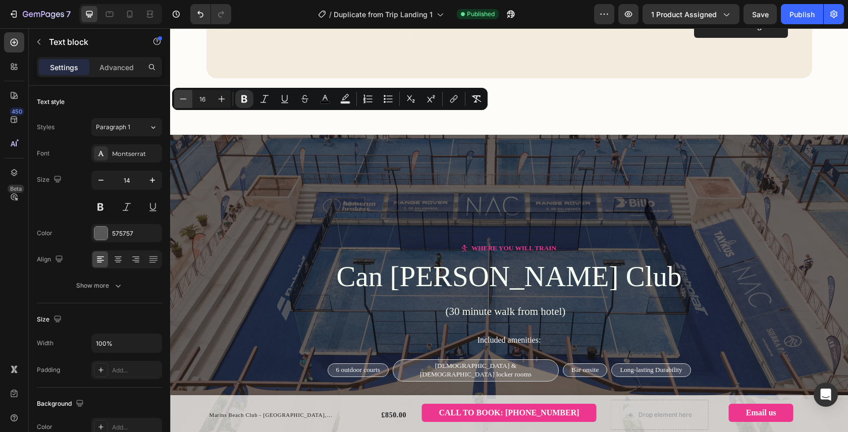
click at [184, 99] on icon "Editor contextual toolbar" at bounding box center [183, 98] width 7 height 1
click at [186, 98] on icon "Editor contextual toolbar" at bounding box center [183, 99] width 10 height 10
click at [222, 97] on icon "Editor contextual toolbar" at bounding box center [221, 99] width 7 height 7
type input "16"
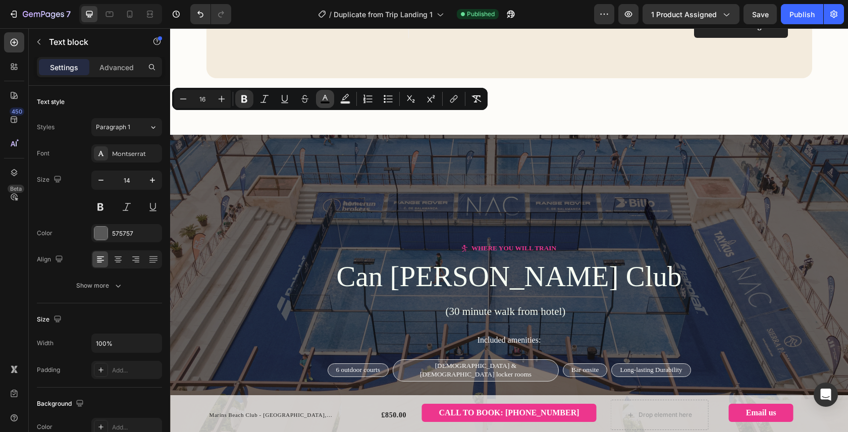
click at [330, 101] on rect "Editor contextual toolbar" at bounding box center [325, 102] width 10 height 3
type input "000000"
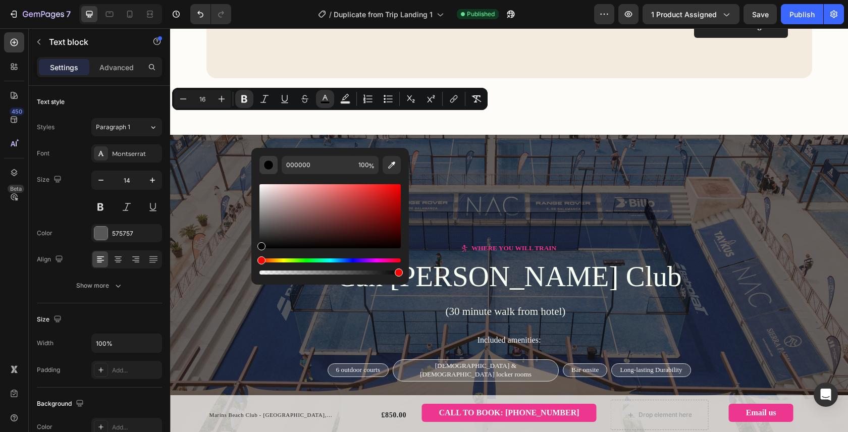
click at [270, 168] on div "Editor contextual toolbar" at bounding box center [268, 165] width 10 height 10
click at [241, 101] on icon "Editor contextual toolbar" at bounding box center [244, 99] width 10 height 10
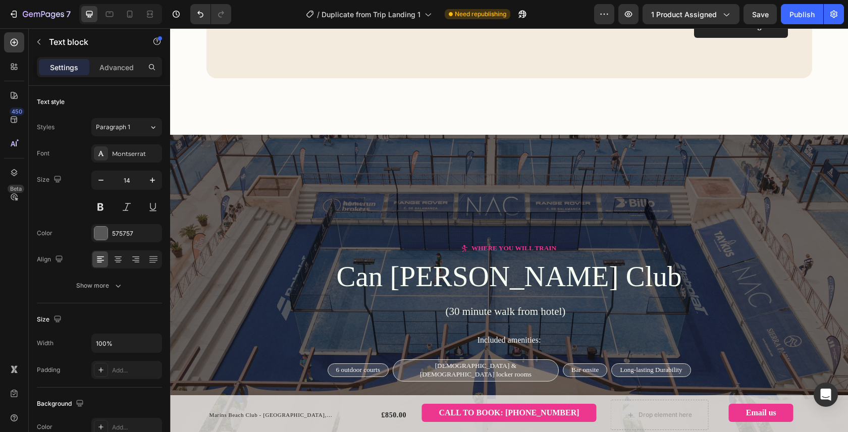
drag, startPoint x: 358, startPoint y: 120, endPoint x: 230, endPoint y: 121, distance: 128.2
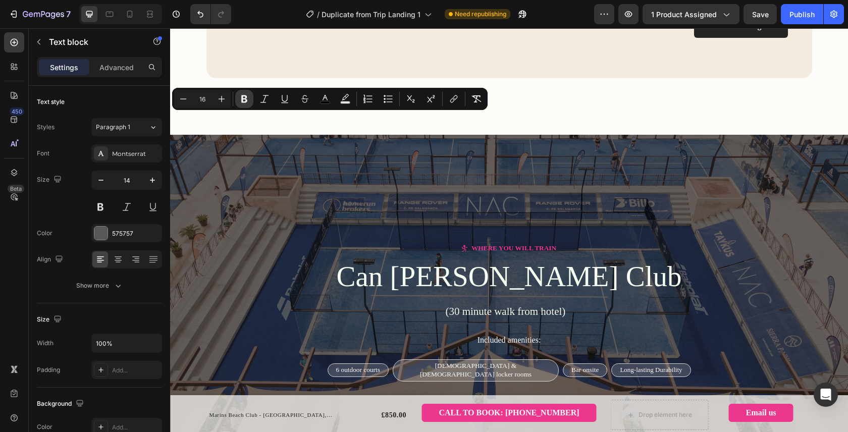
click at [246, 100] on icon "Editor contextual toolbar" at bounding box center [244, 99] width 6 height 8
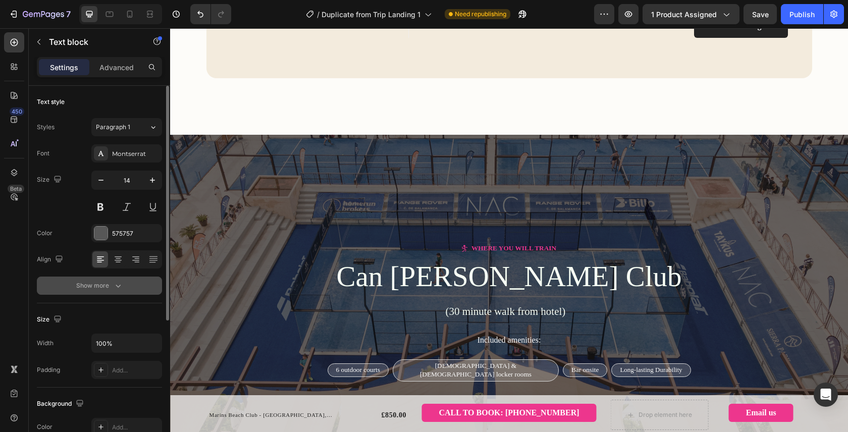
click at [119, 287] on icon "button" at bounding box center [118, 286] width 10 height 10
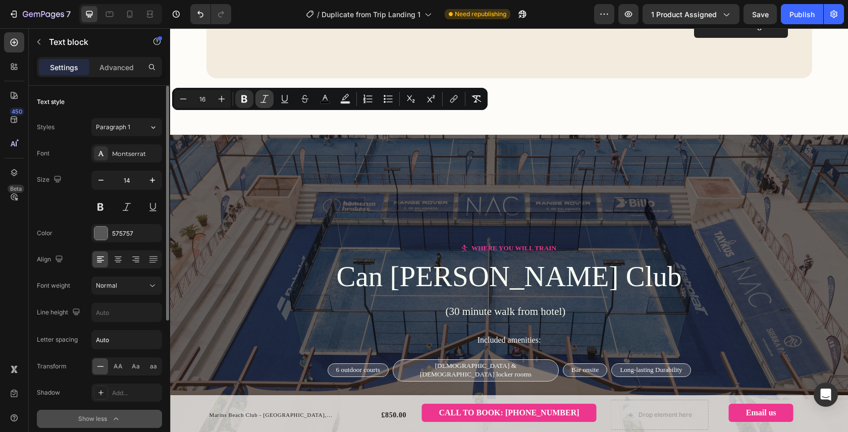
click at [269, 102] on icon "Editor contextual toolbar" at bounding box center [264, 99] width 10 height 10
click at [476, 96] on icon "Editor contextual toolbar" at bounding box center [477, 98] width 10 height 7
type input "14"
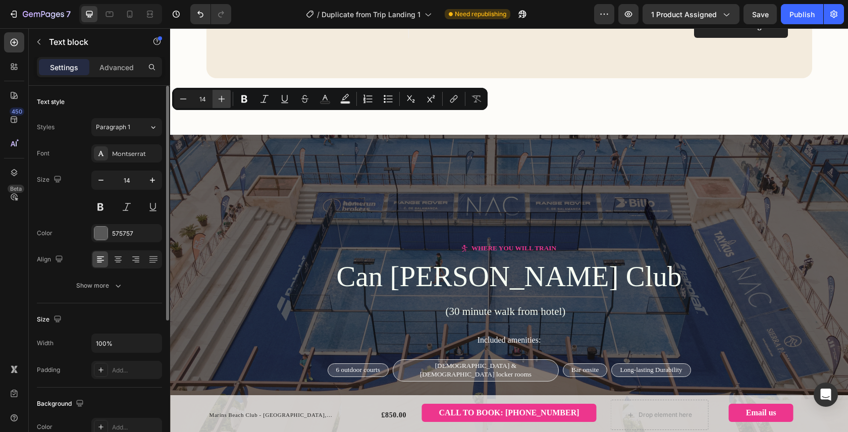
click at [225, 99] on icon "Editor contextual toolbar" at bounding box center [221, 99] width 10 height 10
click at [181, 98] on icon "Editor contextual toolbar" at bounding box center [183, 98] width 7 height 1
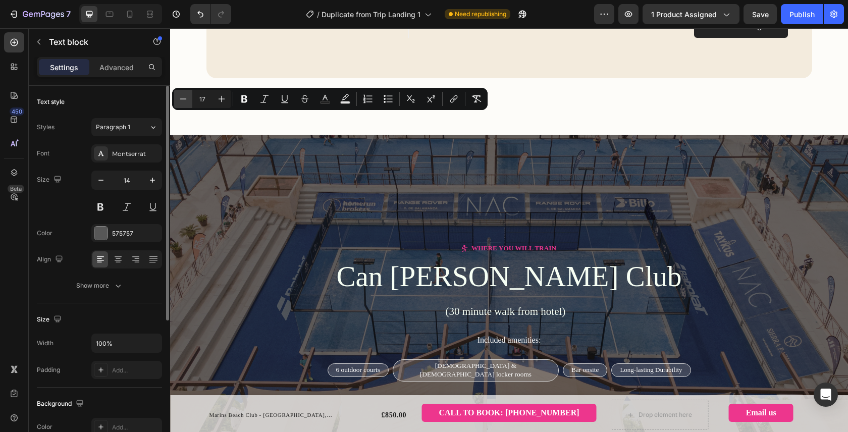
click at [181, 98] on icon "Editor contextual toolbar" at bounding box center [183, 98] width 7 height 1
type input "16"
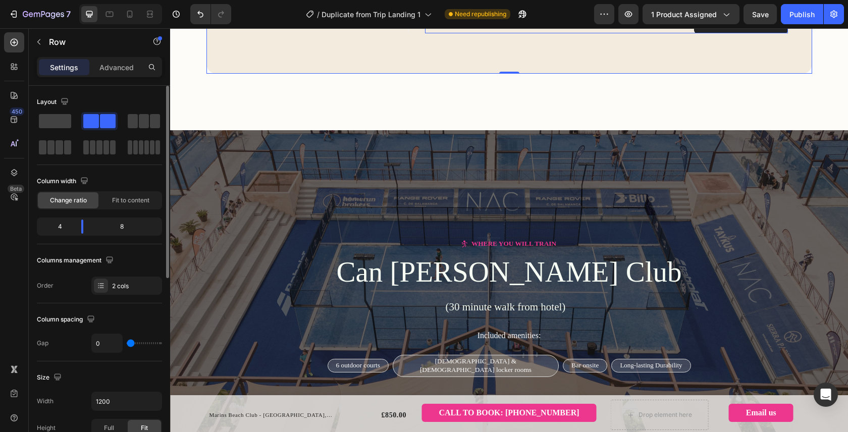
scroll to position [1251, 0]
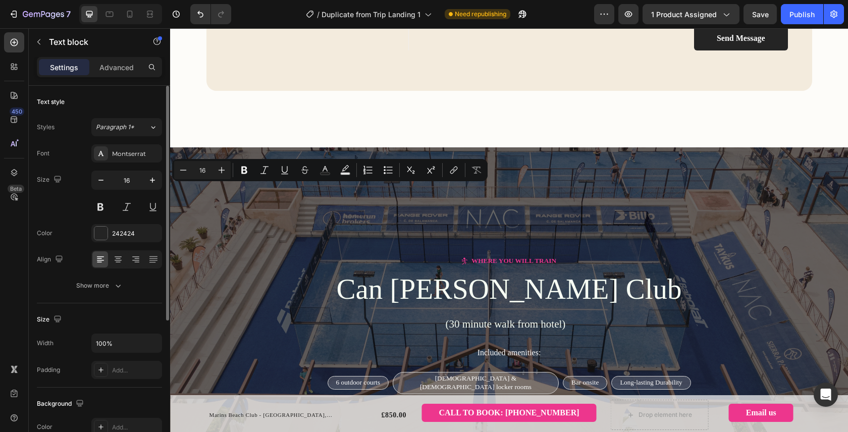
copy p "01491 522 540"
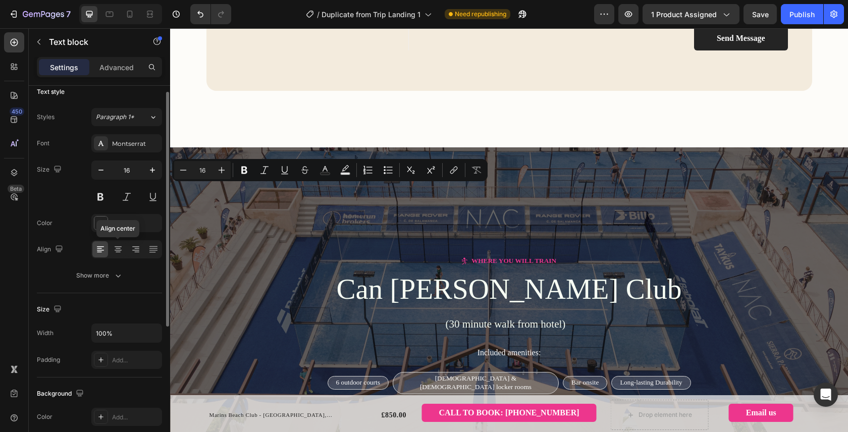
scroll to position [0, 0]
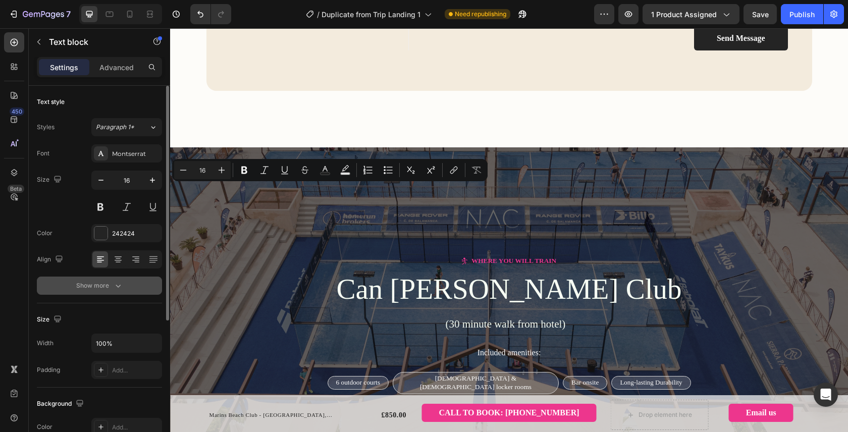
click at [113, 283] on icon "button" at bounding box center [118, 286] width 10 height 10
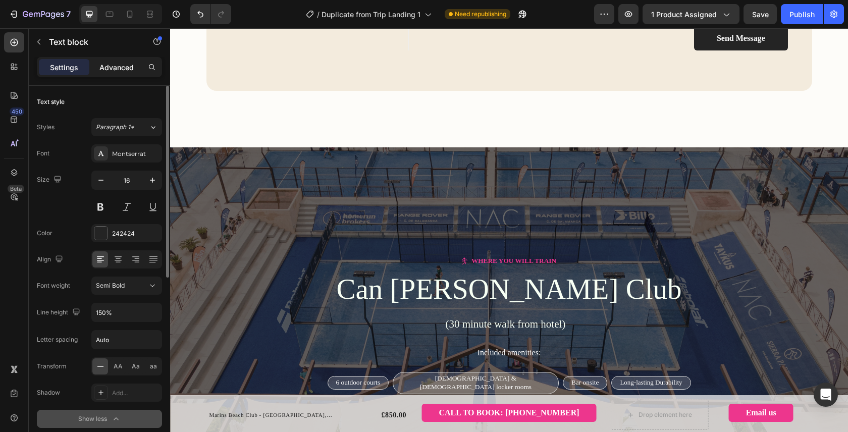
click at [108, 69] on p "Advanced" at bounding box center [116, 67] width 34 height 11
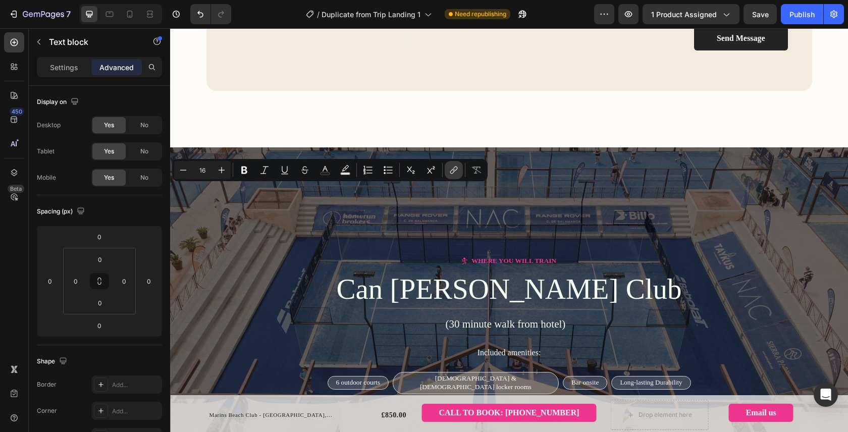
click at [449, 171] on icon "Editor contextual toolbar" at bounding box center [454, 170] width 10 height 10
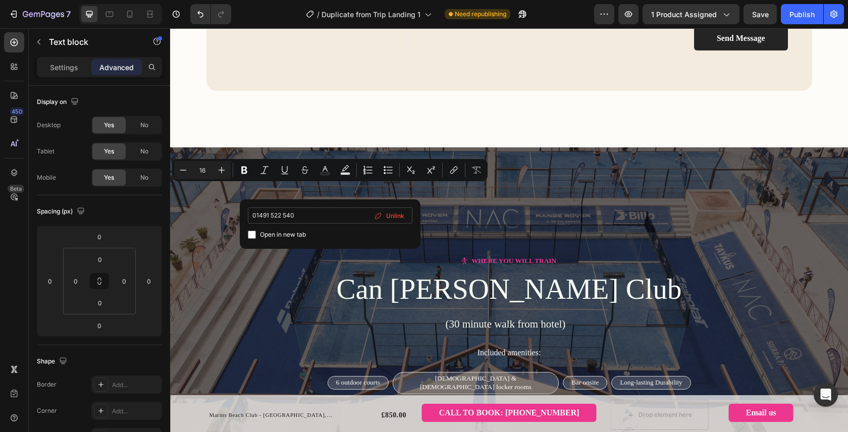
click at [252, 217] on input "01491 522 540" at bounding box center [330, 215] width 164 height 16
type input "tel:=4401491 522 540"
click at [277, 215] on input "tel:=4401491 522 540" at bounding box center [330, 215] width 164 height 16
click at [296, 217] on input "tel:=441491 522 540" at bounding box center [330, 215] width 164 height 16
type input "tel:=441491 522 540"
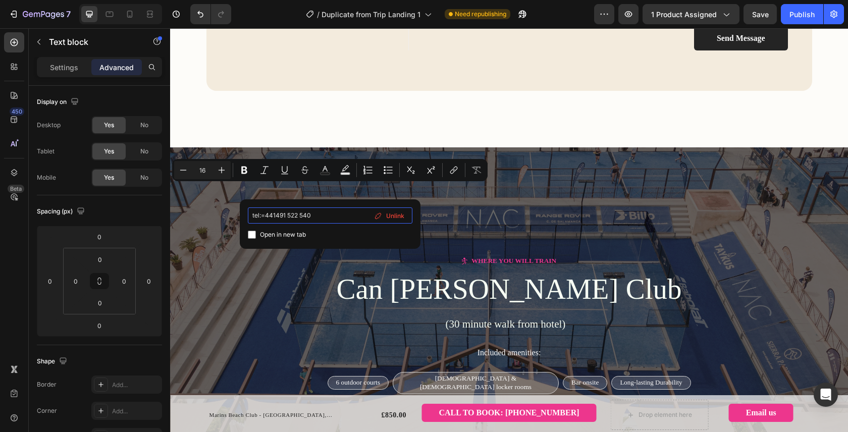
click at [297, 215] on input "tel:=441491 522 540" at bounding box center [330, 215] width 164 height 16
click at [300, 214] on input "tel:=441491 522 540" at bounding box center [330, 215] width 164 height 16
click at [291, 215] on input "tel:=441491 522540" at bounding box center [330, 215] width 164 height 16
click at [287, 215] on input "tel:=441491 522540" at bounding box center [330, 215] width 164 height 16
type input "tel:=441491522540"
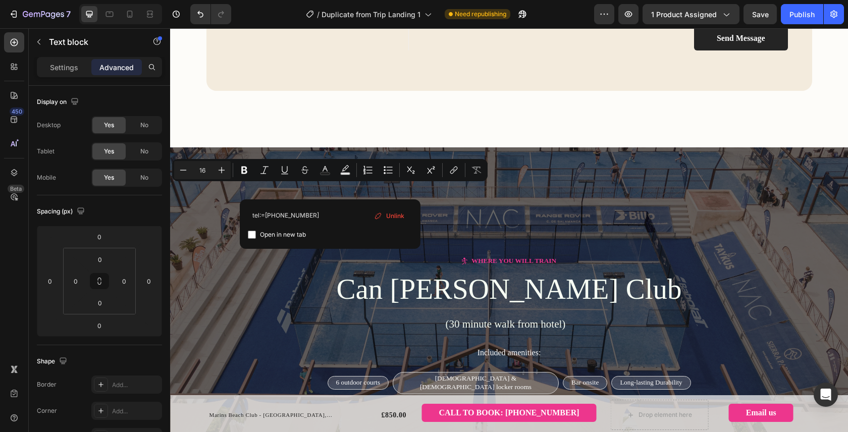
click at [252, 235] on input "Editor contextual toolbar" at bounding box center [252, 235] width 8 height 8
checkbox input "true"
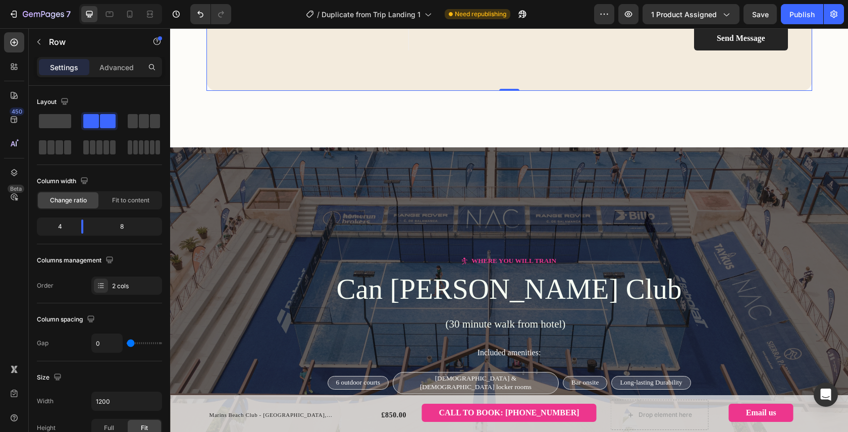
click at [312, 28] on p "[EMAIL_ADDRESS][DOMAIN_NAME]" at bounding box center [323, 16] width 135 height 24
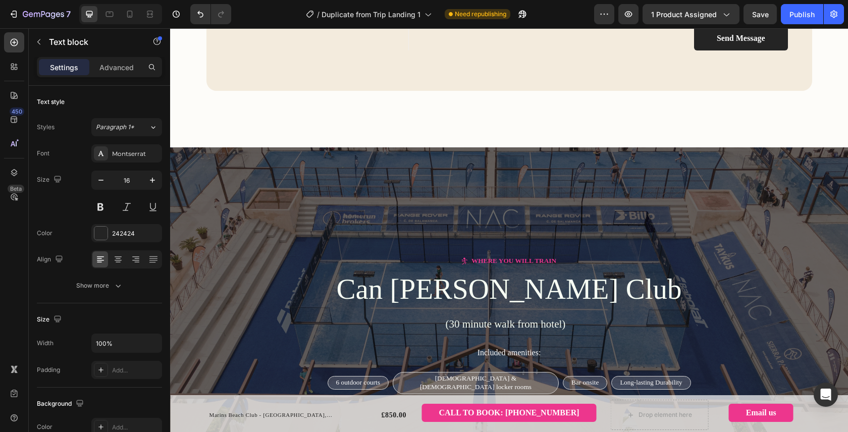
click at [312, 28] on p "[EMAIL_ADDRESS][DOMAIN_NAME]" at bounding box center [323, 16] width 135 height 24
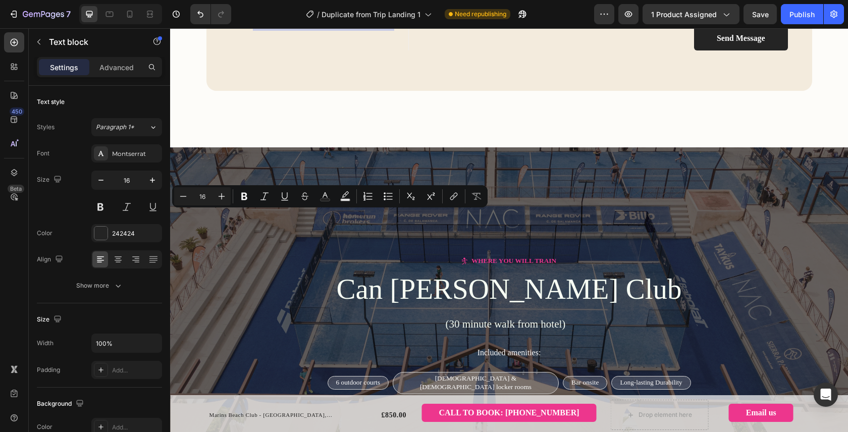
click at [276, 28] on p "[EMAIL_ADDRESS][DOMAIN_NAME]" at bounding box center [323, 16] width 135 height 24
click at [449, 202] on button "link" at bounding box center [454, 196] width 18 height 18
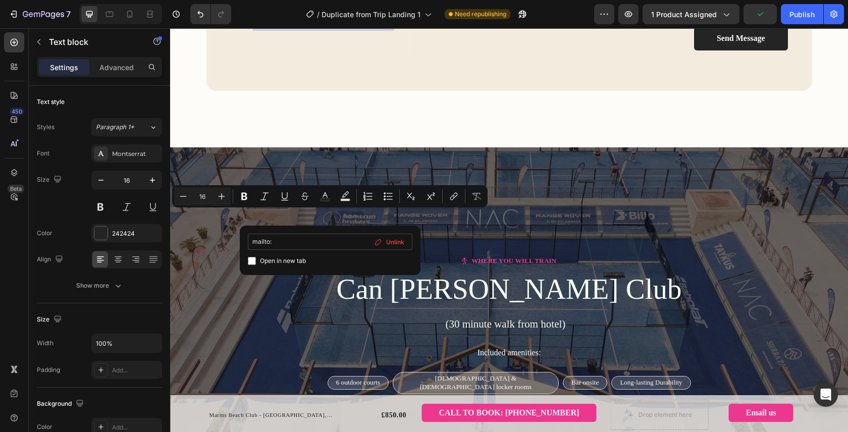
type input "mailto:info@padeltravelx.com"
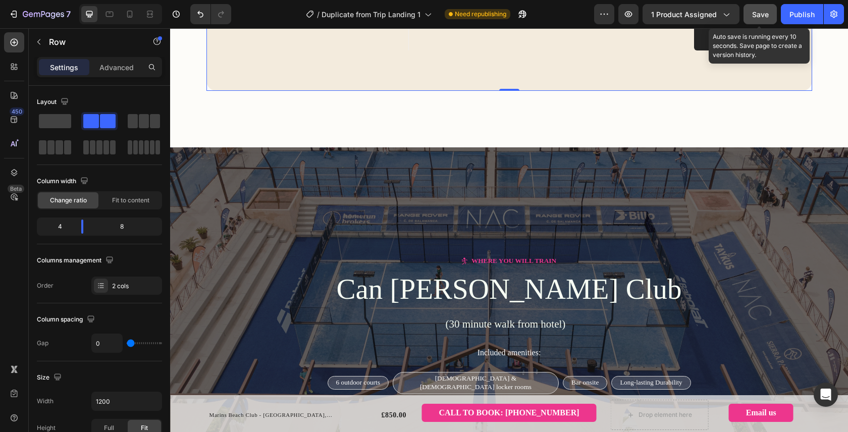
click at [766, 19] on div "Save" at bounding box center [760, 14] width 17 height 11
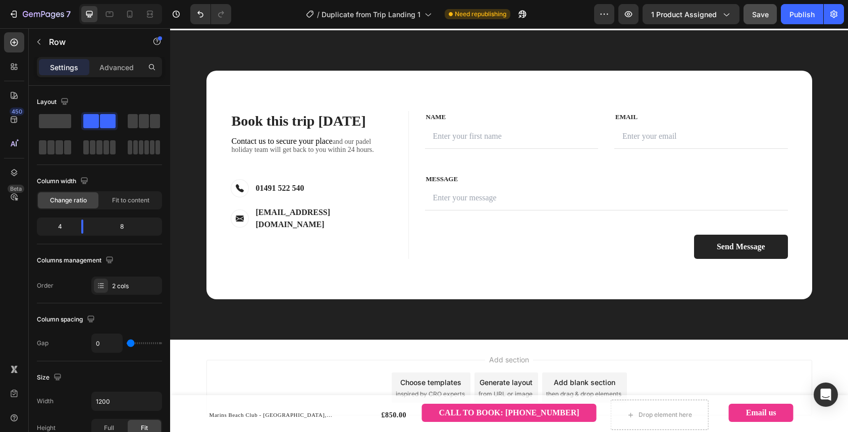
scroll to position [2905, 0]
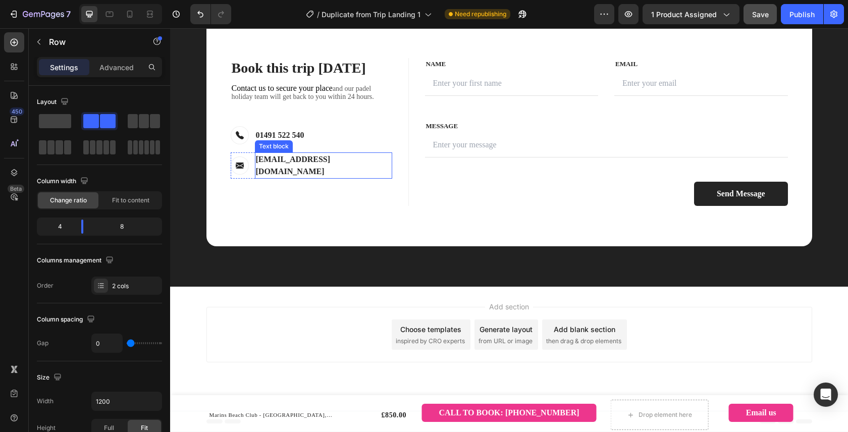
click at [316, 172] on p "[EMAIL_ADDRESS][DOMAIN_NAME]" at bounding box center [323, 165] width 135 height 24
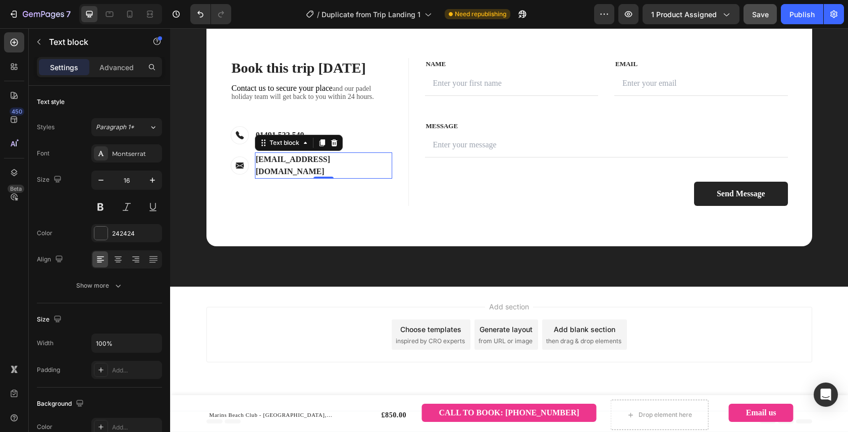
click at [316, 172] on p "[EMAIL_ADDRESS][DOMAIN_NAME]" at bounding box center [323, 165] width 135 height 24
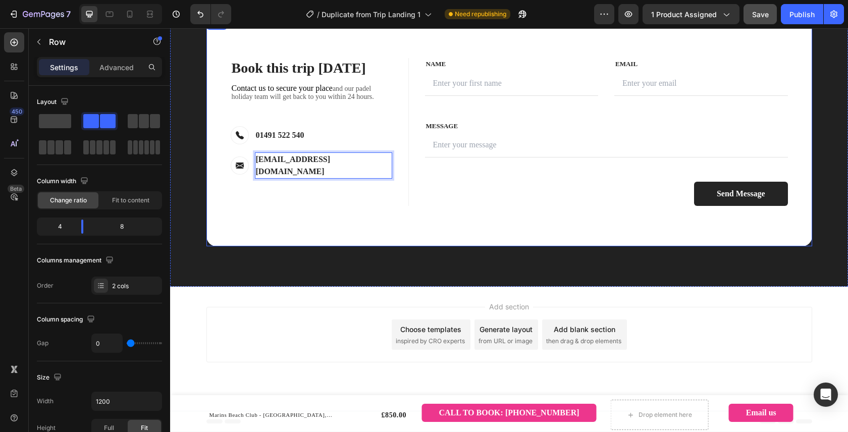
click at [348, 192] on div "Book this trip today Heading Contact us to secure your place and our padel holi…" at bounding box center [307, 132] width 202 height 148
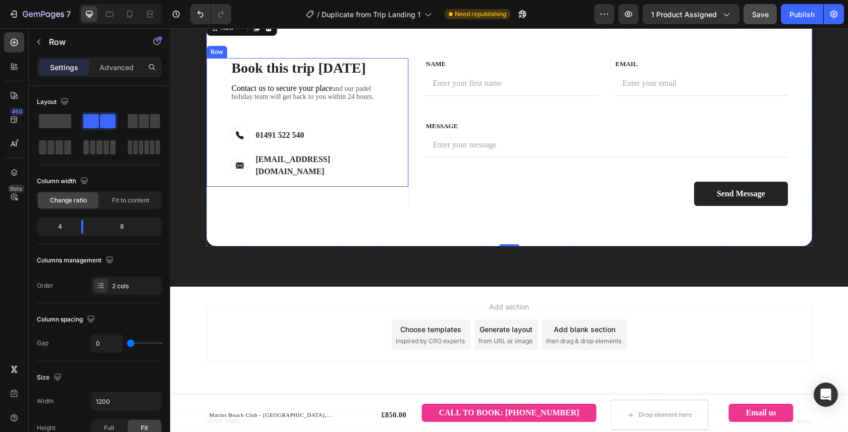
click at [319, 176] on p "info@padeltravelx.com" at bounding box center [323, 165] width 135 height 24
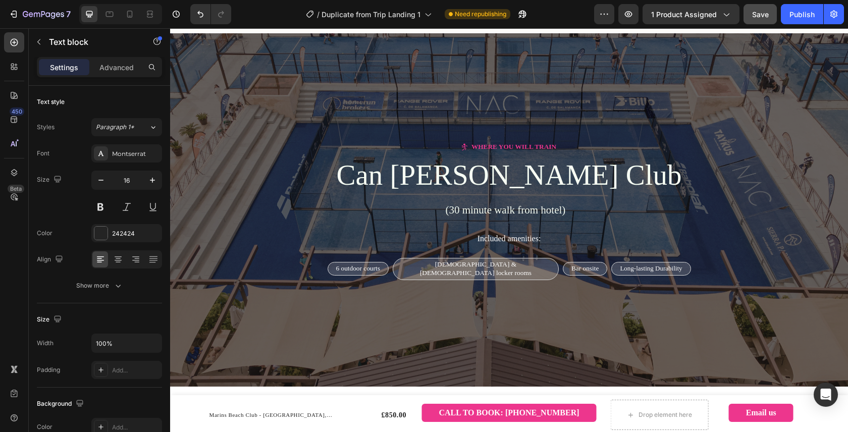
scroll to position [1334, 0]
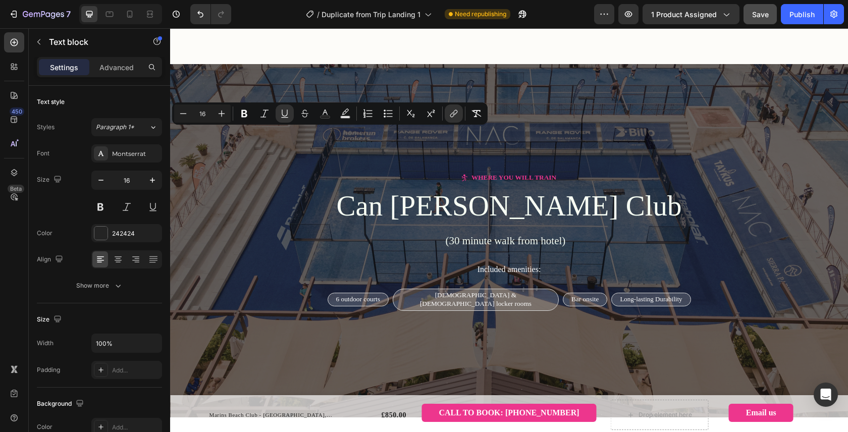
copy u "info@padeltravelx.com"
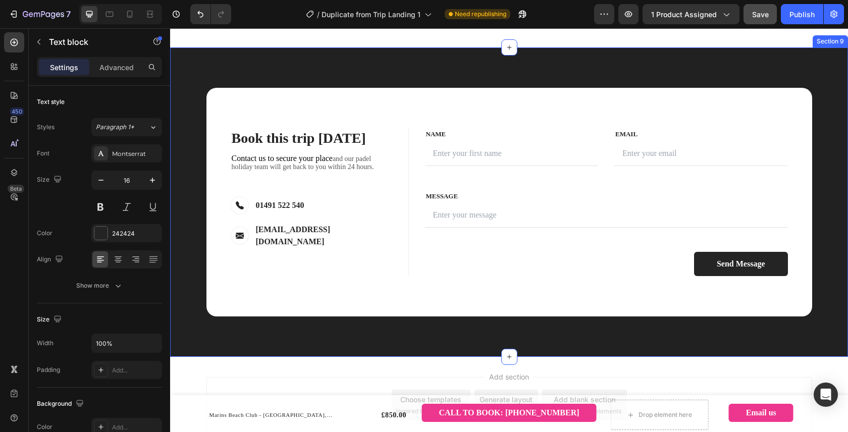
scroll to position [2889, 0]
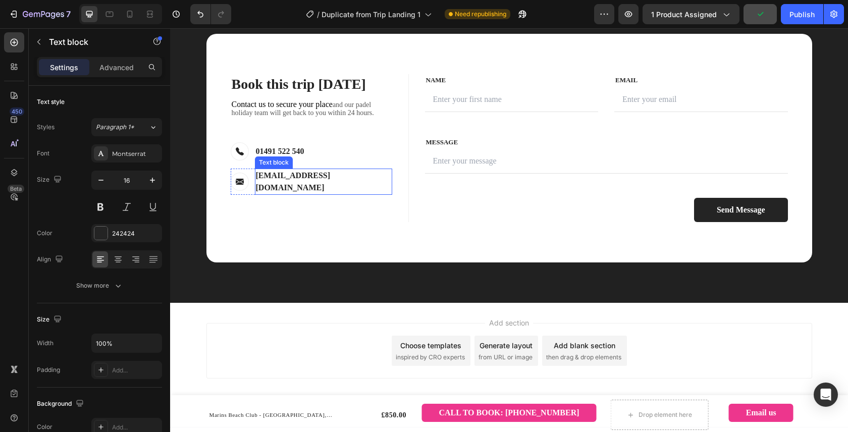
click at [303, 189] on p "info@padeltravelx.com" at bounding box center [323, 182] width 135 height 24
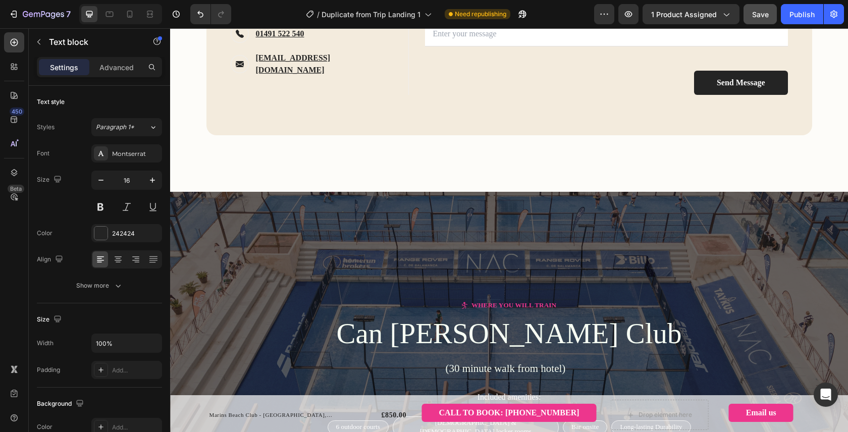
scroll to position [1188, 0]
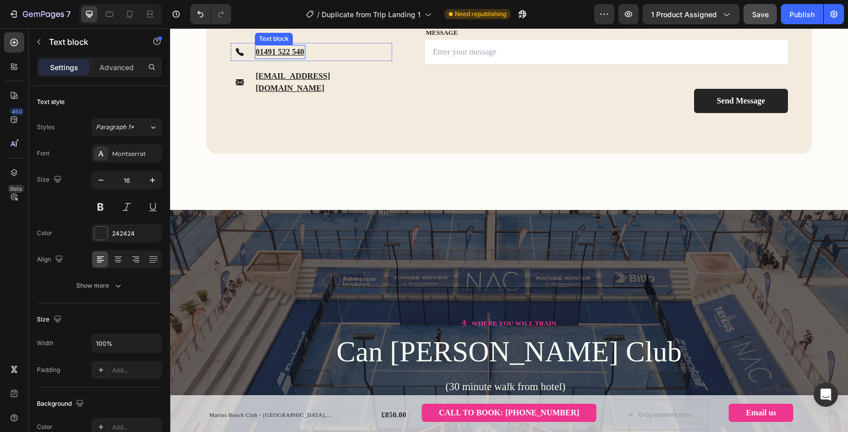
click at [293, 56] on u "01491 522 540" at bounding box center [280, 51] width 48 height 9
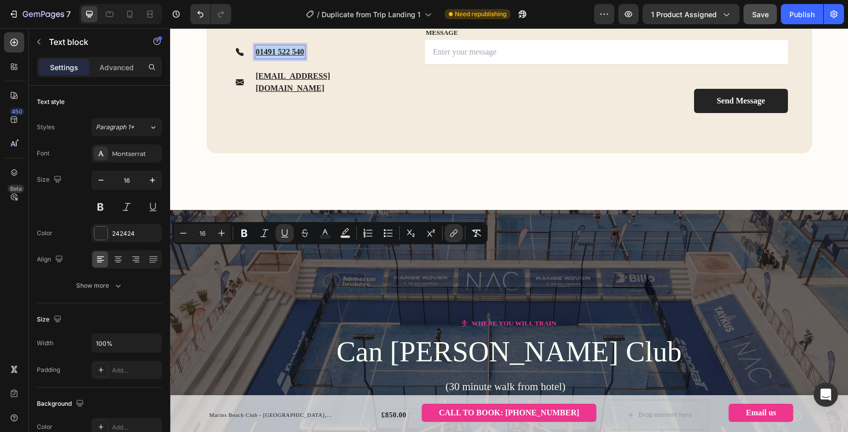
copy u "01491 522 540"
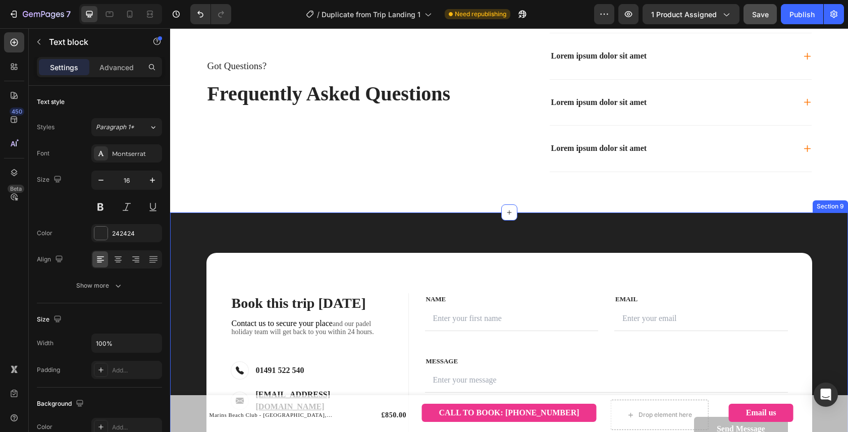
scroll to position [2807, 0]
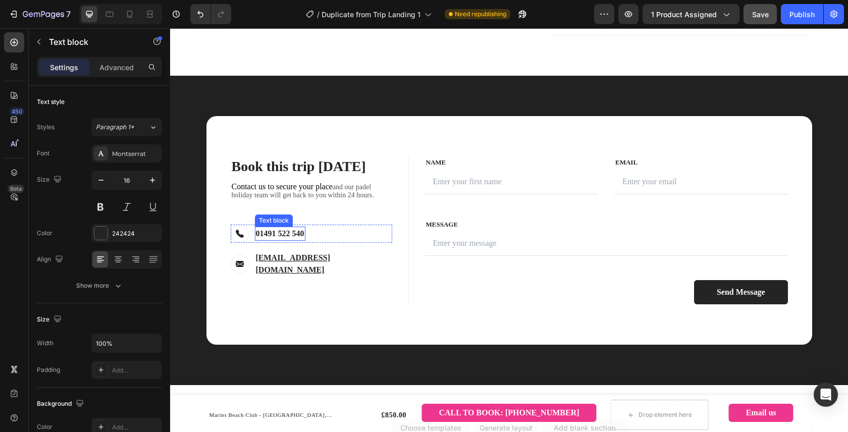
click at [304, 239] on p "01491 522 540" at bounding box center [280, 234] width 48 height 12
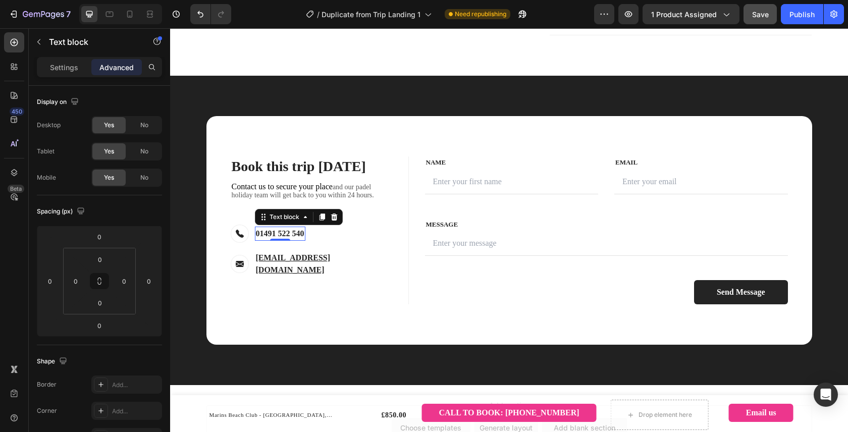
click at [304, 239] on p "01491 522 540" at bounding box center [280, 234] width 48 height 12
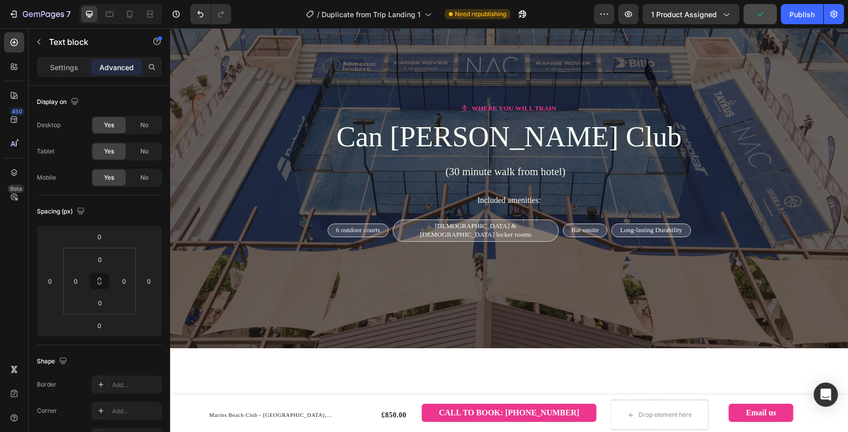
scroll to position [1252, 0]
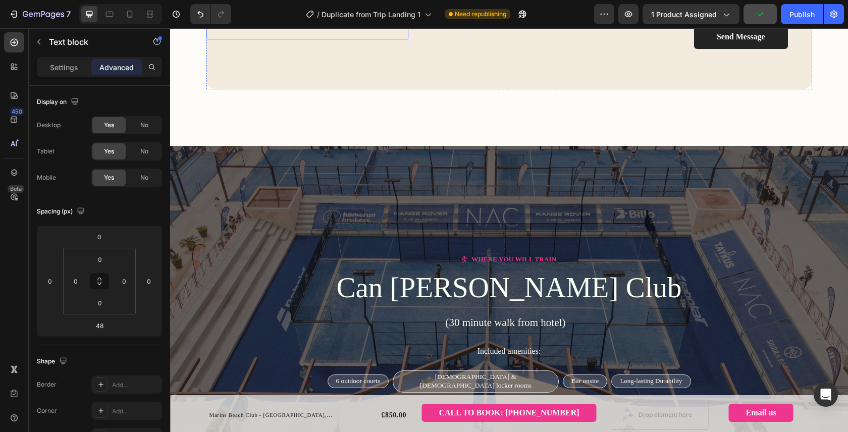
copy span "Contact us to secure your place and our padel holiday team will get back to you…"
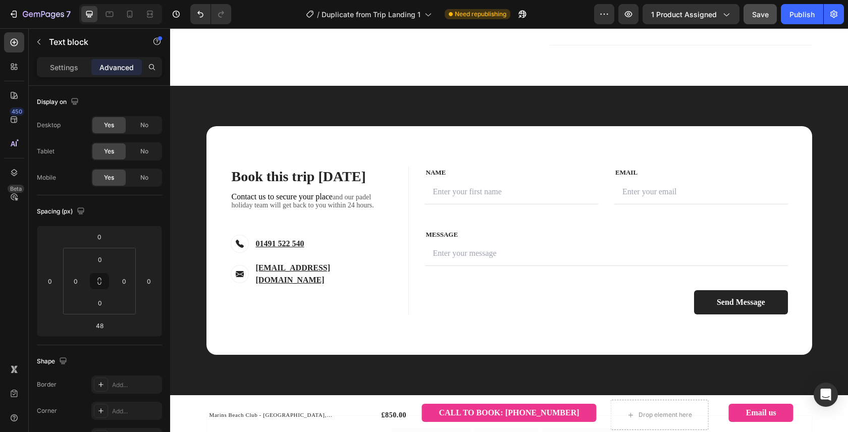
scroll to position [2809, 0]
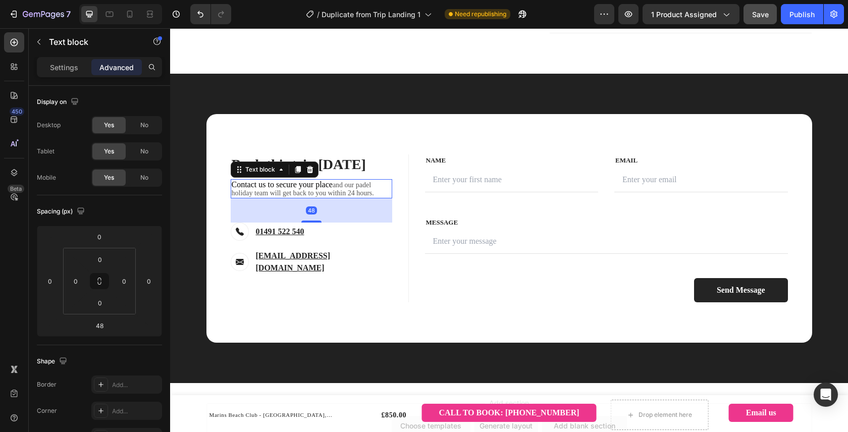
click at [325, 193] on p "Contact us to secure your place and our padel holiday team will get back to you…" at bounding box center [311, 188] width 159 height 17
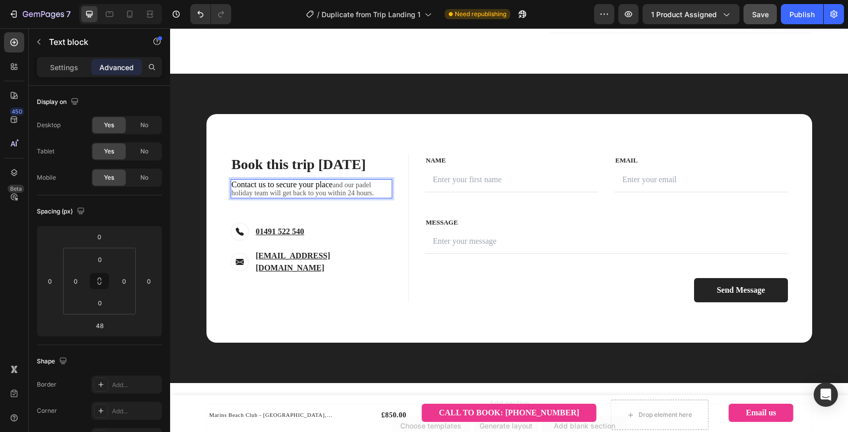
click at [325, 193] on p "Contact us to secure your place and our padel holiday team will get back to you…" at bounding box center [311, 188] width 159 height 17
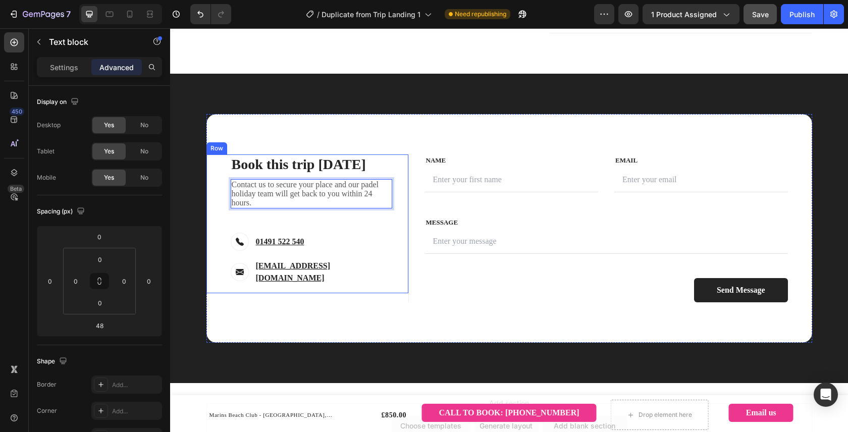
click at [373, 237] on div "Image 01491 522 540 Text block Row" at bounding box center [311, 242] width 161 height 18
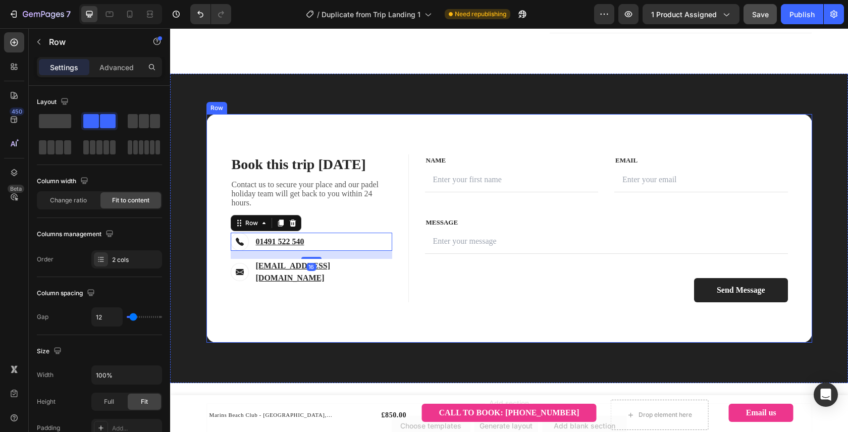
click at [407, 316] on div "Book this trip today Heading Contact us to secure your place and our padel holi…" at bounding box center [509, 228] width 606 height 229
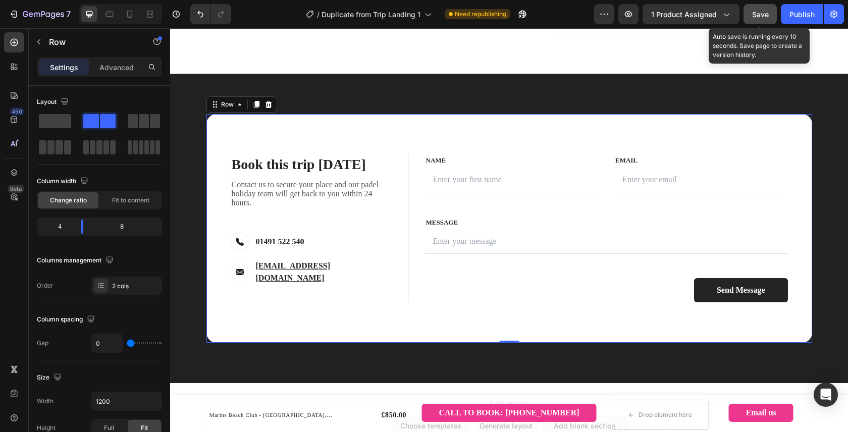
click at [757, 19] on div "Save" at bounding box center [760, 14] width 17 height 11
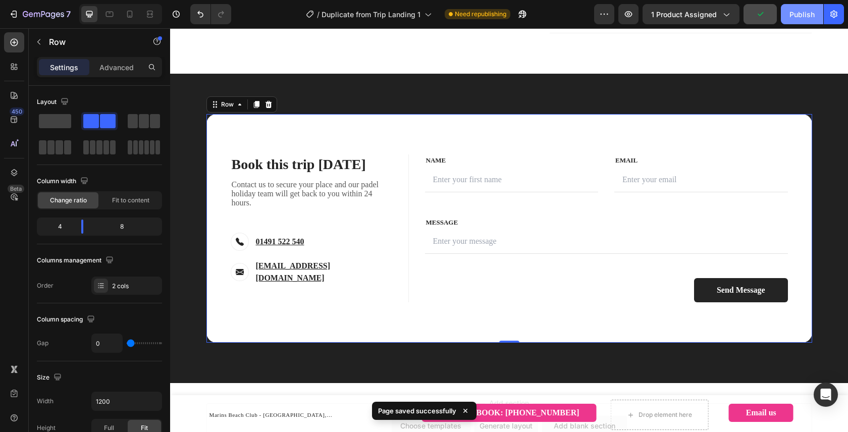
click at [803, 17] on div "Publish" at bounding box center [801, 14] width 25 height 11
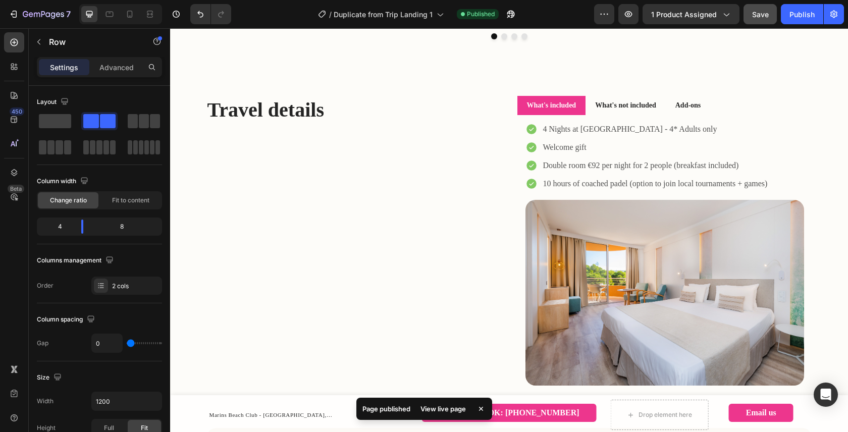
scroll to position [846, 0]
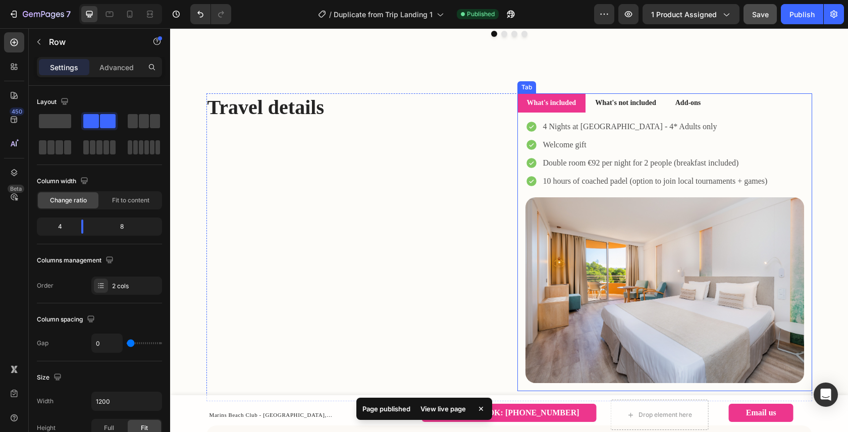
click at [643, 108] on div "What's not included" at bounding box center [625, 102] width 64 height 11
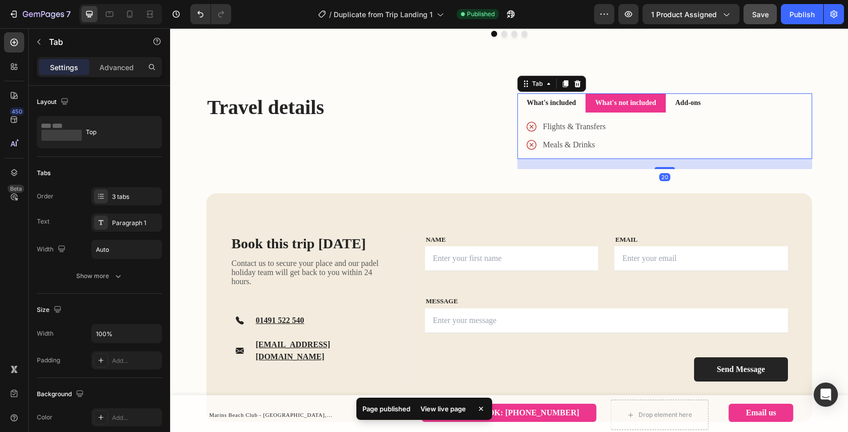
click at [702, 113] on li "Add-ons" at bounding box center [688, 102] width 45 height 19
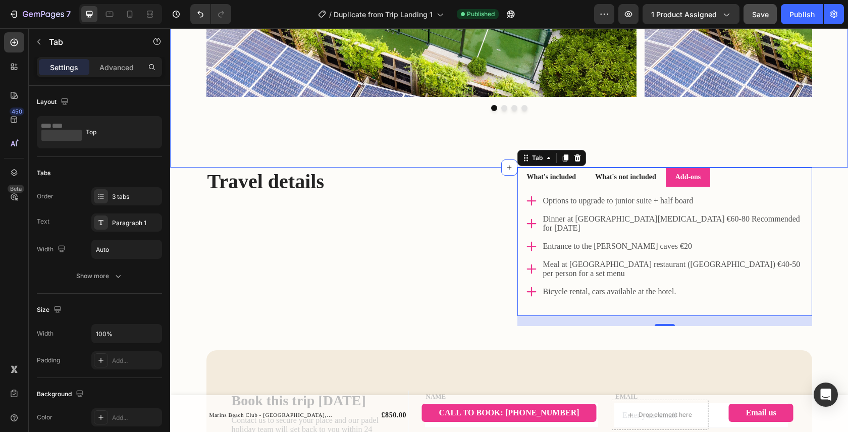
scroll to position [785, 0]
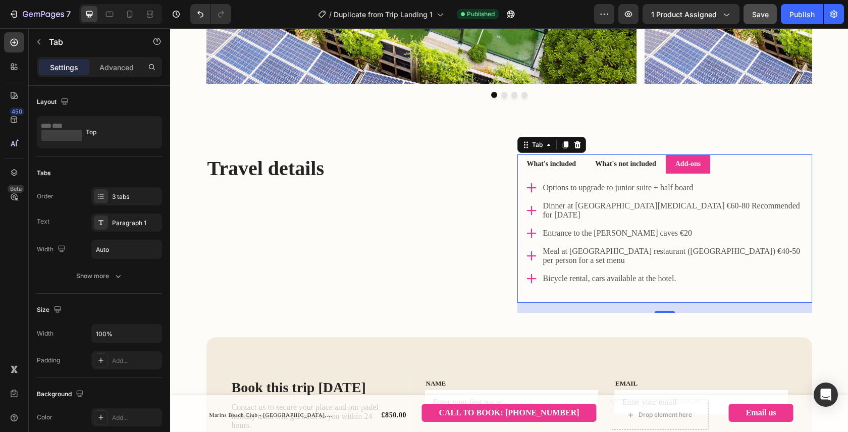
click at [638, 168] on strong "What's not included" at bounding box center [625, 164] width 61 height 8
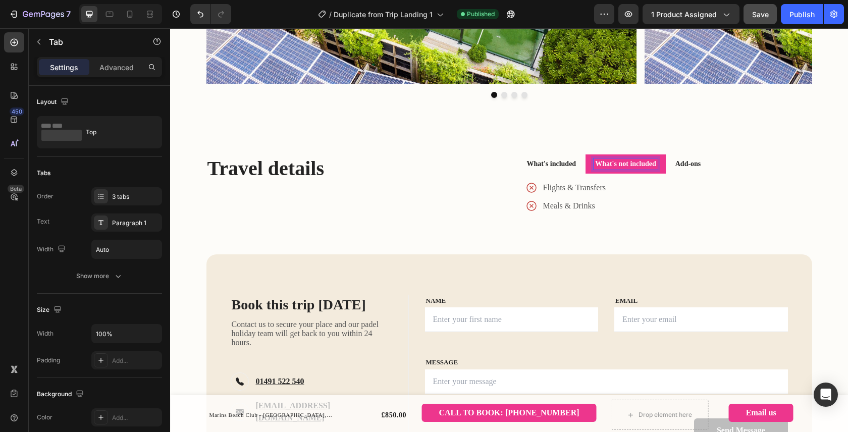
click at [557, 168] on strong "What's included" at bounding box center [551, 164] width 49 height 8
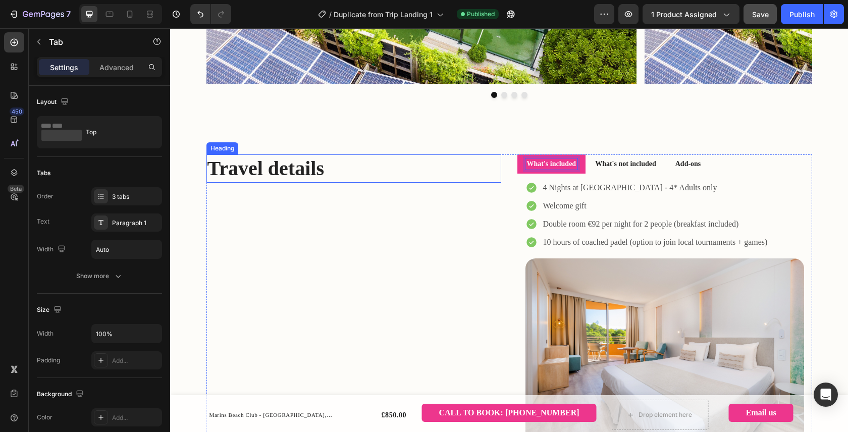
click at [227, 153] on div "Heading" at bounding box center [222, 148] width 28 height 9
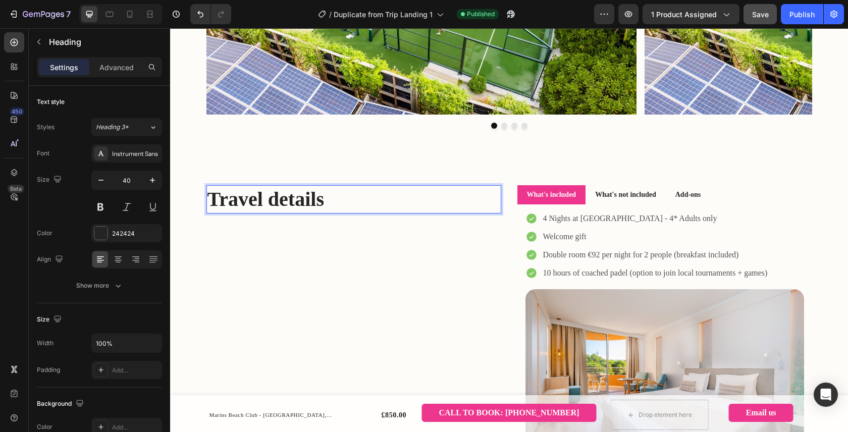
scroll to position [752, 0]
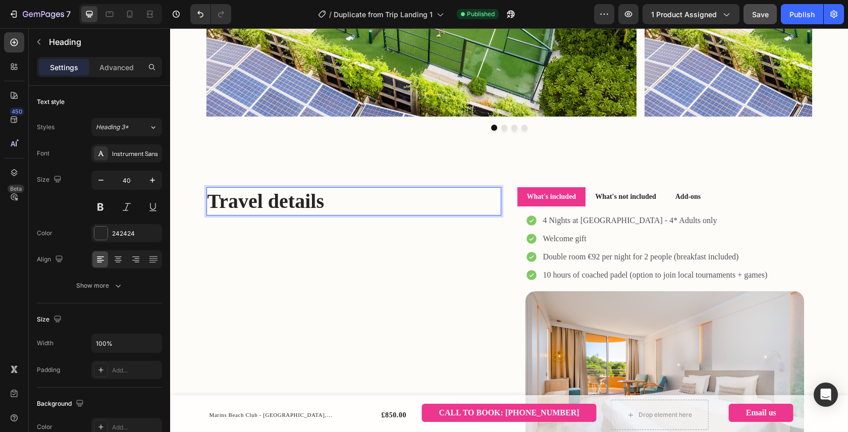
click at [218, 214] on p "Travel details" at bounding box center [353, 201] width 293 height 26
click at [286, 297] on div "Travel details Heading 0" at bounding box center [353, 341] width 295 height 308
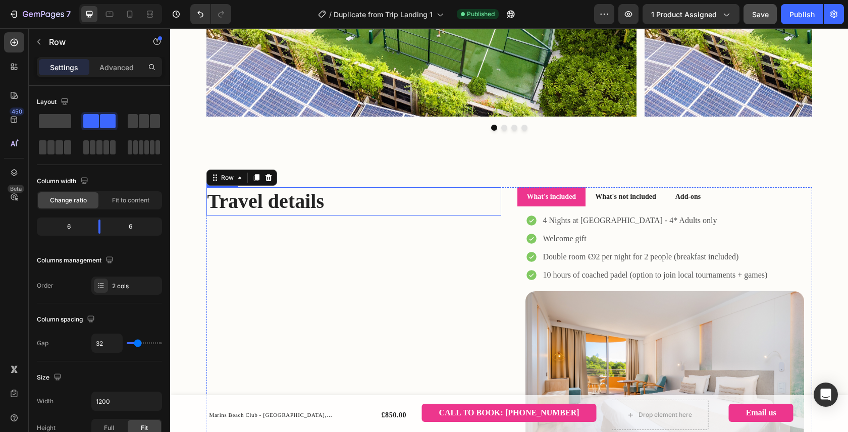
click at [264, 214] on p "Travel details" at bounding box center [353, 201] width 293 height 26
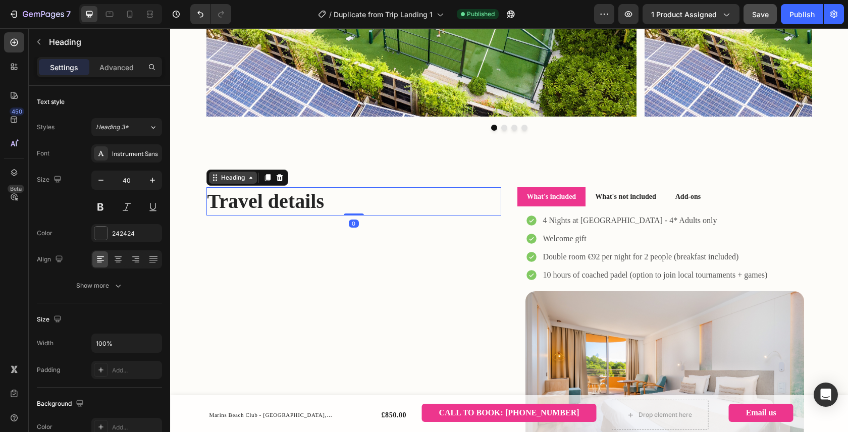
click at [231, 182] on div "Heading" at bounding box center [233, 177] width 28 height 9
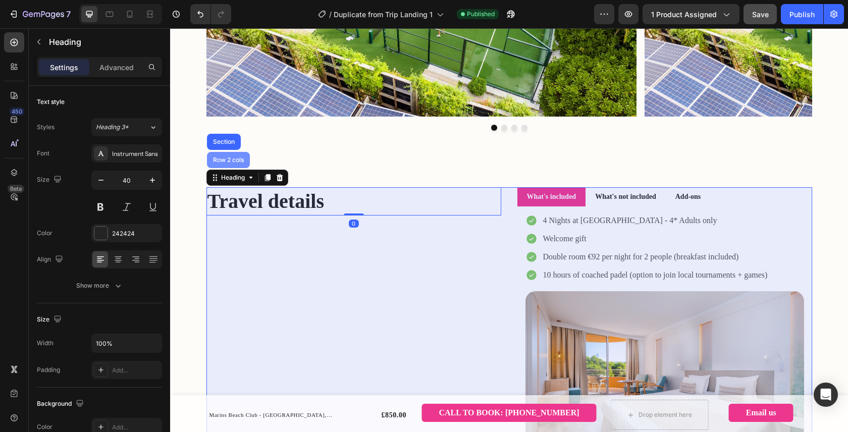
click at [228, 163] on div "Row 2 cols" at bounding box center [228, 160] width 35 height 6
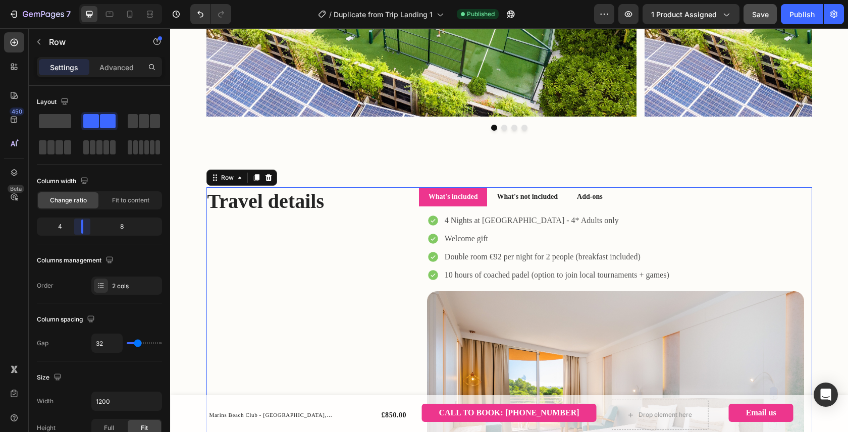
drag, startPoint x: 99, startPoint y: 226, endPoint x: 173, endPoint y: 214, distance: 75.1
click at [82, 0] on body "7 Version history / Duplicate from Trip Landing 1 Published Preview 1 product a…" at bounding box center [424, 0] width 848 height 0
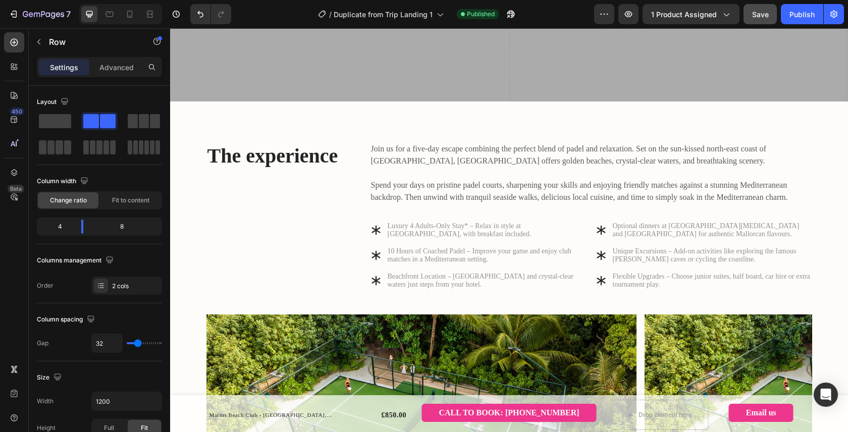
scroll to position [332, 0]
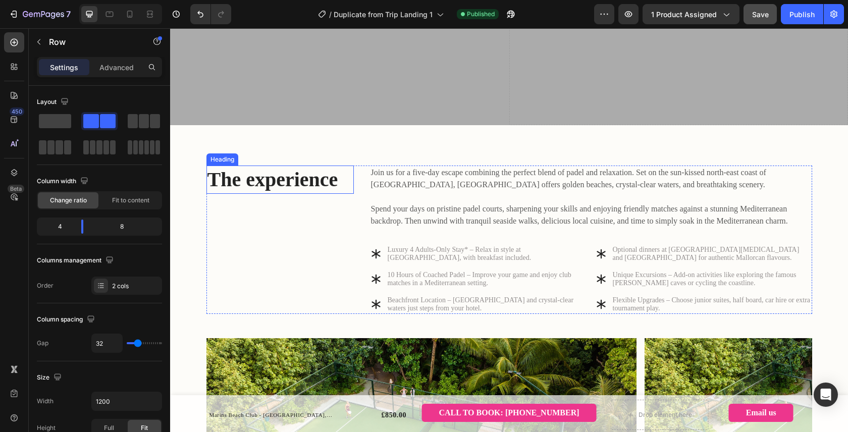
click at [256, 166] on h2 "The experience" at bounding box center [279, 180] width 147 height 28
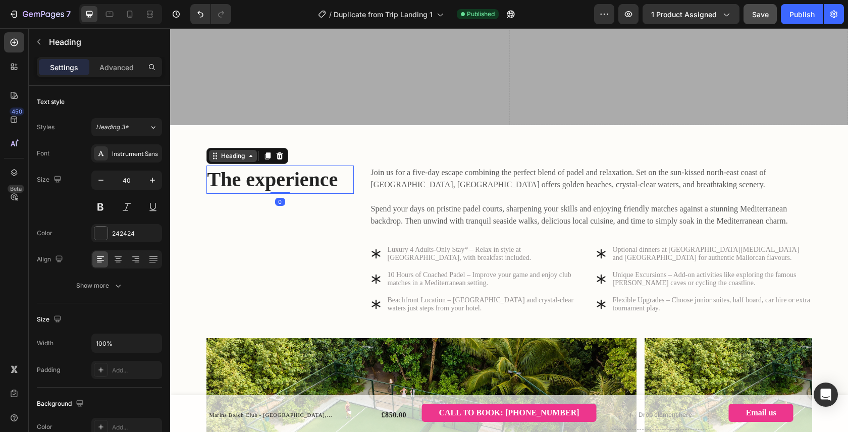
click at [235, 151] on div "Heading" at bounding box center [233, 155] width 28 height 9
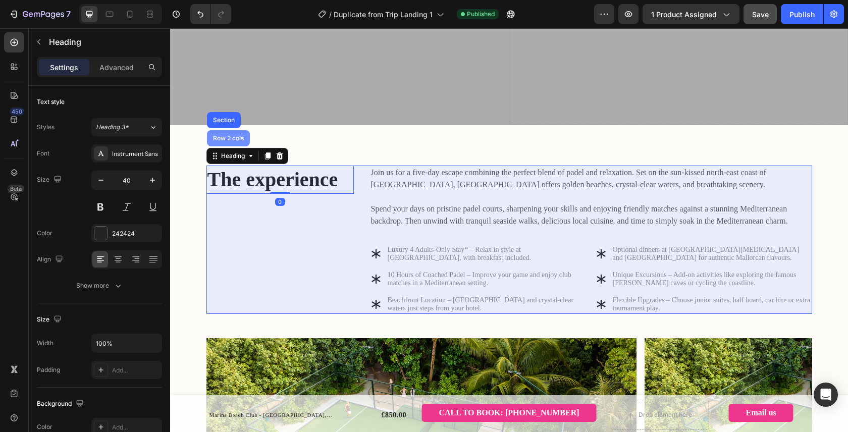
click at [227, 135] on div "Row 2 cols" at bounding box center [228, 138] width 35 height 6
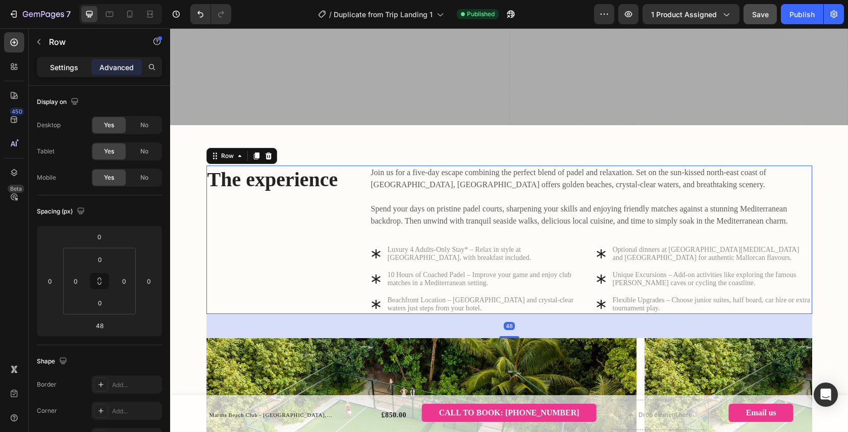
click at [58, 61] on div "Settings" at bounding box center [64, 67] width 50 height 16
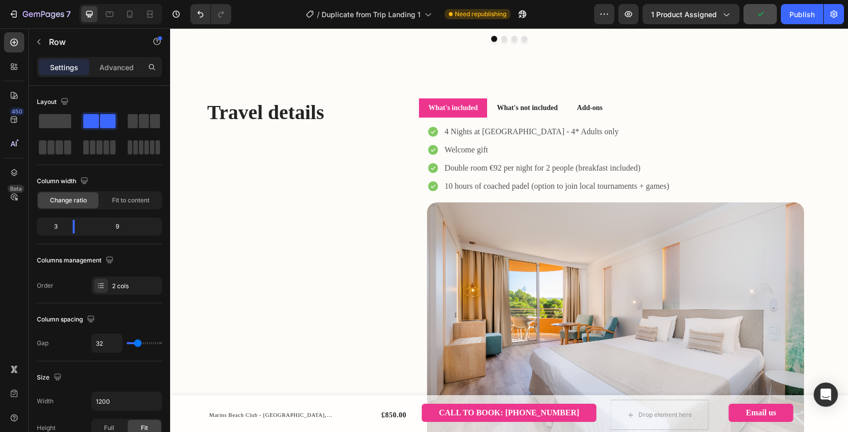
scroll to position [831, 0]
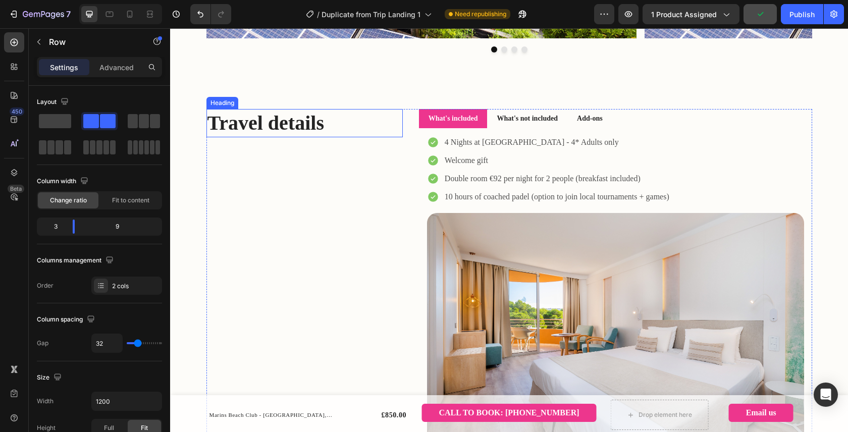
click at [255, 137] on h2 "Travel details" at bounding box center [304, 123] width 196 height 28
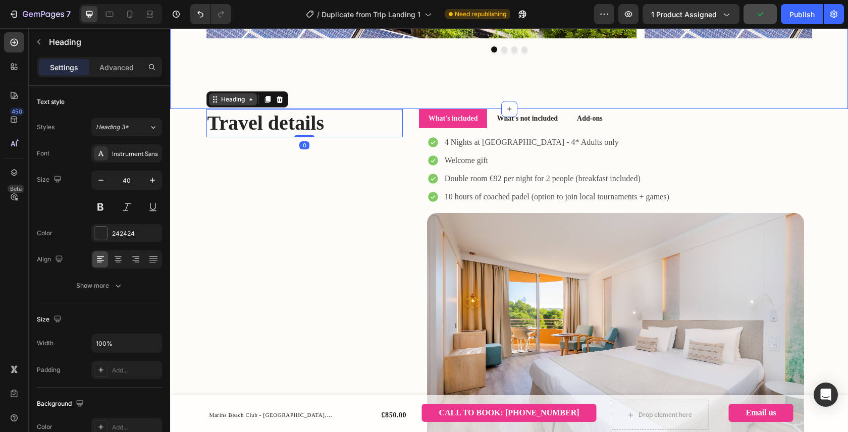
click at [239, 104] on div "Heading" at bounding box center [233, 99] width 28 height 9
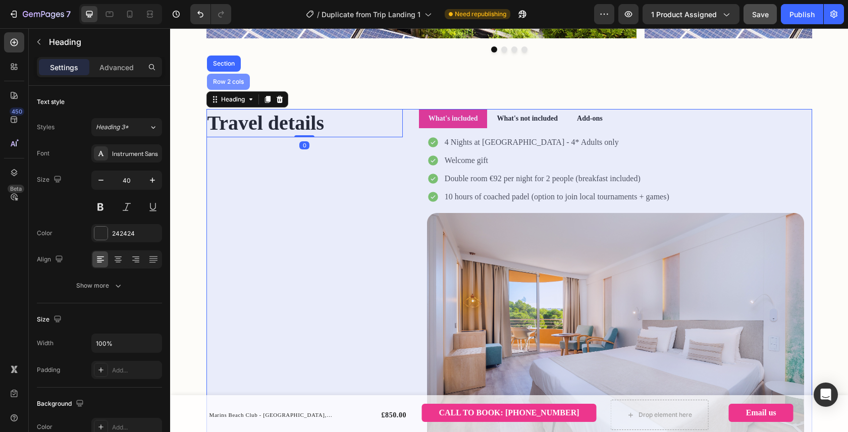
click at [229, 85] on div "Row 2 cols" at bounding box center [228, 82] width 35 height 6
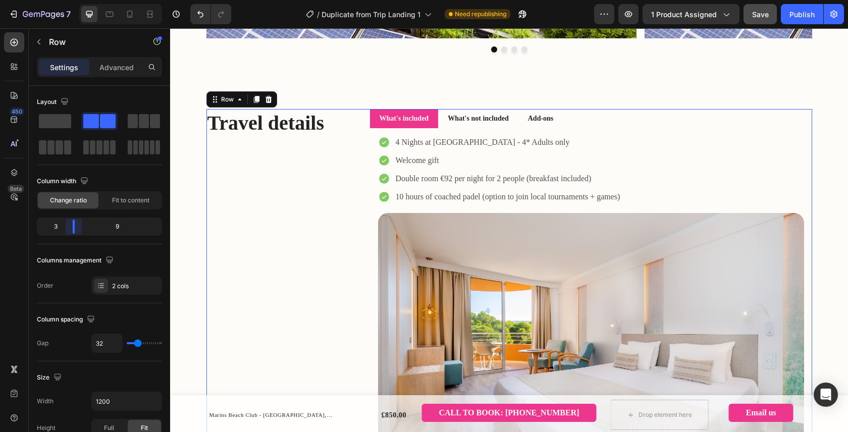
drag, startPoint x: 81, startPoint y: 227, endPoint x: 333, endPoint y: 179, distance: 256.3
click at [73, 0] on body "7 Version history / Duplicate from Trip Landing 1 Need republishing Preview 1 p…" at bounding box center [424, 0] width 848 height 0
click at [756, 14] on span "Save" at bounding box center [760, 14] width 17 height 9
click at [801, 16] on div "Publish" at bounding box center [801, 14] width 25 height 11
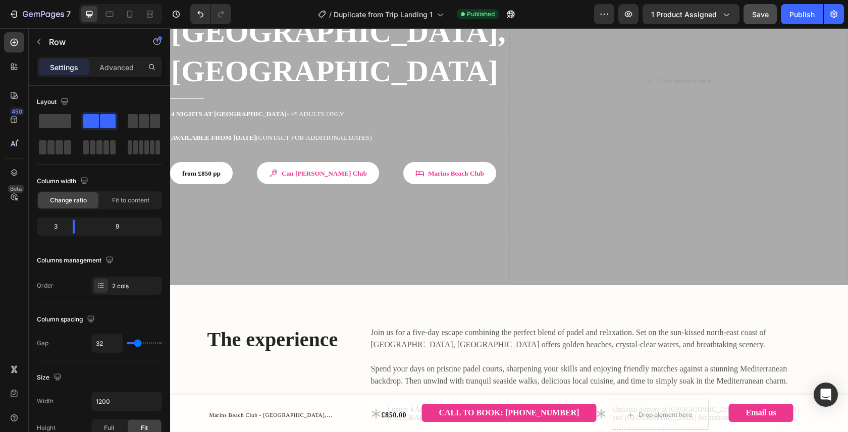
scroll to position [0, 0]
